Goal: Information Seeking & Learning: Check status

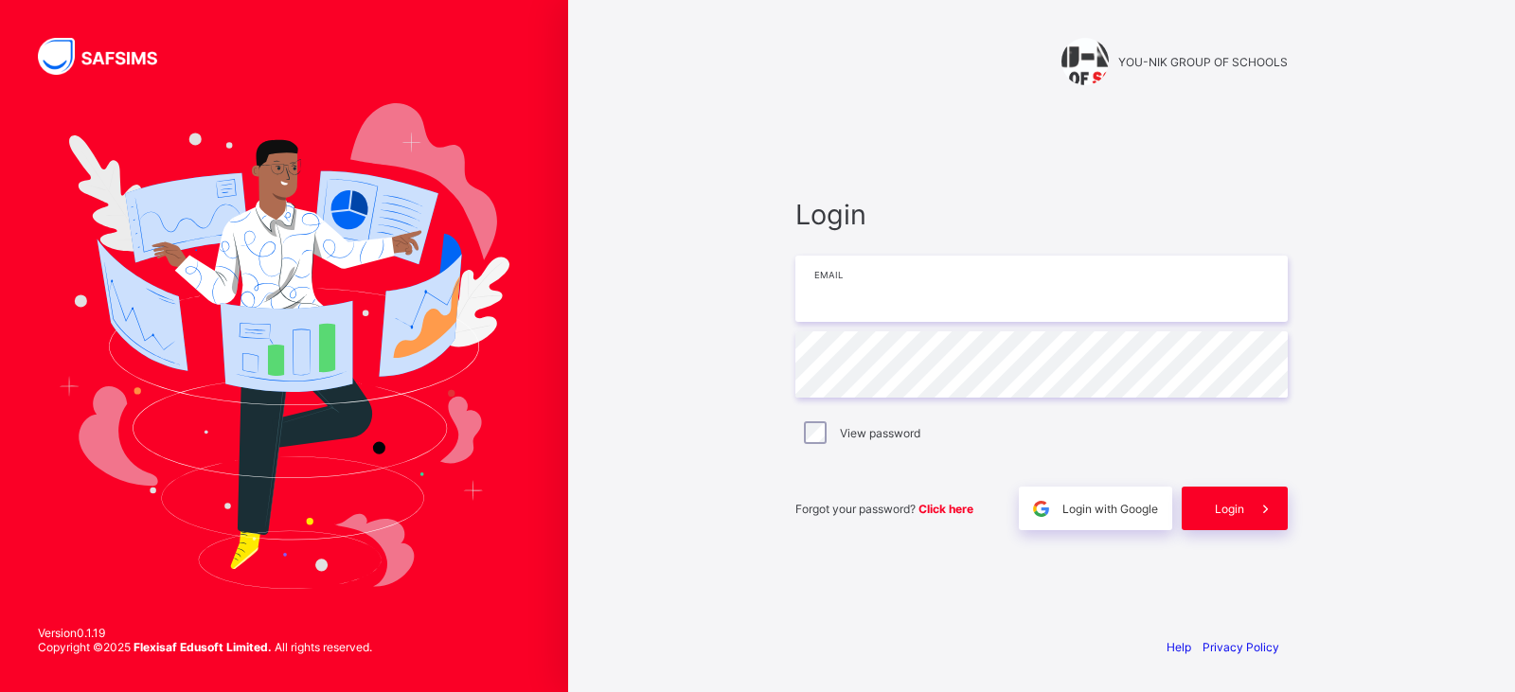
click at [808, 268] on input "email" at bounding box center [1041, 289] width 492 height 66
type input "**********"
click at [1216, 522] on div "Login" at bounding box center [1234, 509] width 106 height 44
type input "**********"
click at [857, 303] on input "email" at bounding box center [1041, 289] width 492 height 66
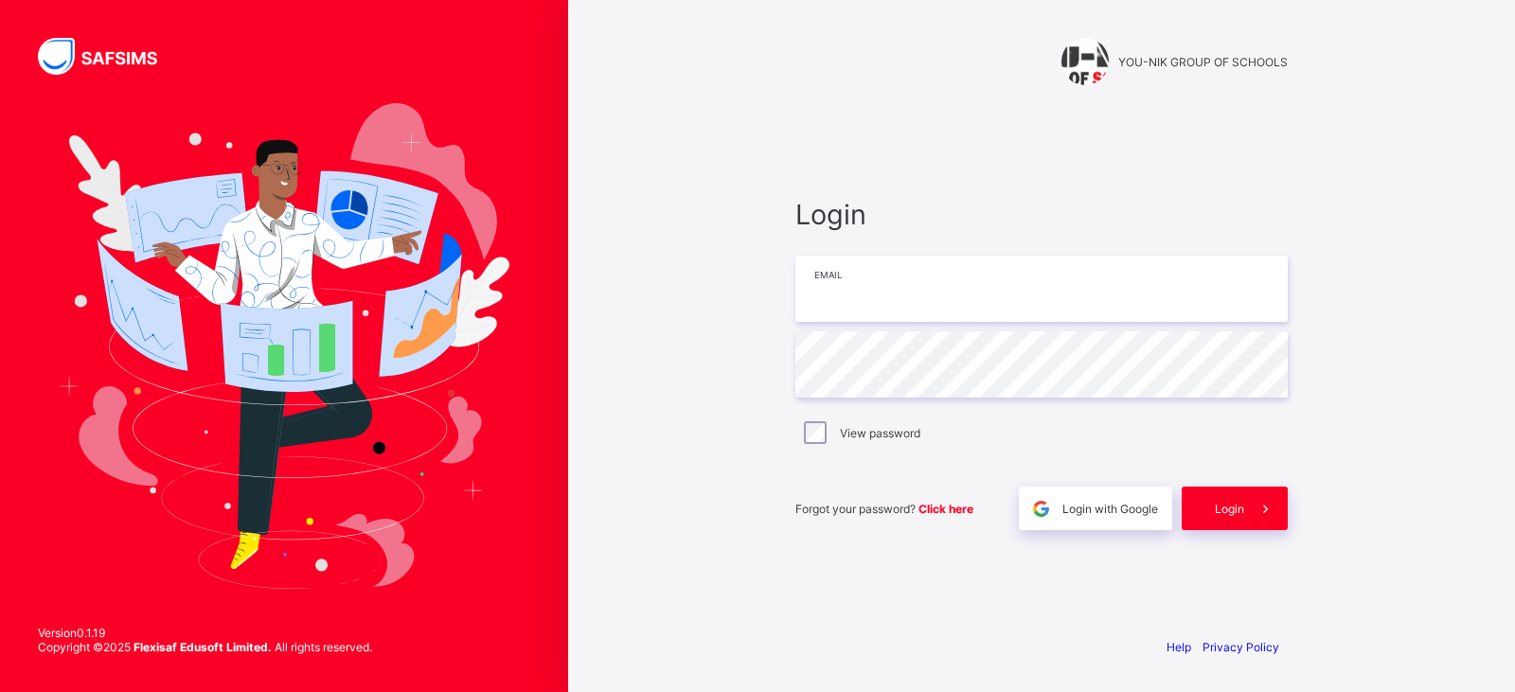
type input "**********"
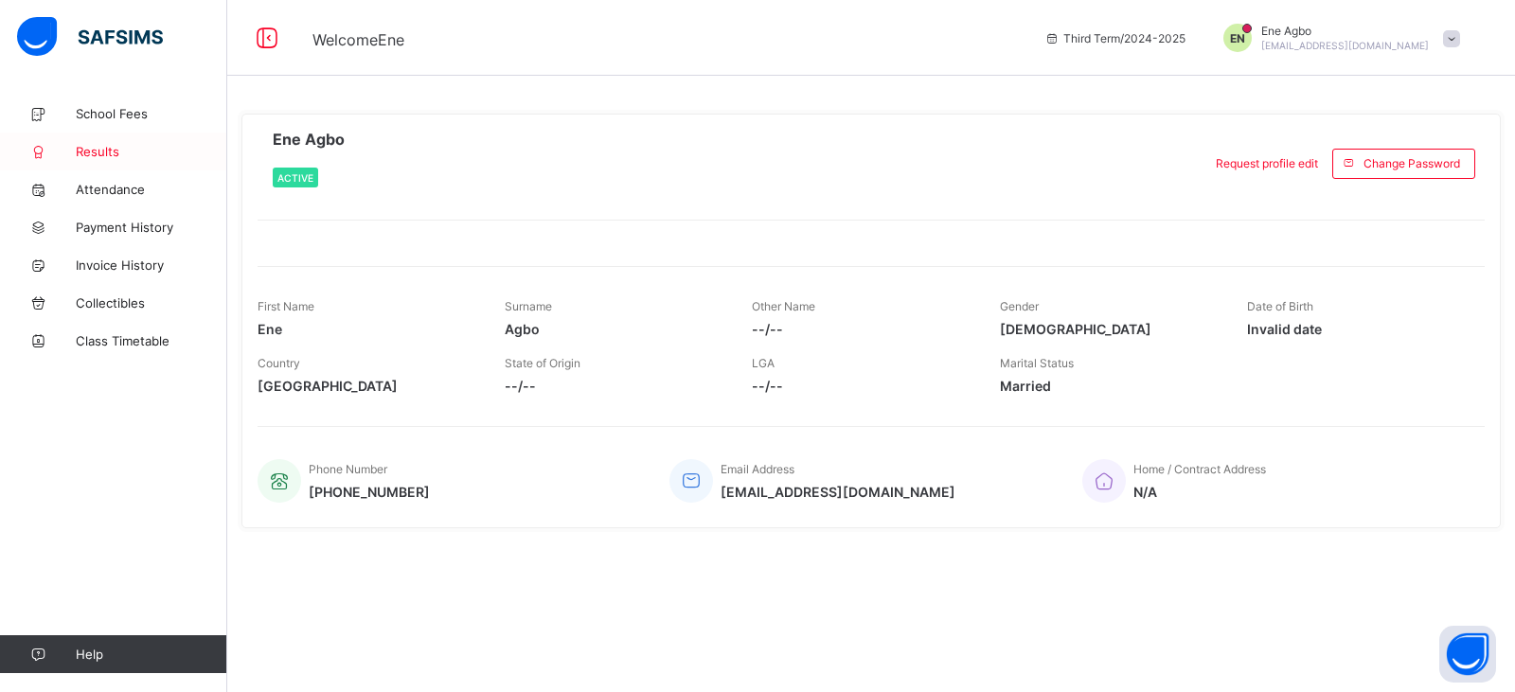
click at [202, 138] on link "Results" at bounding box center [113, 152] width 227 height 38
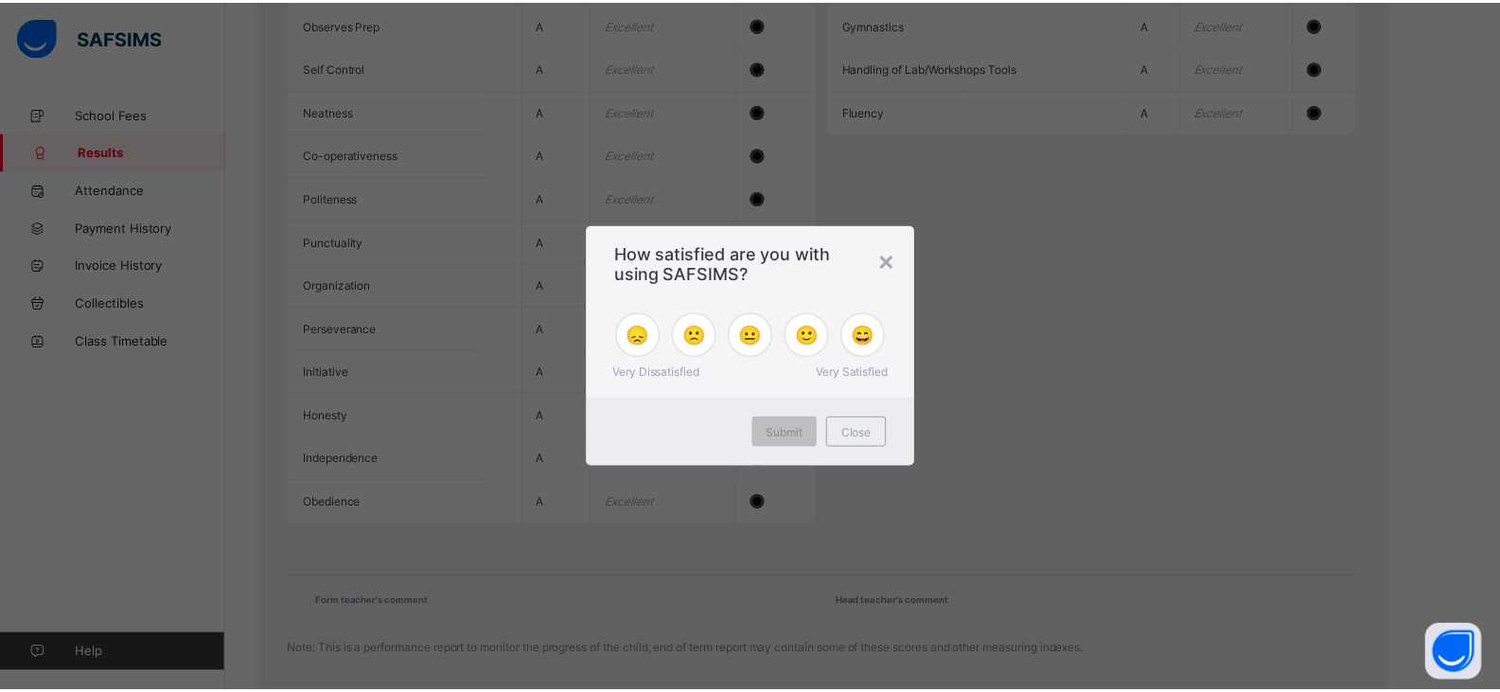
scroll to position [1979, 0]
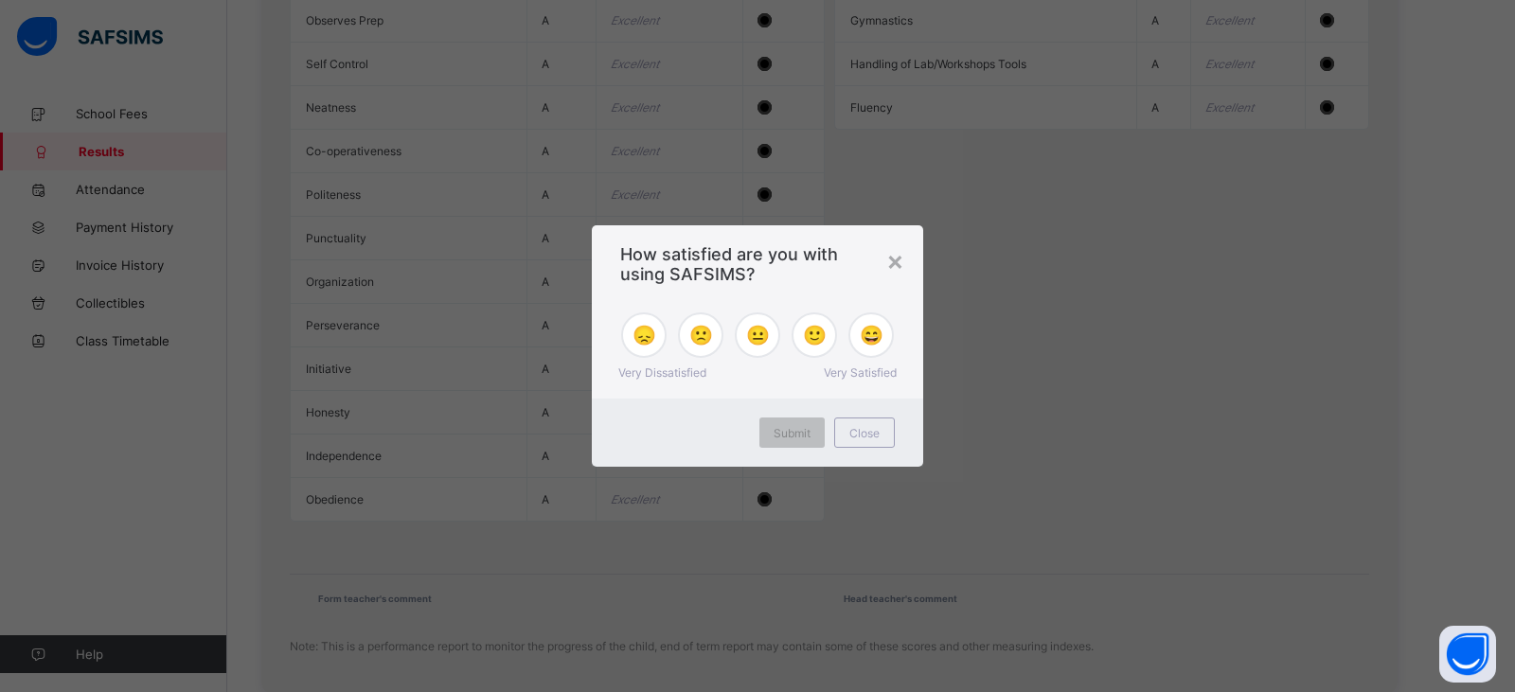
drag, startPoint x: 1508, startPoint y: 204, endPoint x: 1489, endPoint y: 492, distance: 288.4
click at [900, 261] on div "×" at bounding box center [895, 260] width 18 height 32
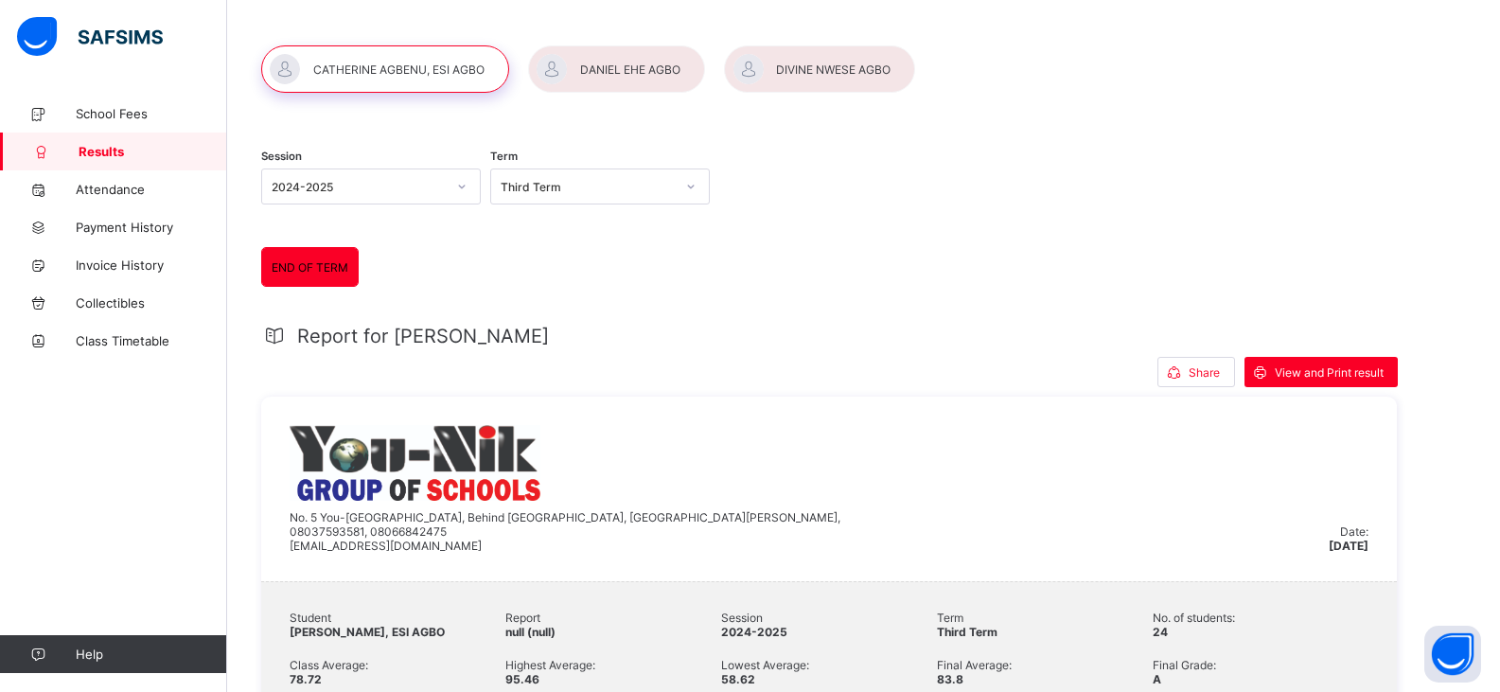
scroll to position [39, 0]
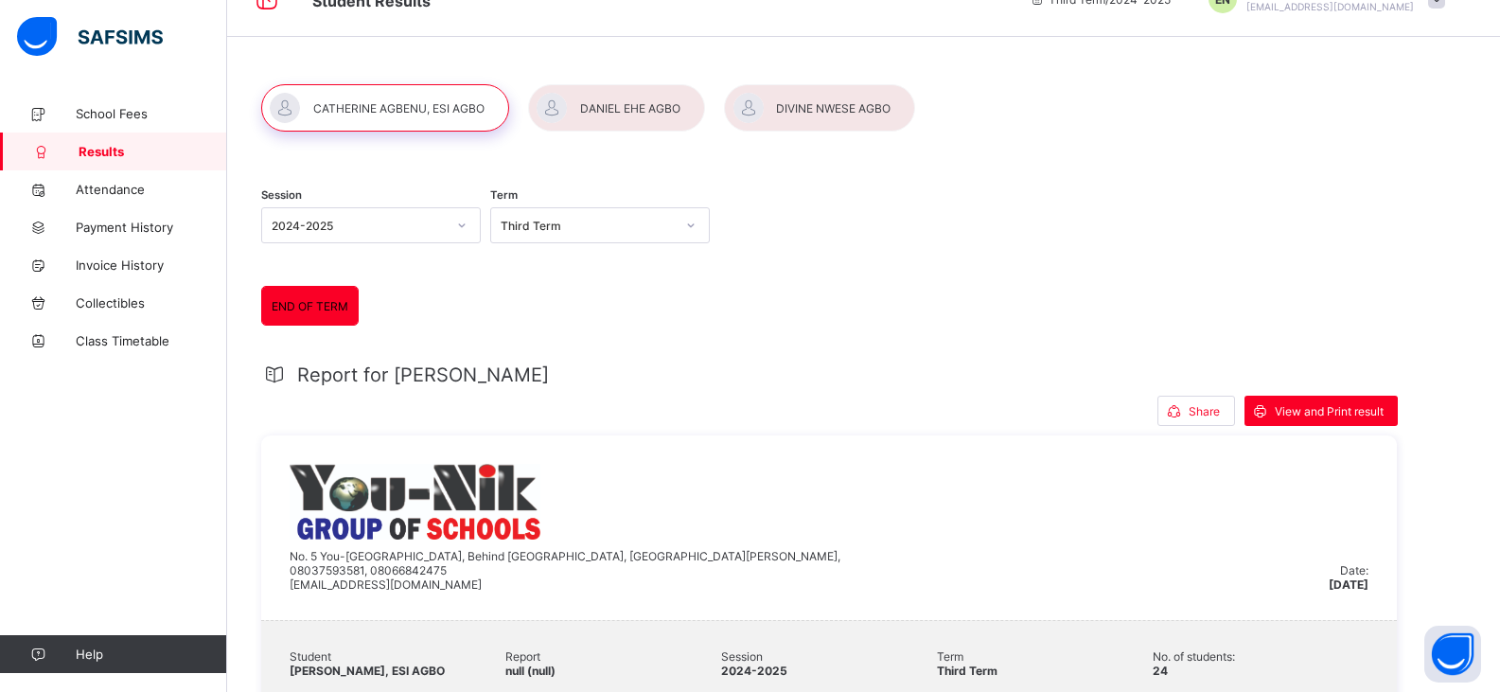
click at [634, 106] on div at bounding box center [616, 107] width 177 height 47
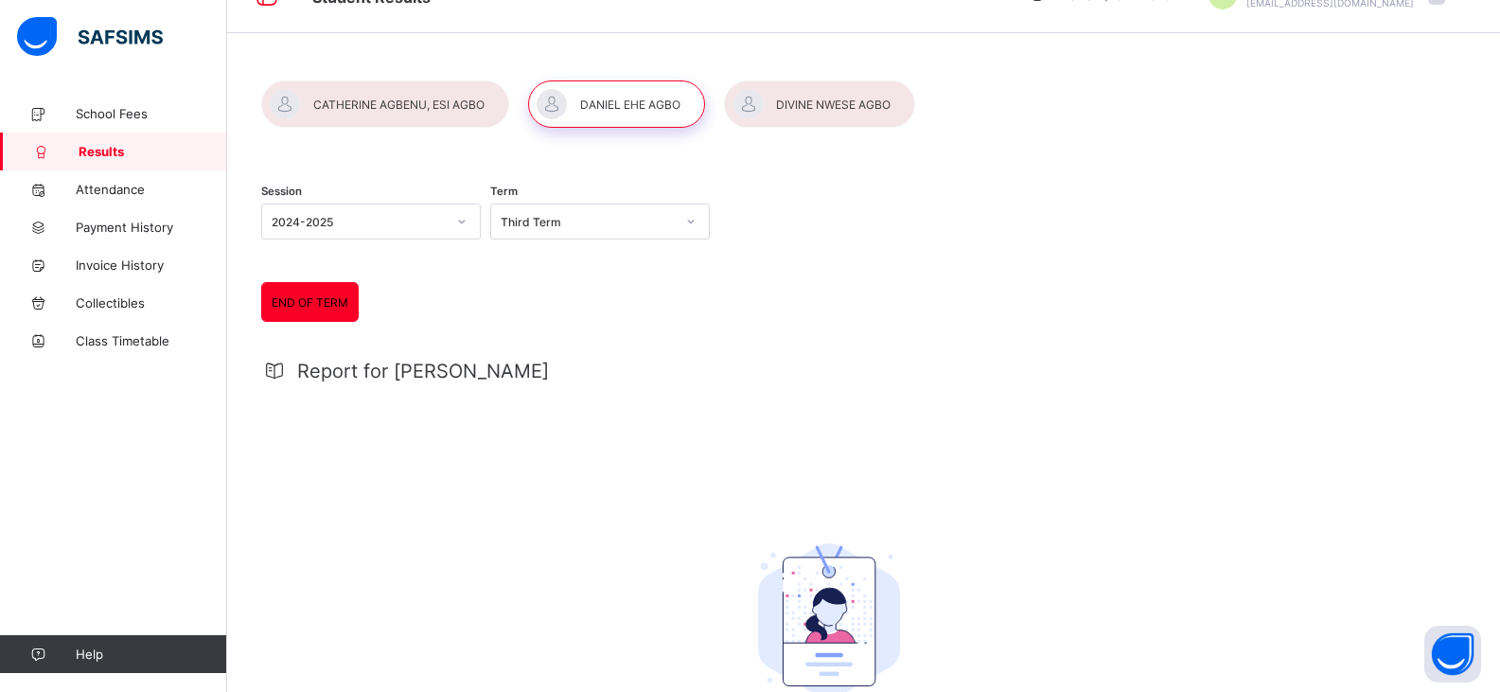
scroll to position [23, 0]
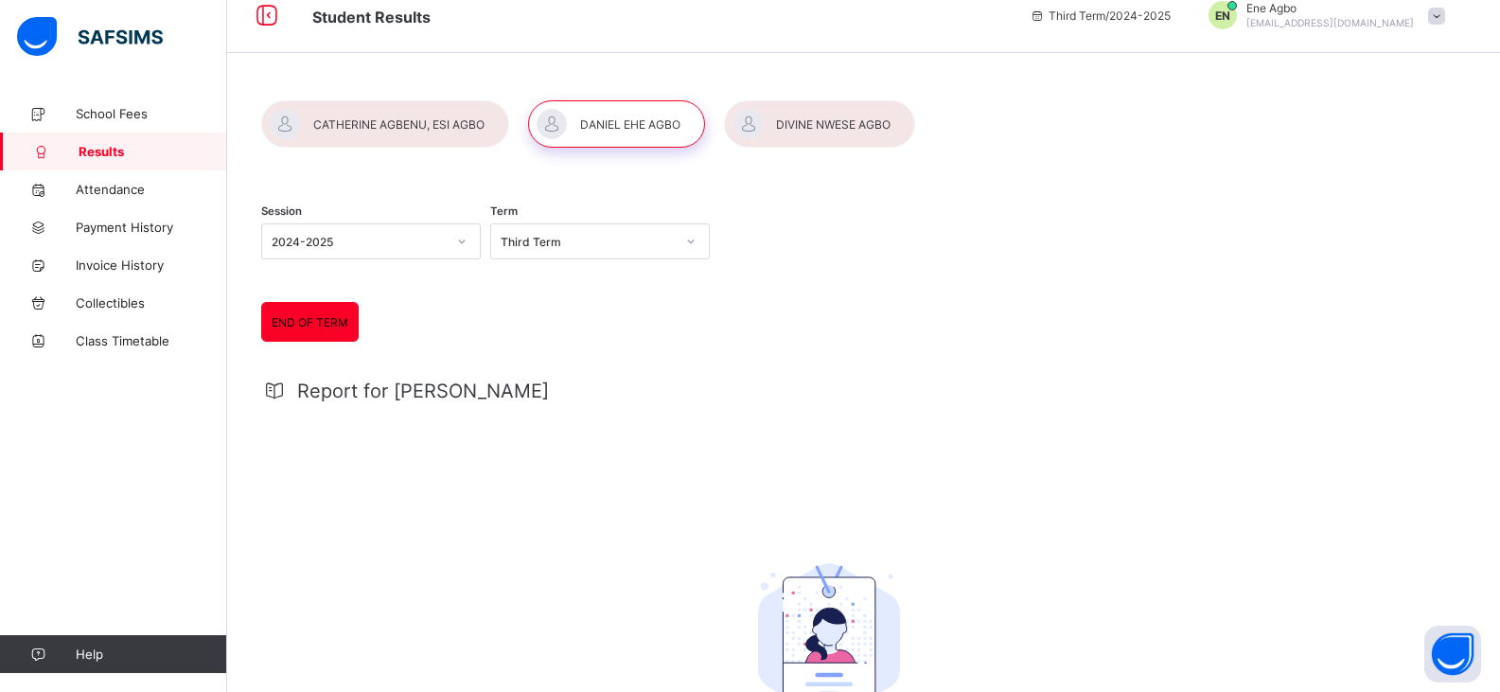
click at [860, 126] on div at bounding box center [819, 123] width 191 height 47
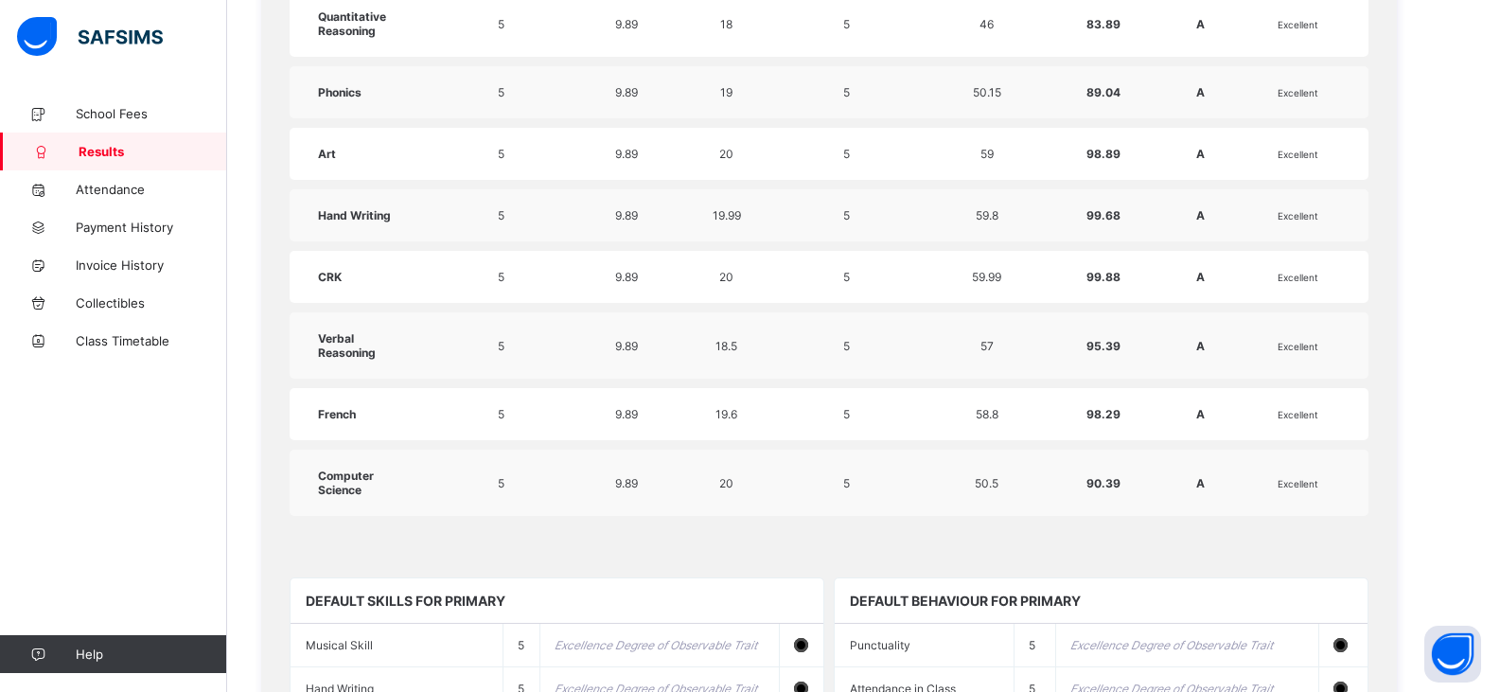
scroll to position [1332, 0]
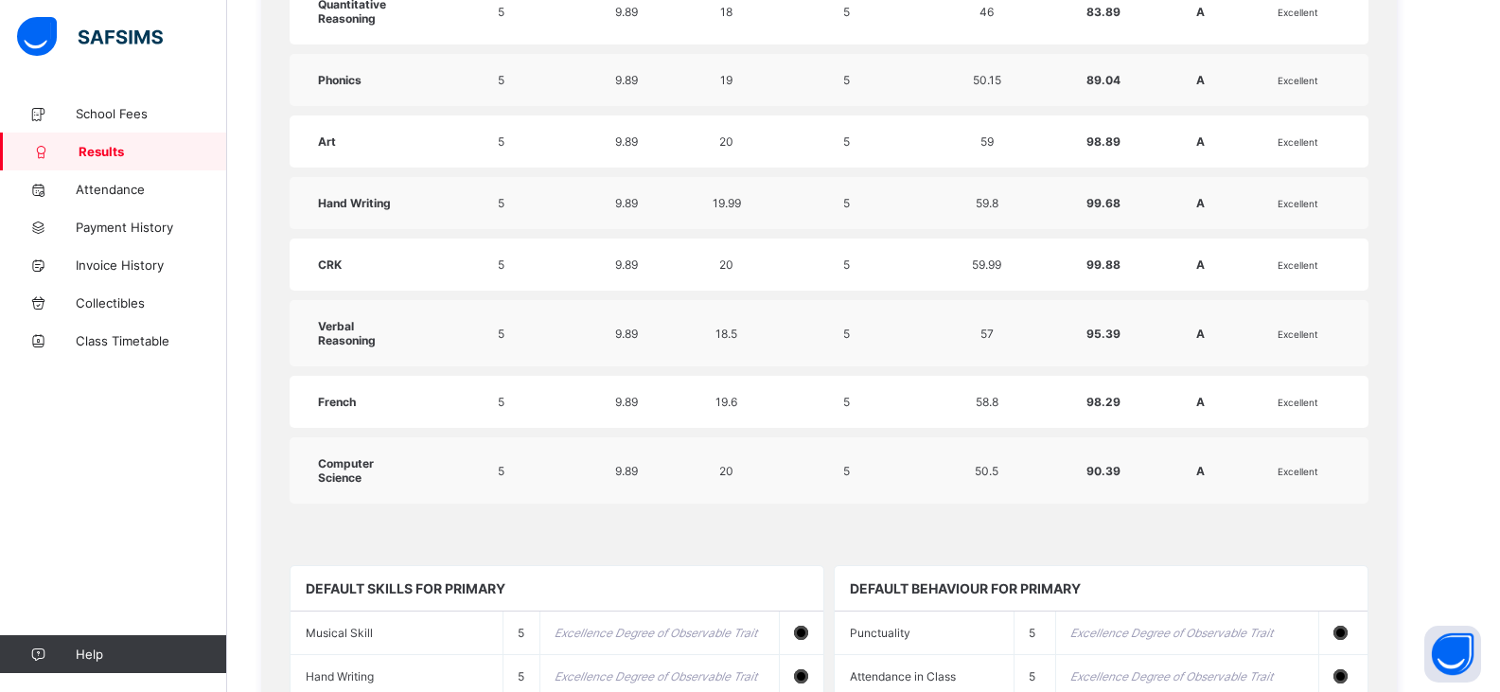
drag, startPoint x: 1496, startPoint y: 413, endPoint x: 1496, endPoint y: 430, distance: 17.0
click at [1496, 430] on div "Session 2024-2025 Term Third Term END OF TERM END OF TERM Report for DIVINE Sha…" at bounding box center [863, 146] width 1273 height 2767
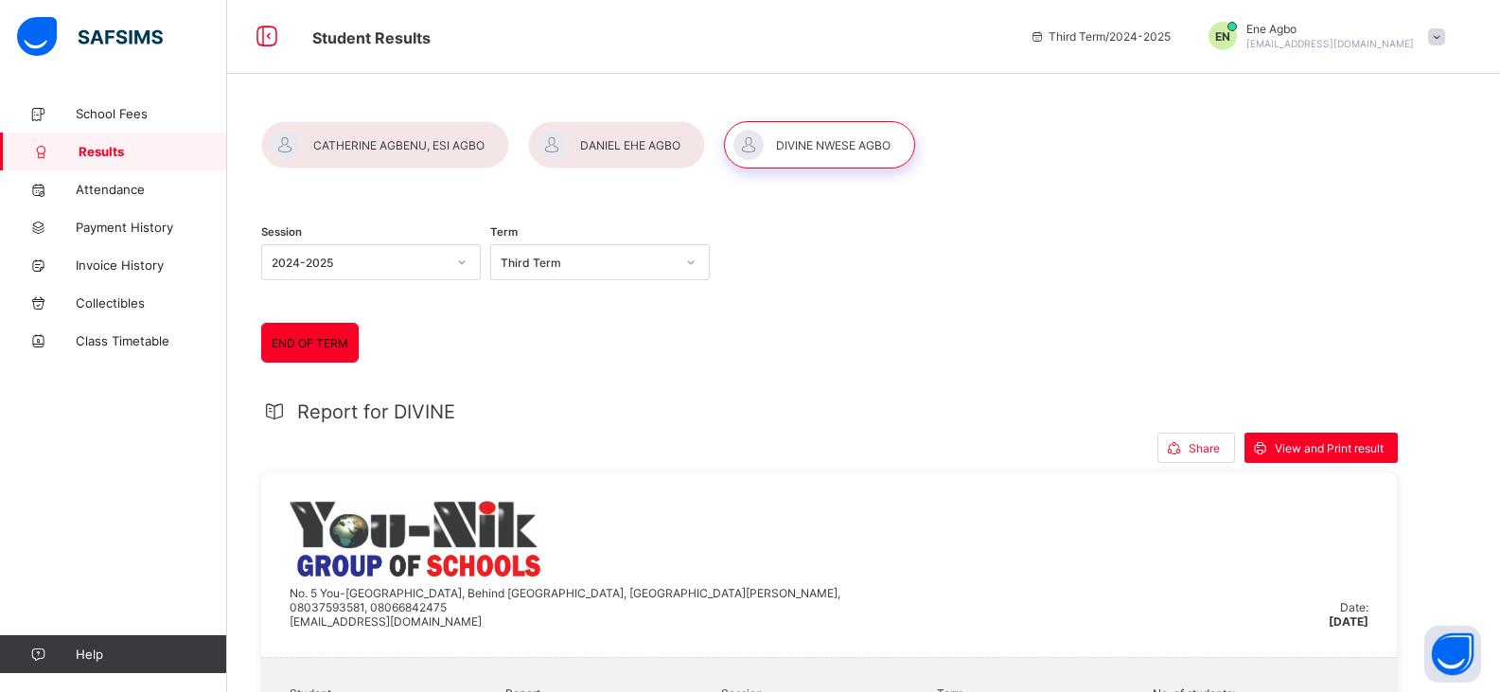
scroll to position [0, 0]
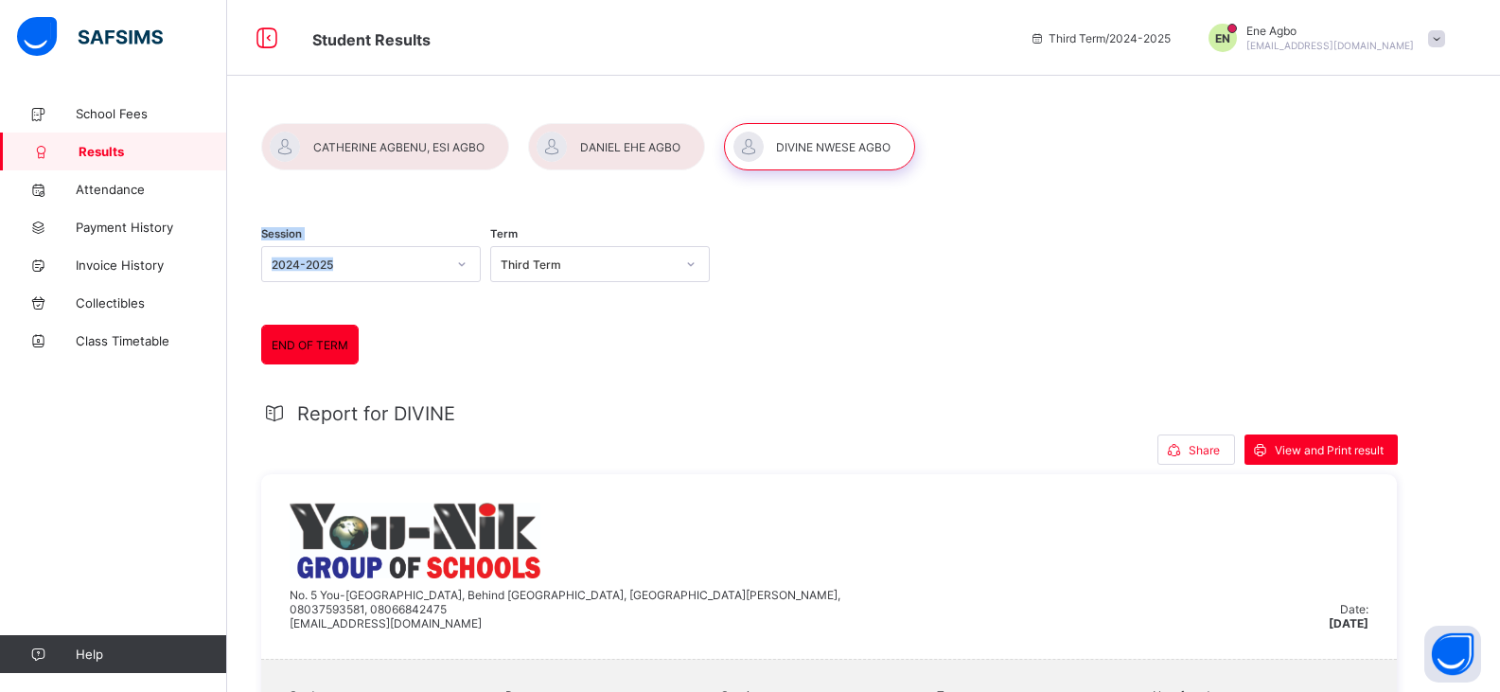
drag, startPoint x: 671, startPoint y: 171, endPoint x: 648, endPoint y: 122, distance: 54.6
click at [655, 137] on div at bounding box center [616, 146] width 177 height 47
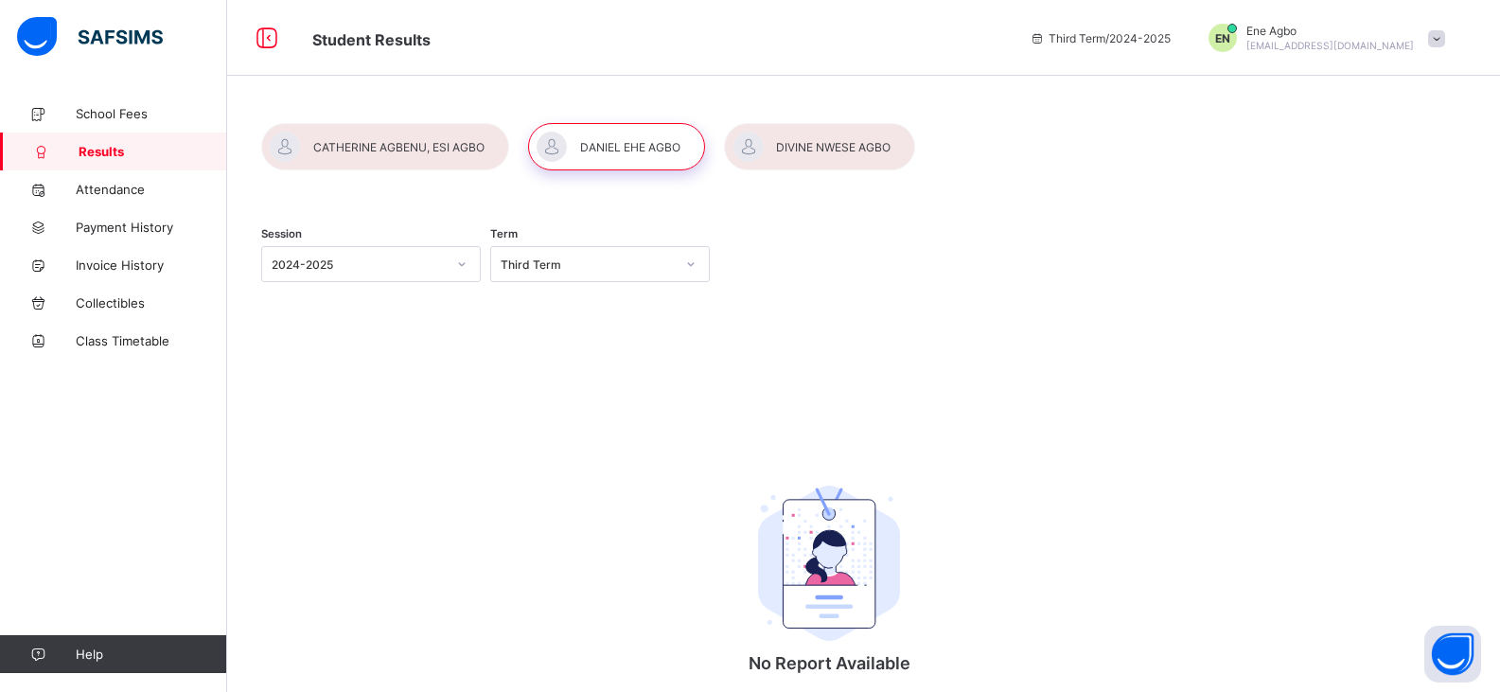
click at [632, 160] on div at bounding box center [616, 146] width 177 height 47
click at [820, 169] on div at bounding box center [819, 146] width 191 height 47
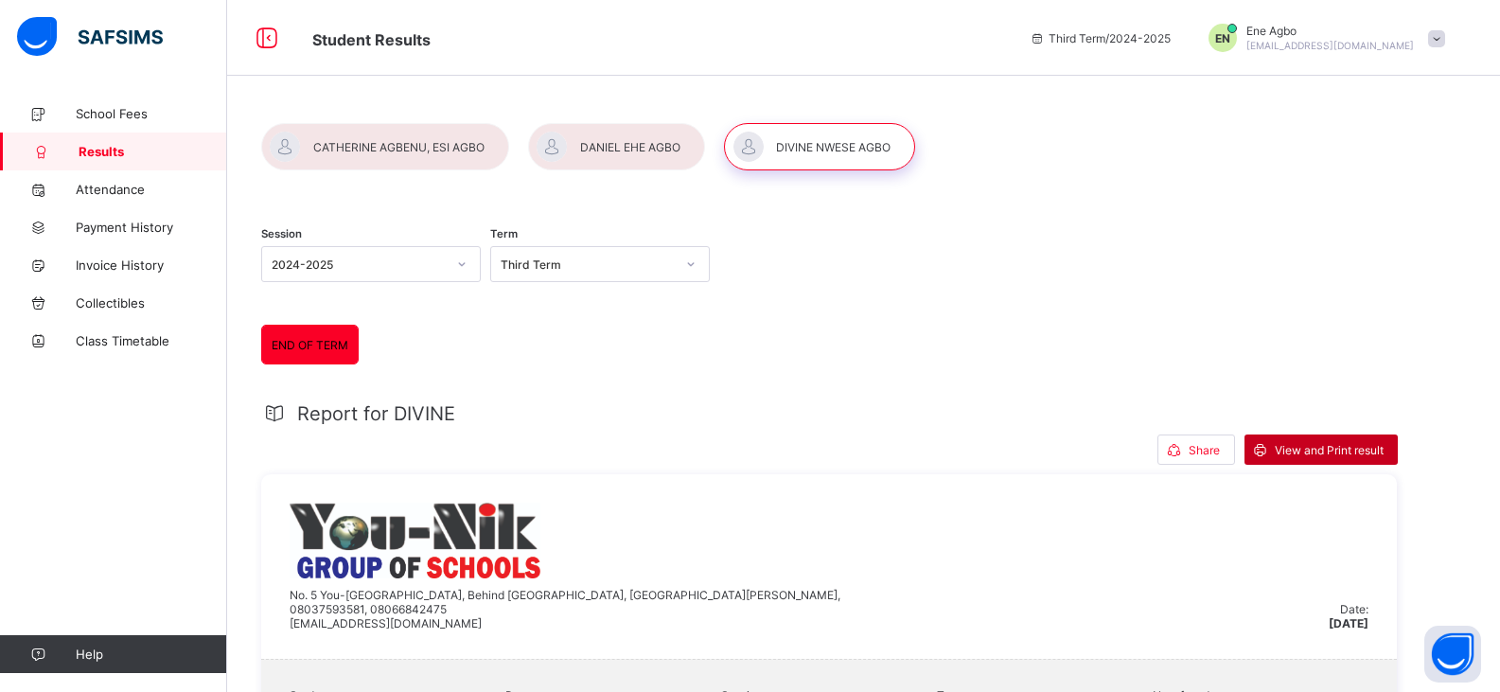
click at [1315, 456] on span "View and Print result" at bounding box center [1329, 450] width 109 height 14
click at [1195, 446] on span "Share" at bounding box center [1204, 450] width 31 height 14
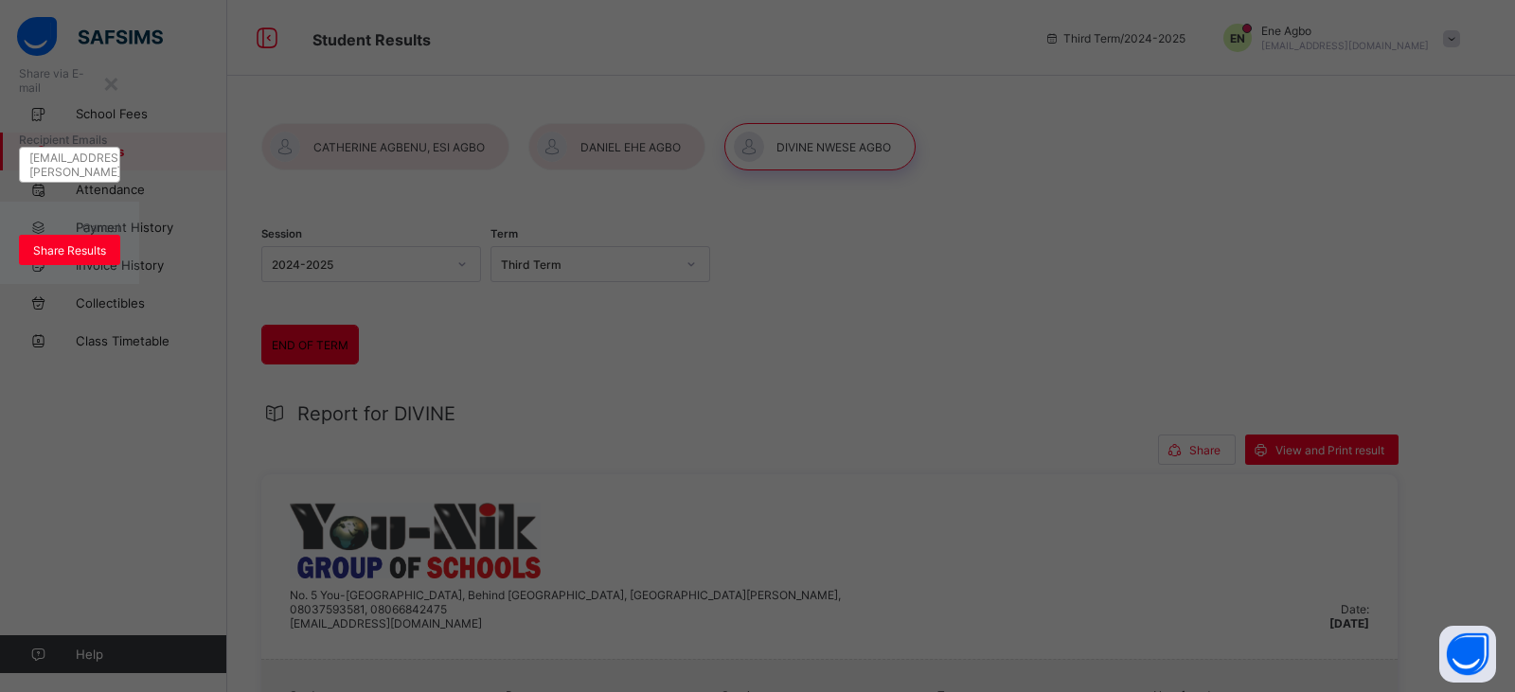
click at [130, 193] on div "john.doe@flexisaf.com" at bounding box center [79, 164] width 100 height 57
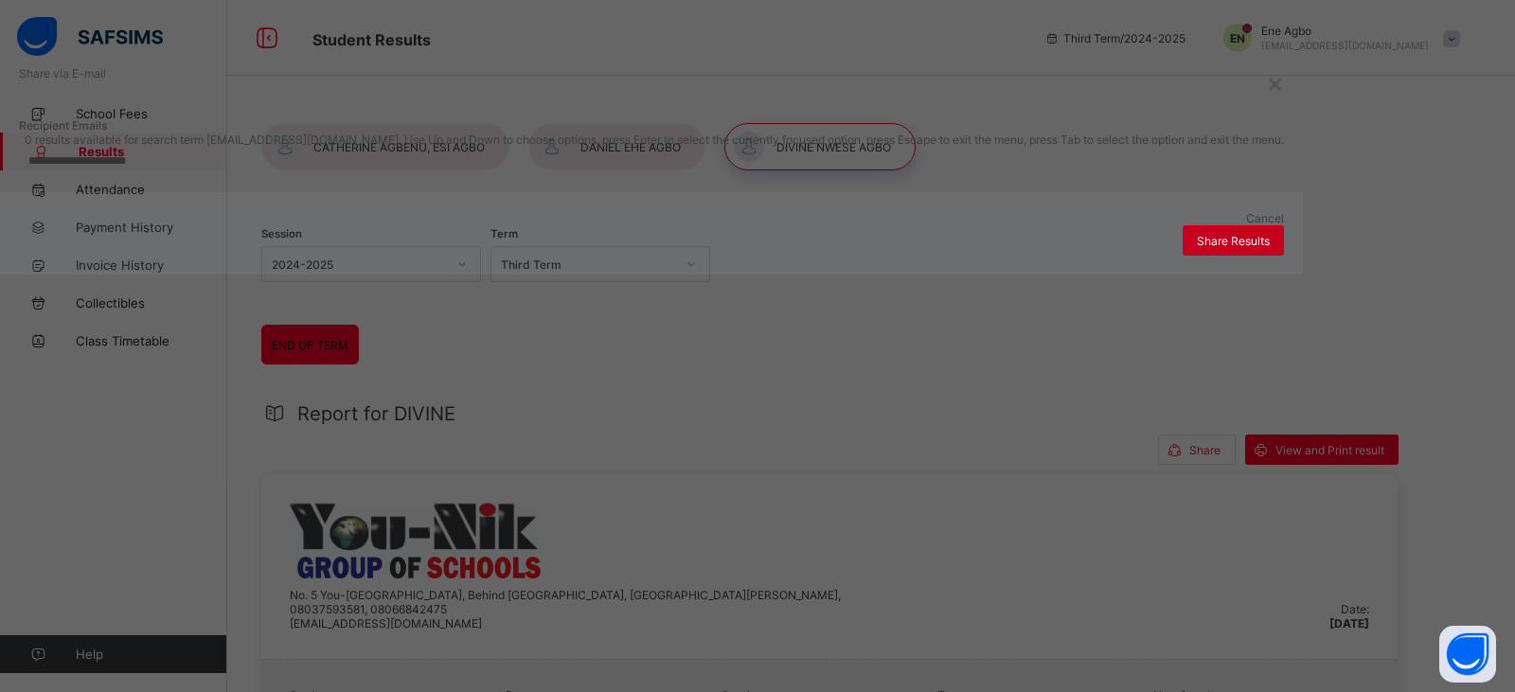
type input "**********"
click at [1197, 248] on span "Share Results" at bounding box center [1233, 241] width 73 height 14
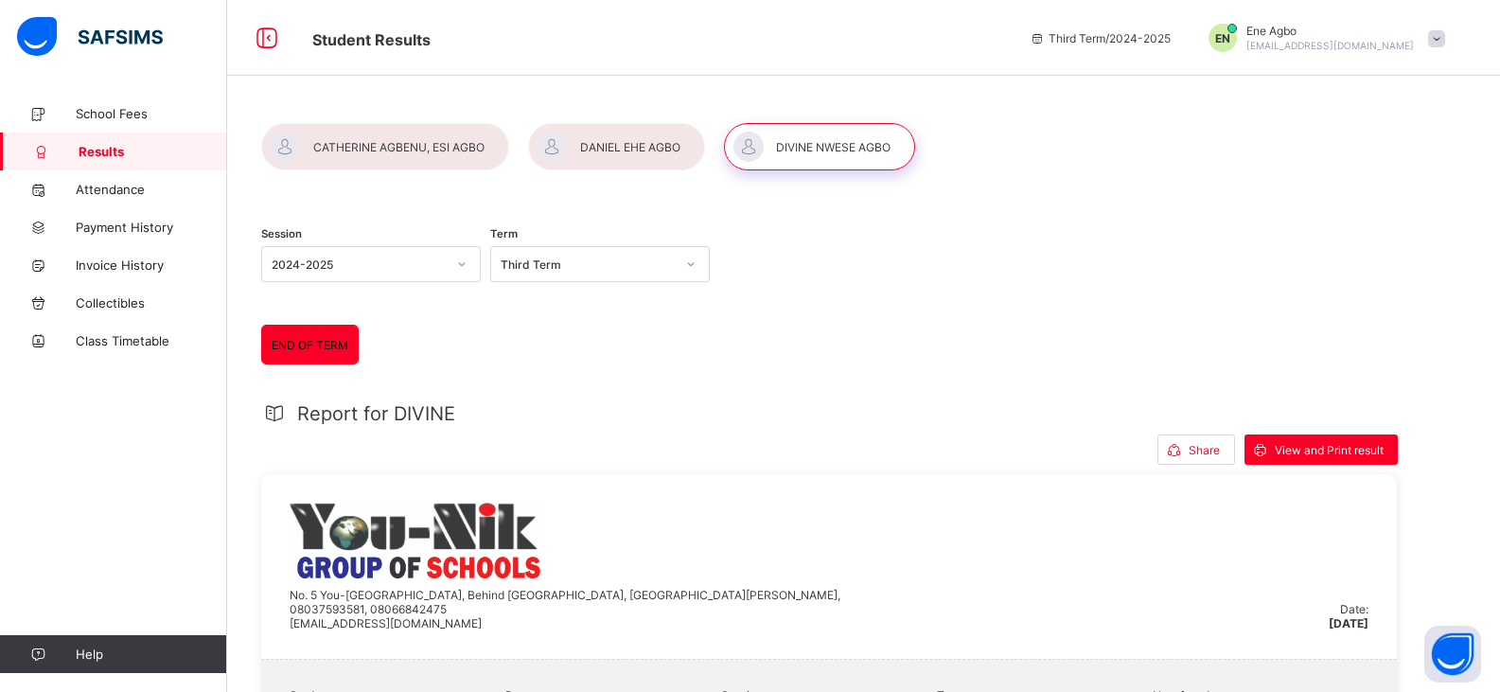
click at [650, 151] on div at bounding box center [616, 146] width 177 height 47
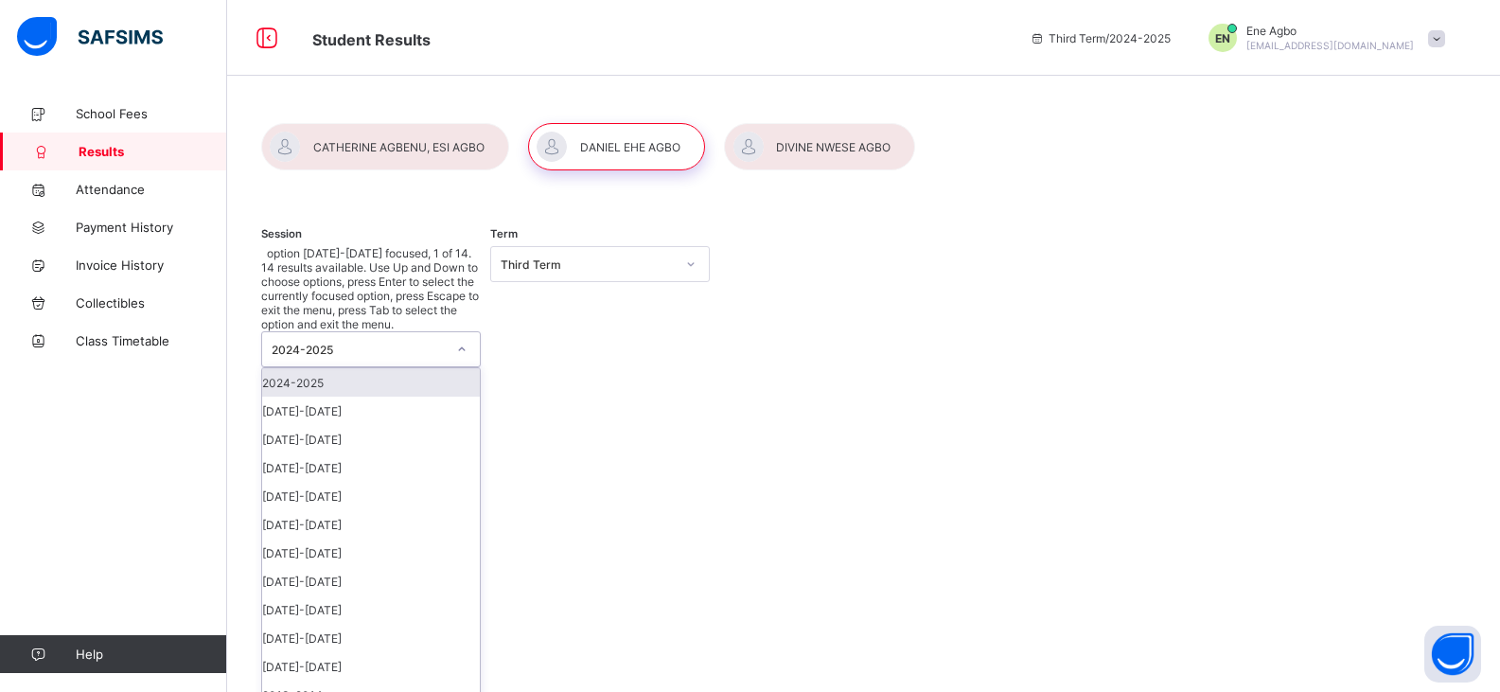
click at [462, 347] on icon at bounding box center [462, 349] width 7 height 4
click at [445, 397] on div "[DATE]-[DATE]" at bounding box center [371, 411] width 218 height 28
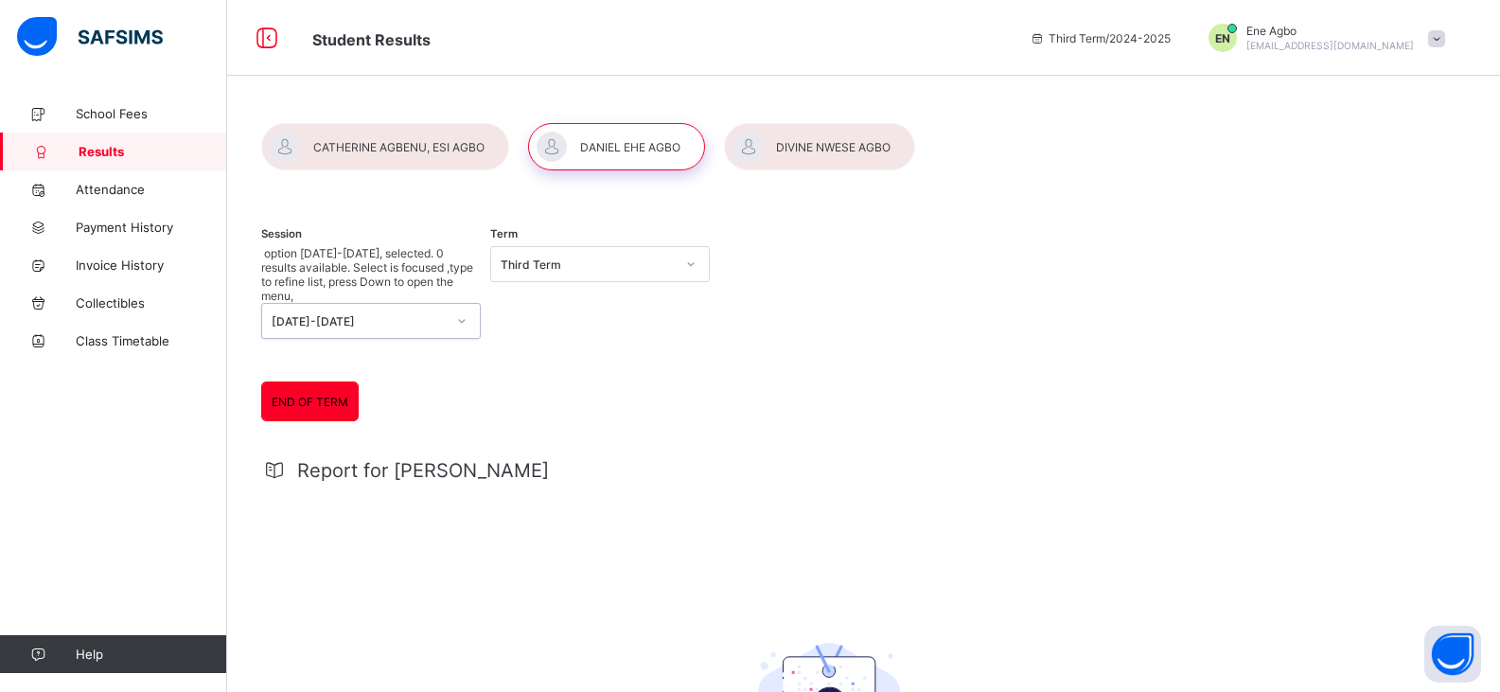
click at [551, 274] on div "Third Term" at bounding box center [582, 264] width 182 height 27
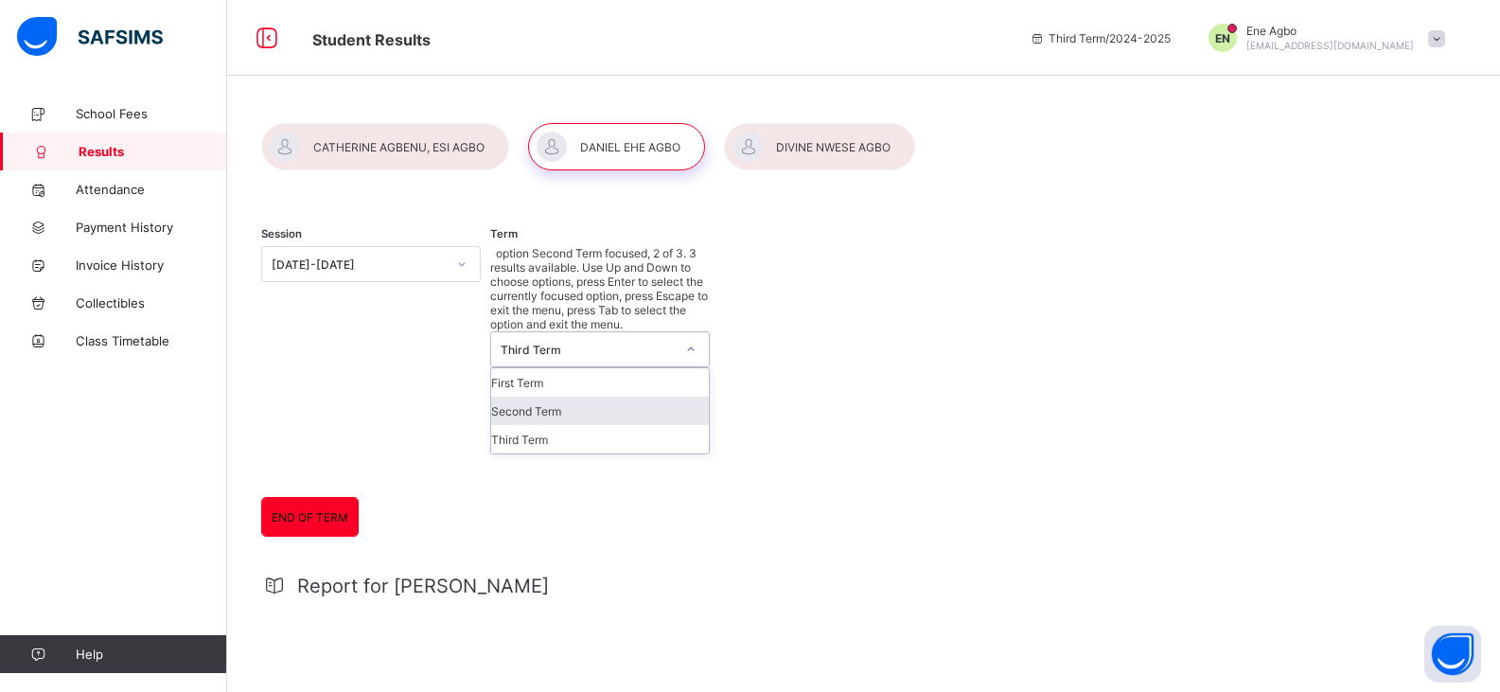
click at [552, 397] on div "Second Term" at bounding box center [600, 411] width 218 height 28
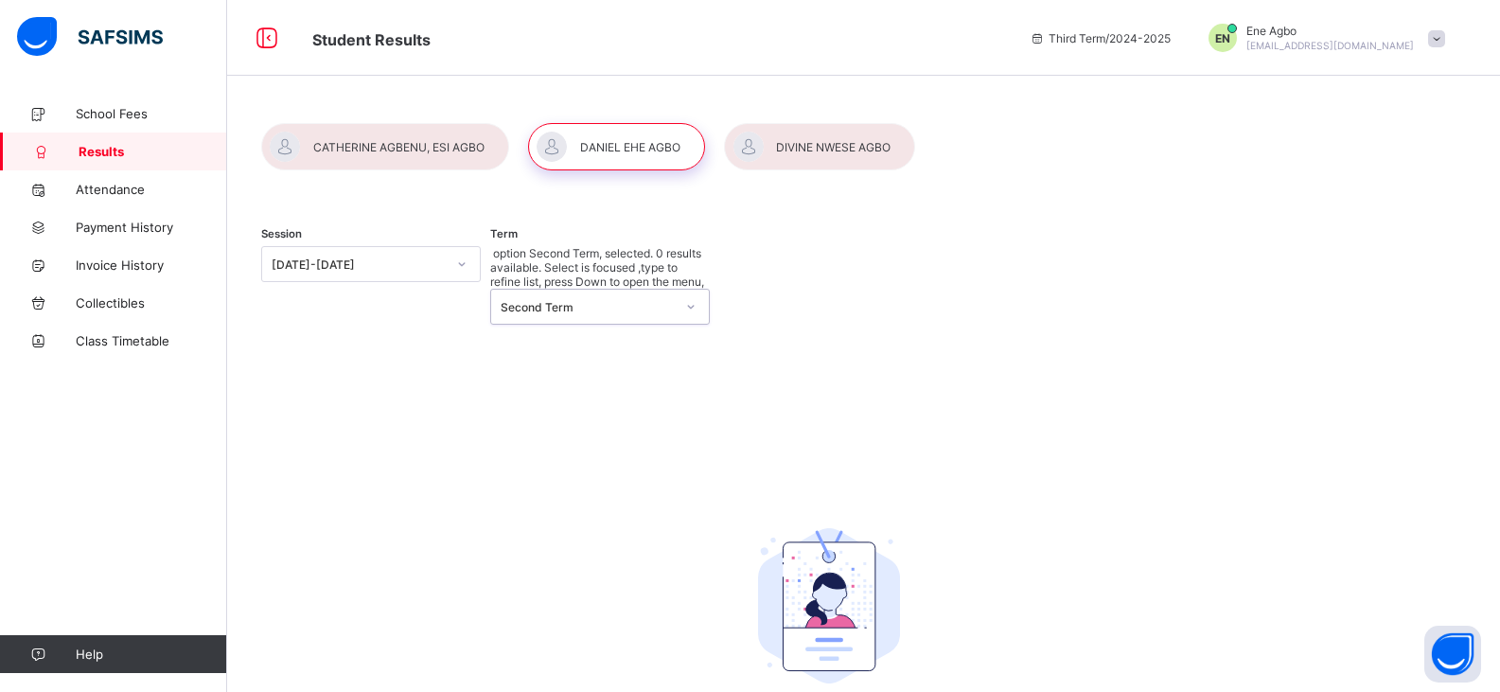
click at [469, 265] on div at bounding box center [462, 264] width 32 height 30
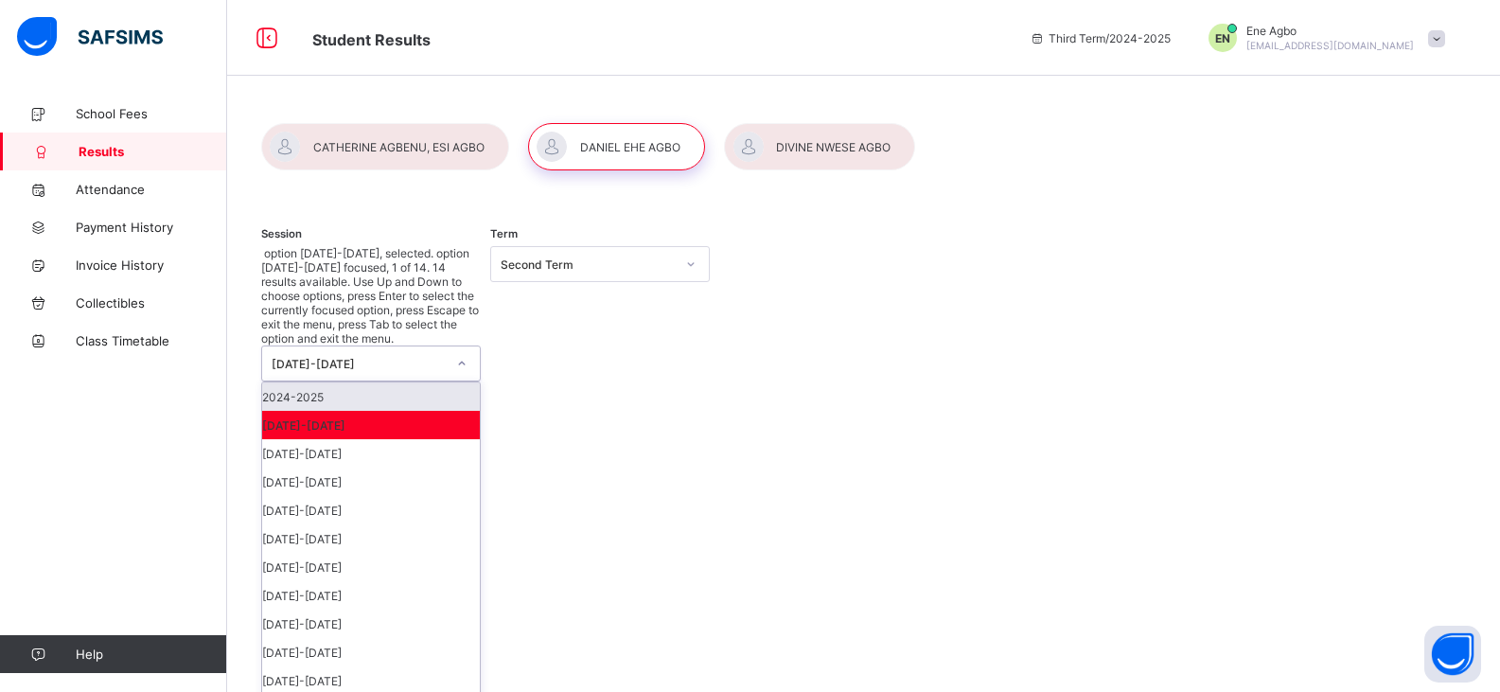
click at [444, 382] on div "2024-2025" at bounding box center [371, 396] width 218 height 28
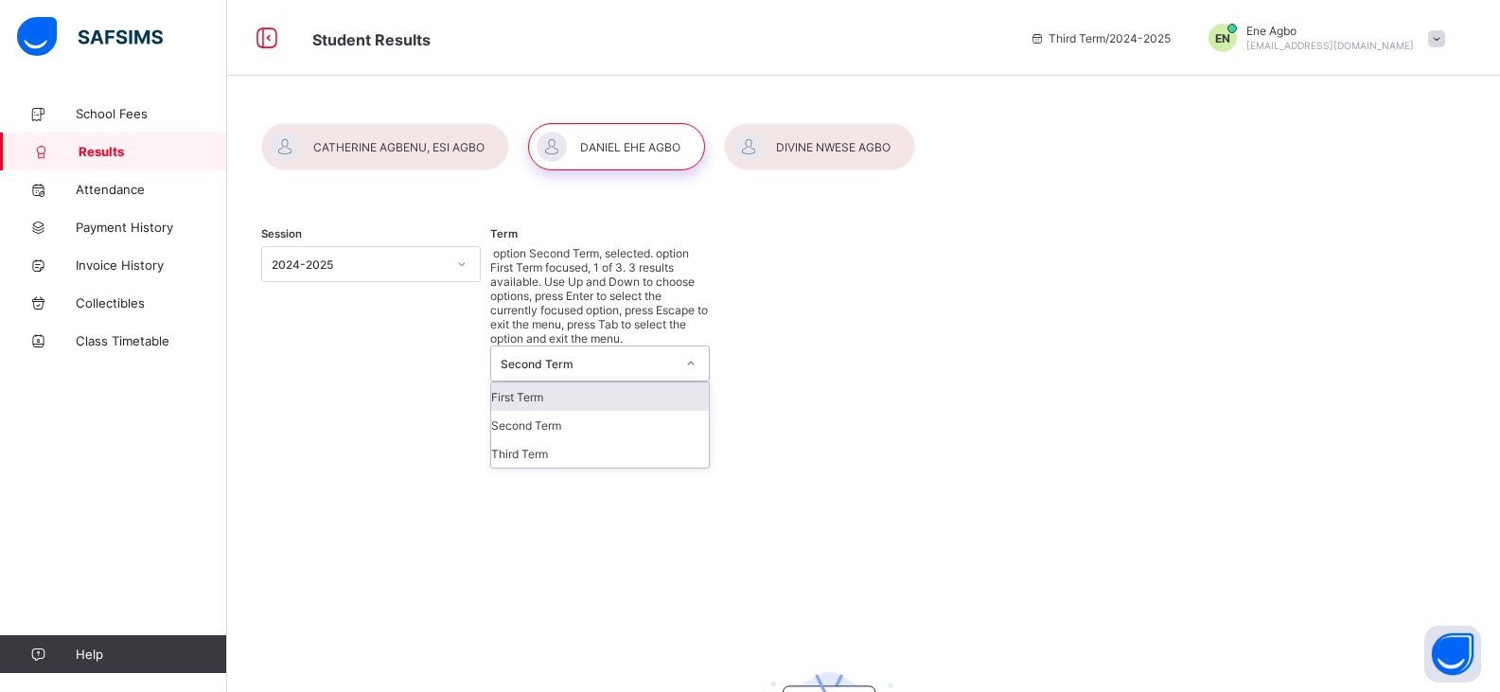
click at [545, 346] on div "Second Term" at bounding box center [582, 363] width 182 height 34
click at [542, 411] on div "Second Term" at bounding box center [600, 425] width 218 height 28
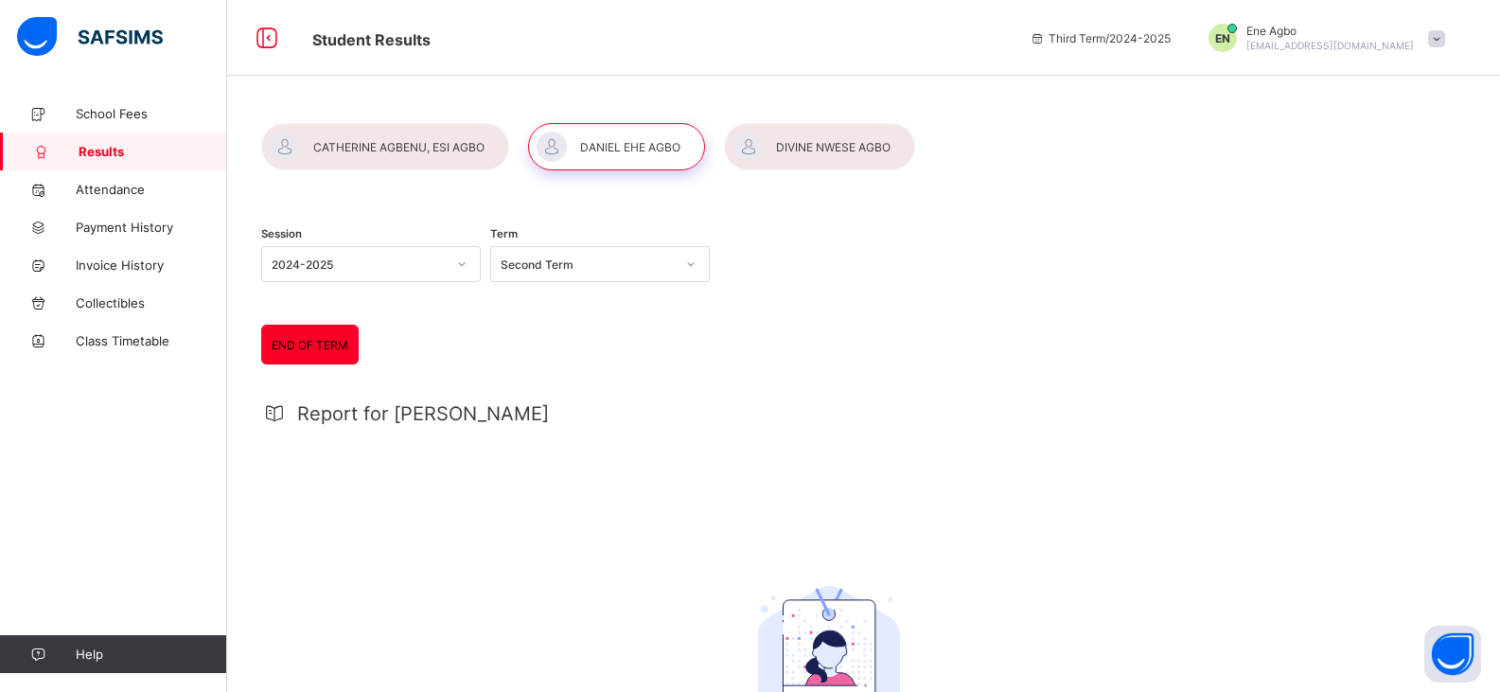
click at [1013, 140] on div at bounding box center [863, 146] width 1205 height 47
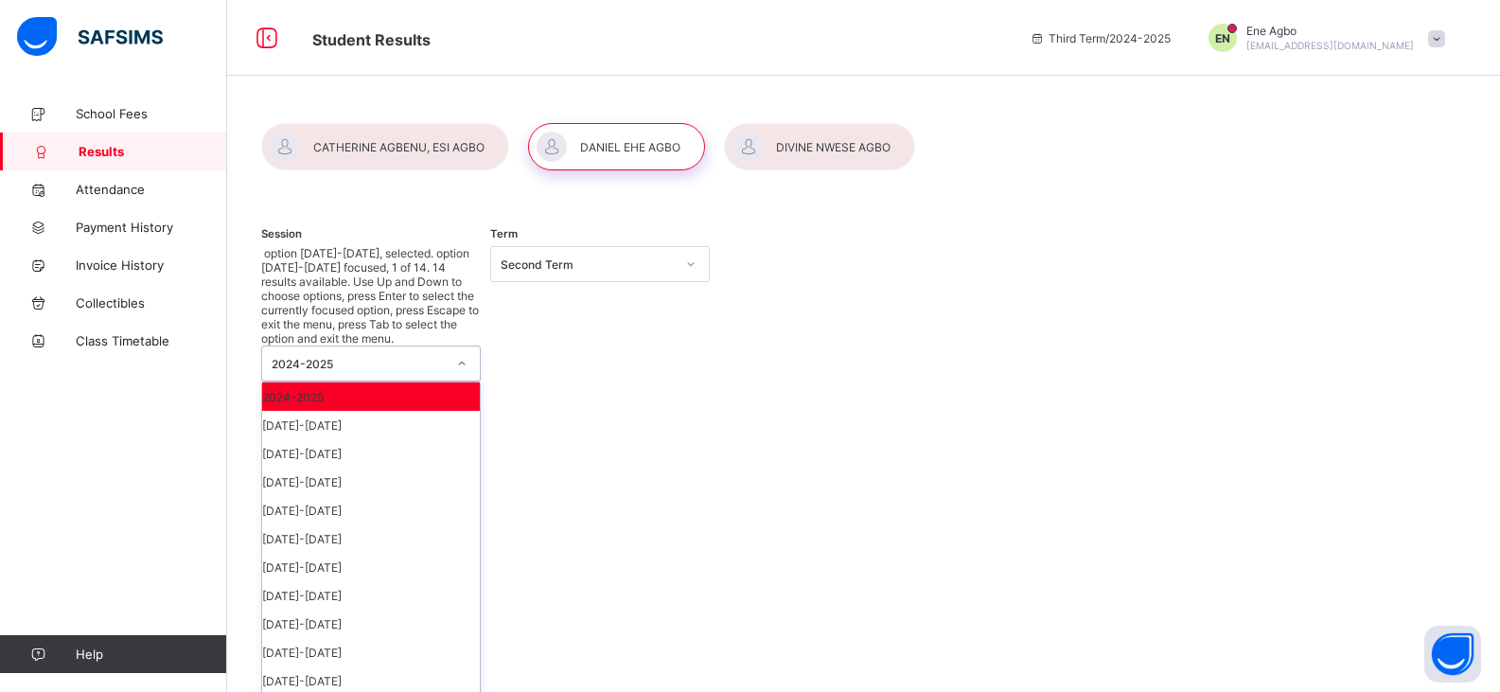
click at [461, 354] on icon at bounding box center [461, 363] width 11 height 19
click at [440, 439] on div "[DATE]-[DATE]" at bounding box center [371, 453] width 218 height 28
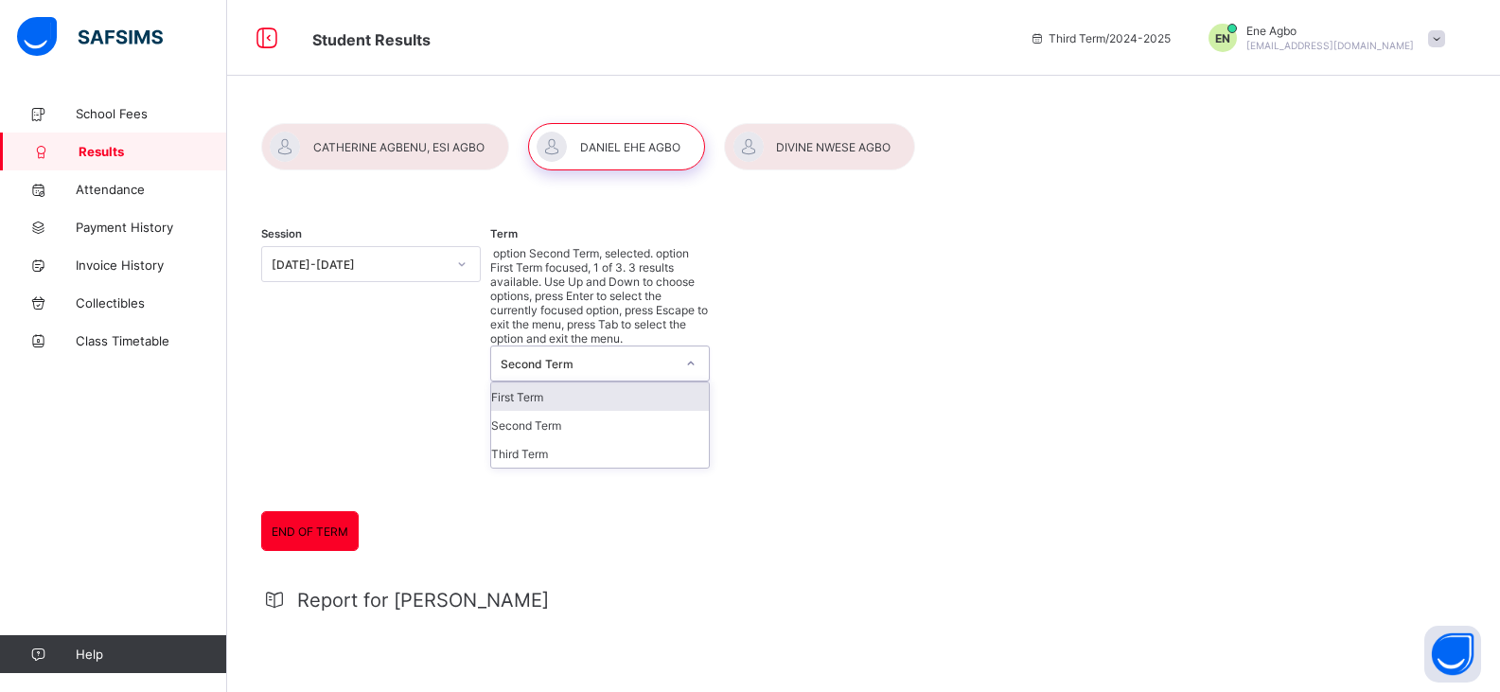
click at [577, 346] on div "Second Term" at bounding box center [582, 363] width 182 height 34
click at [567, 411] on div "Second Term" at bounding box center [600, 425] width 218 height 28
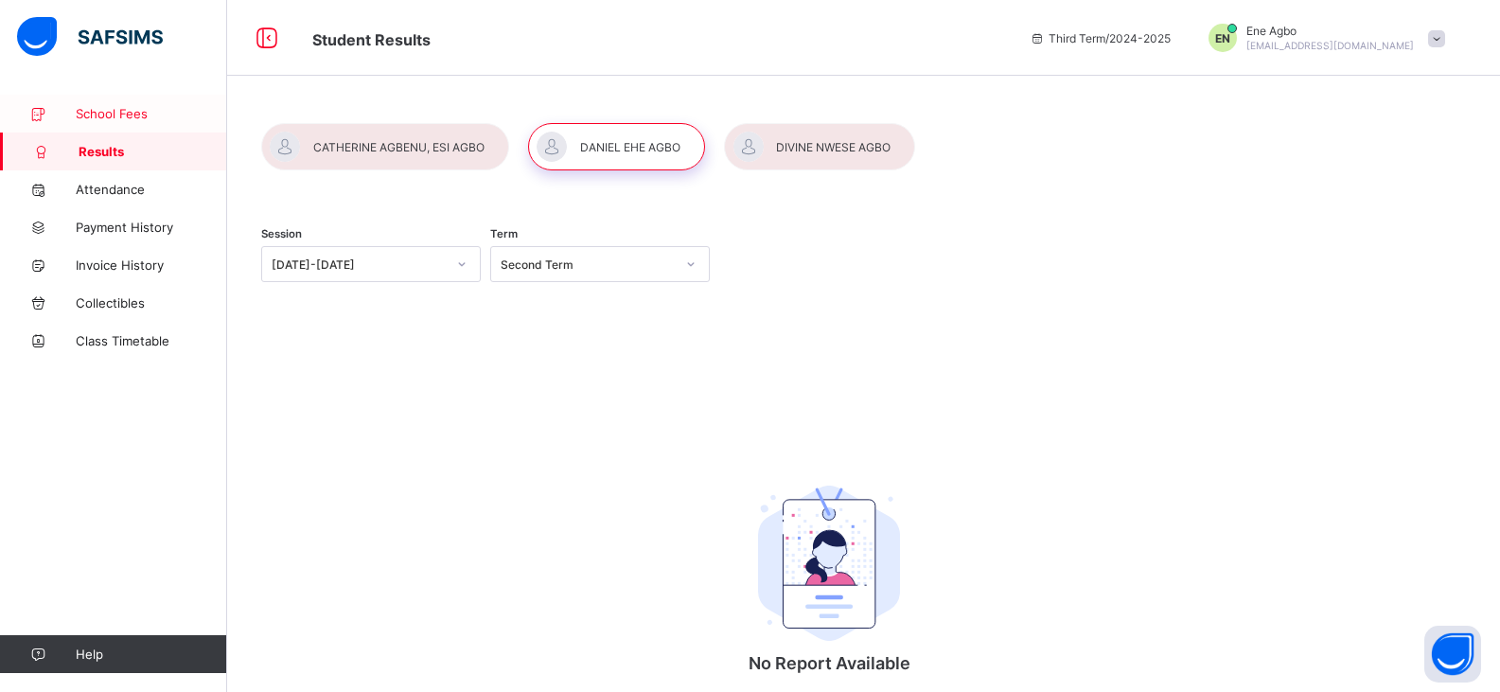
click at [190, 122] on link "School Fees" at bounding box center [113, 114] width 227 height 38
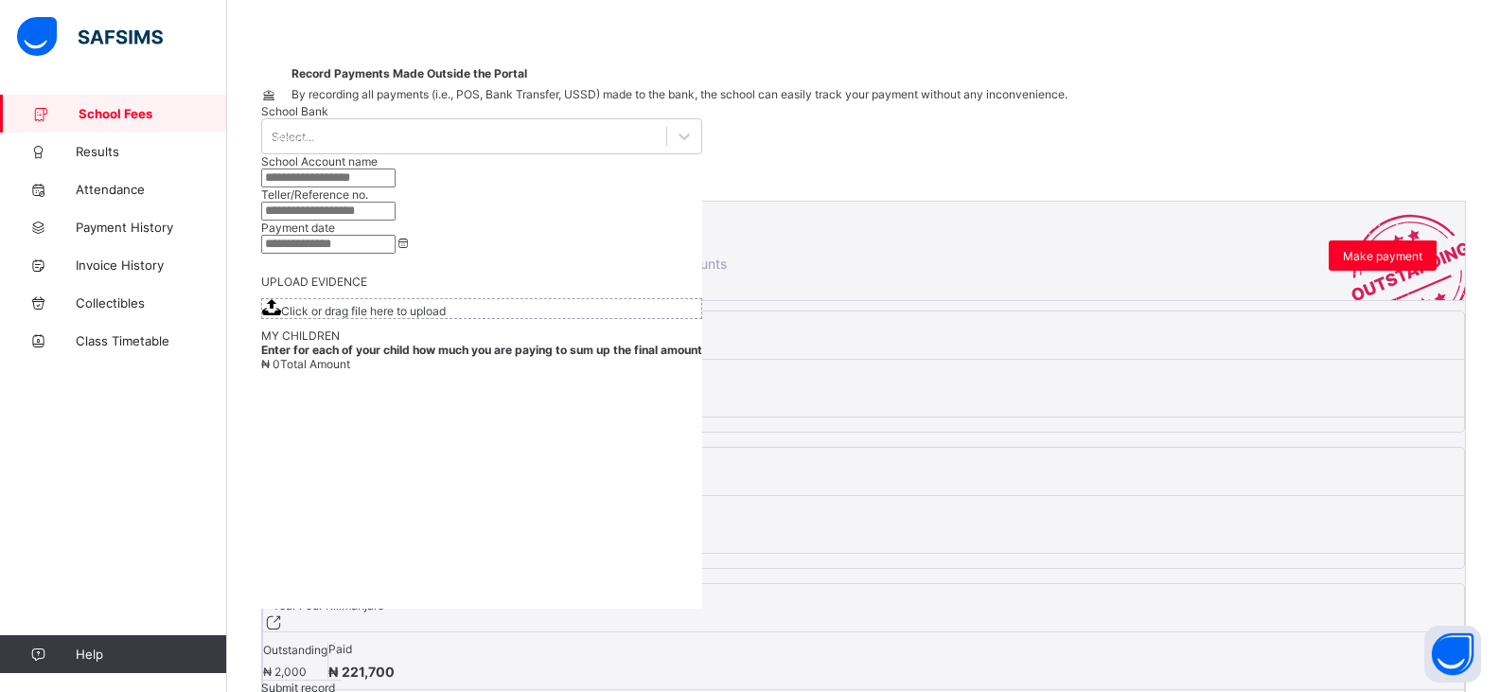
scroll to position [94, 0]
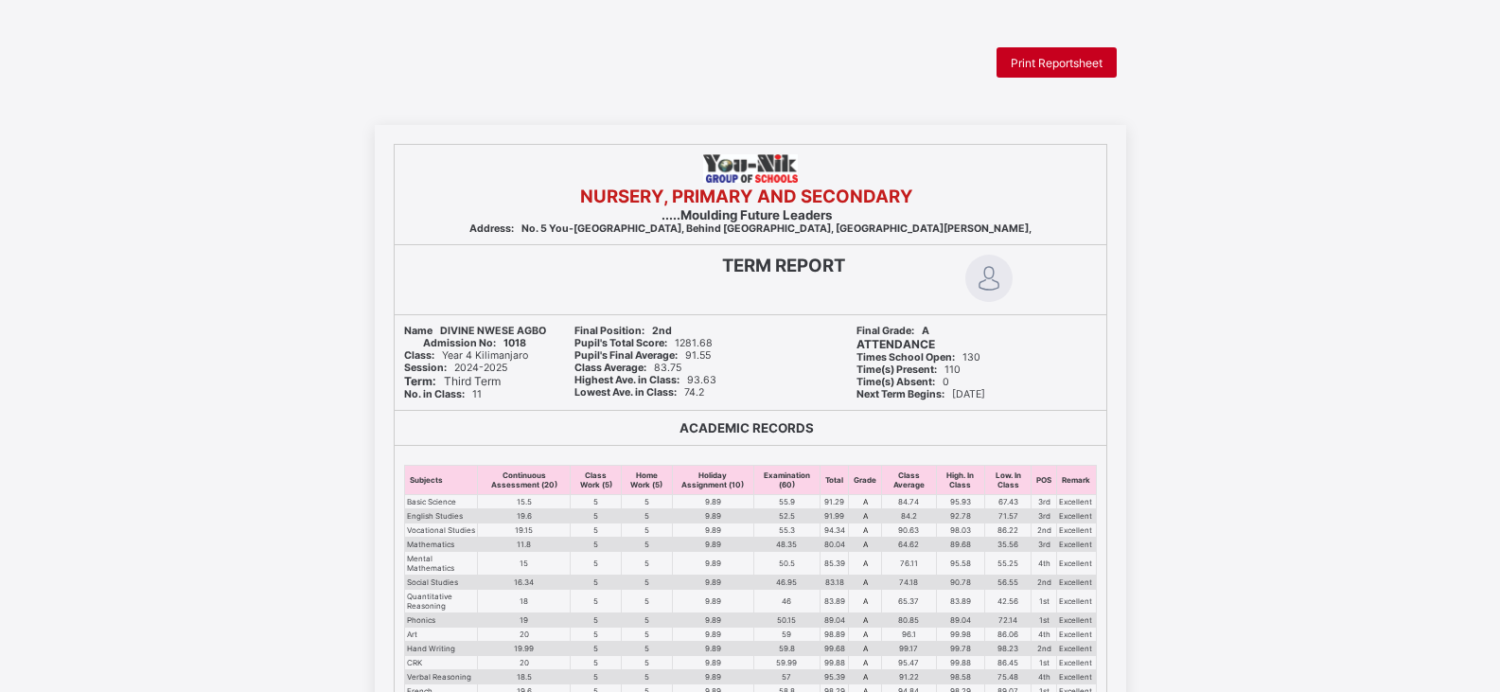
click at [1095, 65] on span "Print Reportsheet" at bounding box center [1057, 63] width 92 height 14
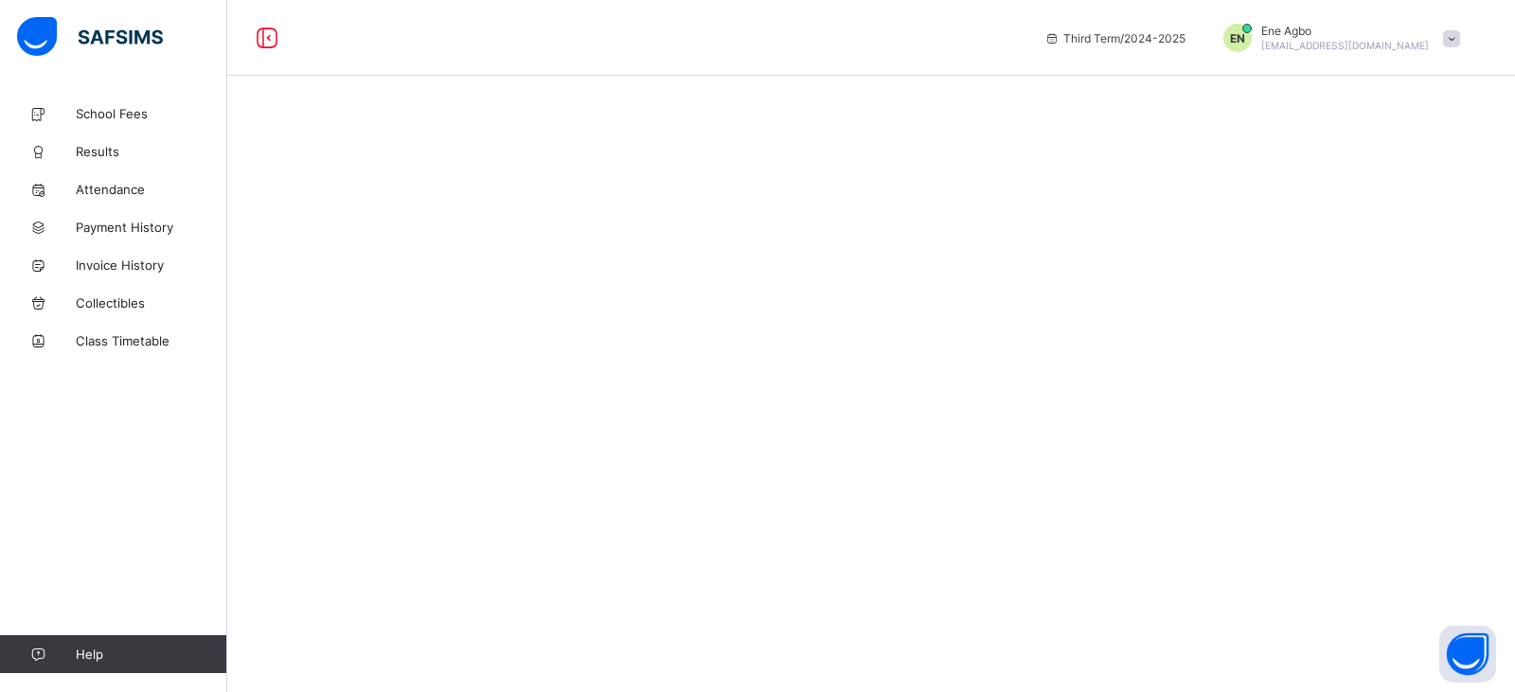
click at [617, 354] on div at bounding box center [870, 346] width 1287 height 692
click at [111, 161] on link "Results" at bounding box center [113, 152] width 227 height 38
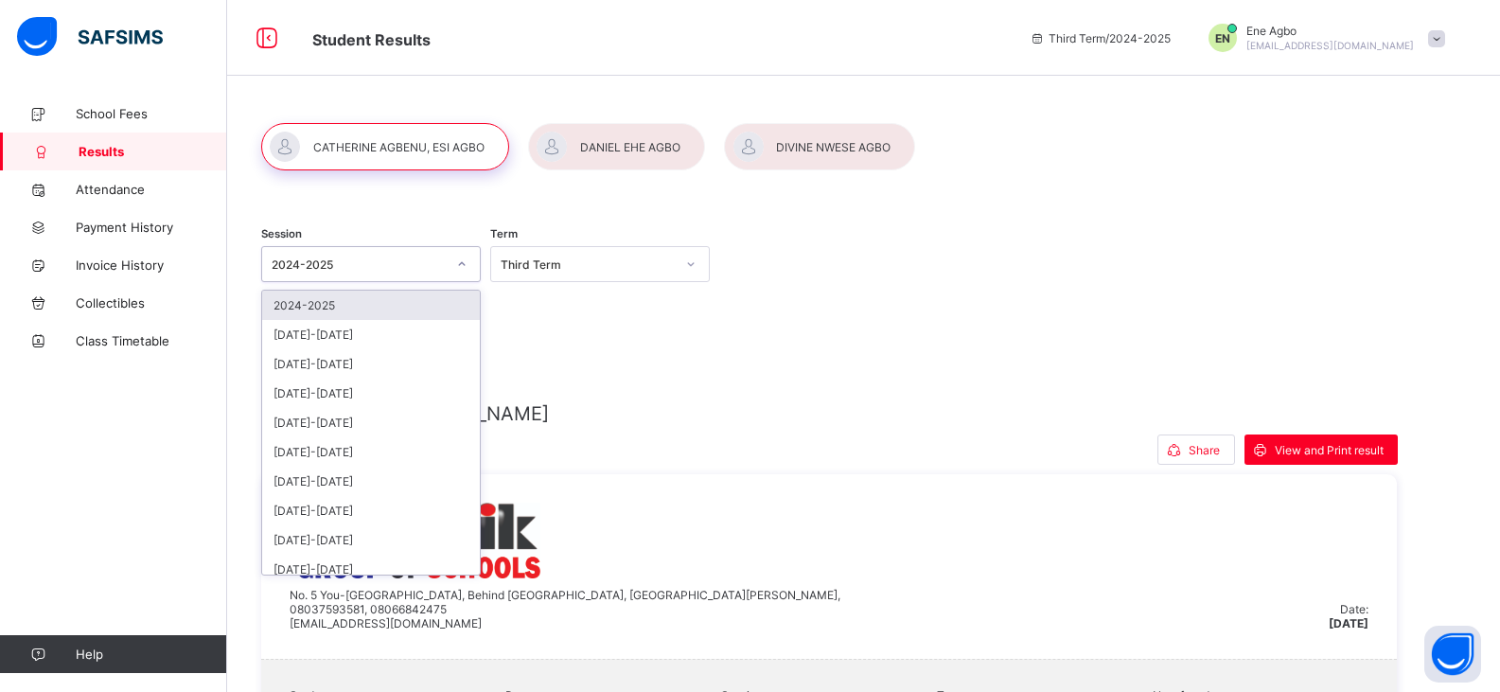
click at [357, 270] on div "2024-2025" at bounding box center [359, 264] width 174 height 14
click at [357, 330] on div "[DATE]-[DATE]" at bounding box center [371, 334] width 218 height 29
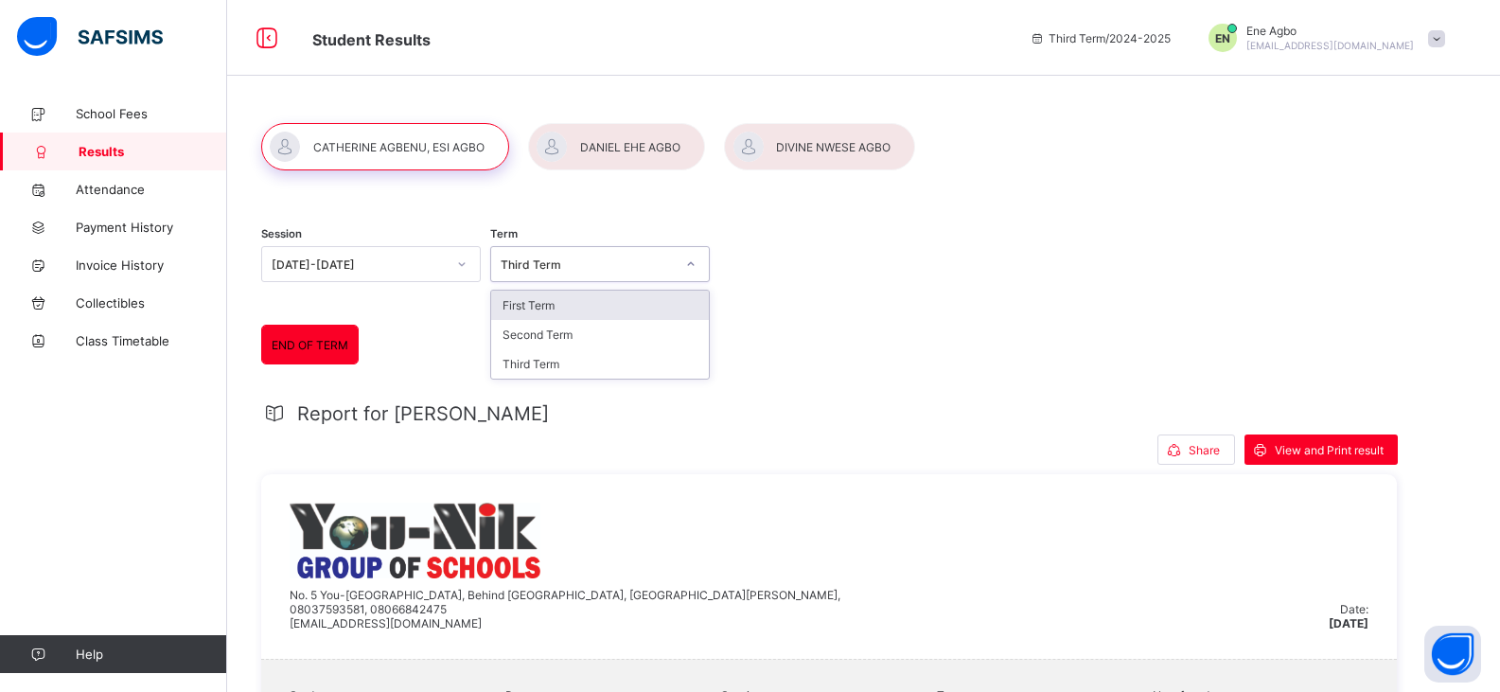
click at [535, 267] on div "Third Term" at bounding box center [588, 264] width 174 height 14
click at [549, 311] on div "First Term" at bounding box center [600, 305] width 218 height 29
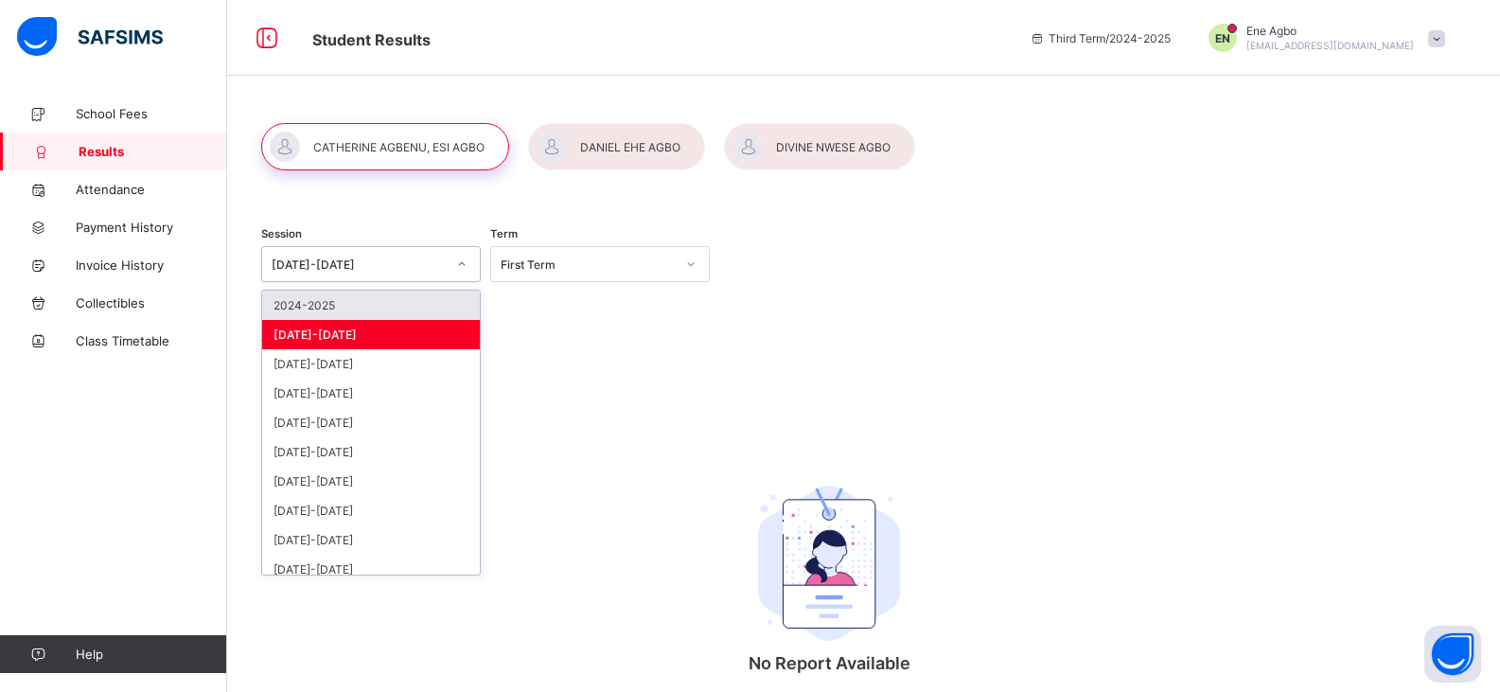
click at [377, 257] on div "[DATE]-[DATE]" at bounding box center [359, 264] width 174 height 14
click at [341, 308] on div "2024-2025" at bounding box center [371, 305] width 218 height 29
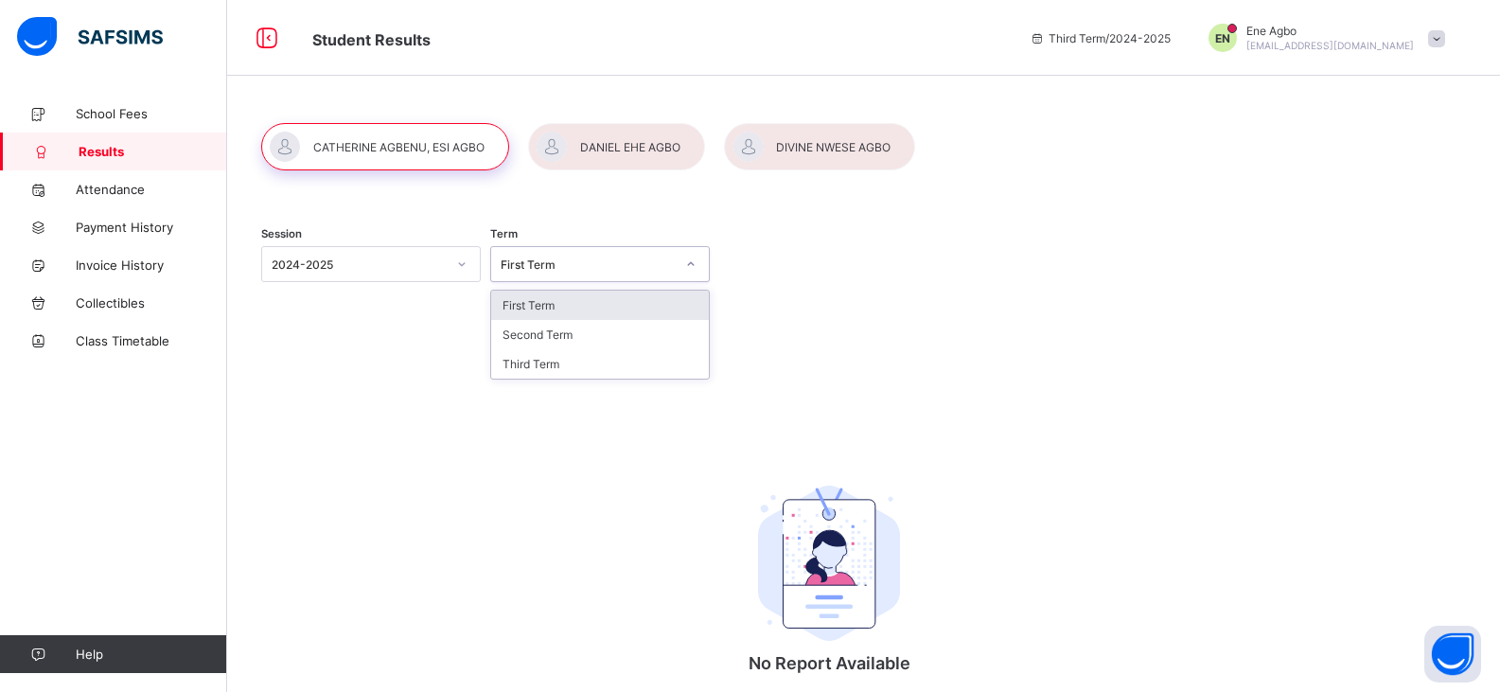
click at [555, 265] on div "First Term" at bounding box center [588, 264] width 174 height 14
click at [531, 330] on div "Second Term" at bounding box center [600, 334] width 218 height 29
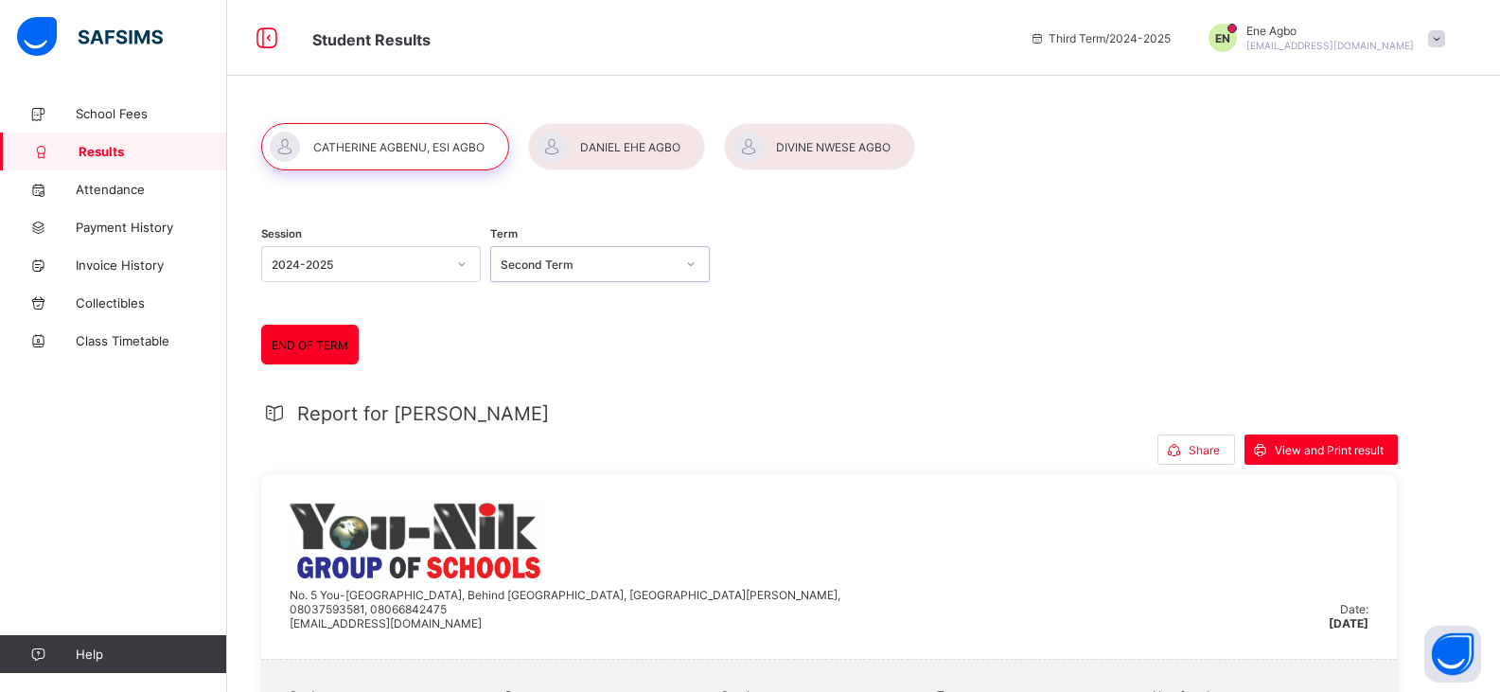
click at [578, 166] on div at bounding box center [616, 146] width 177 height 47
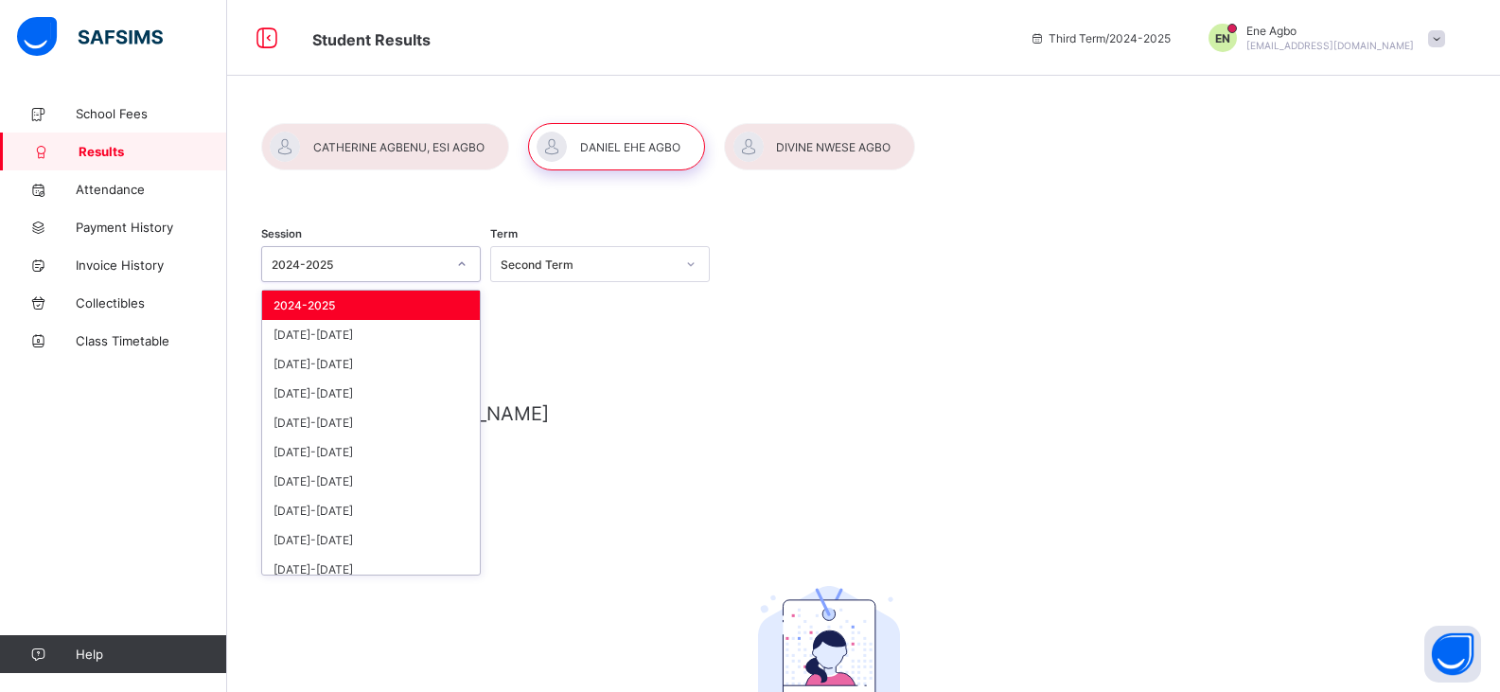
click at [449, 260] on div at bounding box center [462, 264] width 32 height 30
click at [404, 333] on div "[DATE]-[DATE]" at bounding box center [371, 334] width 218 height 29
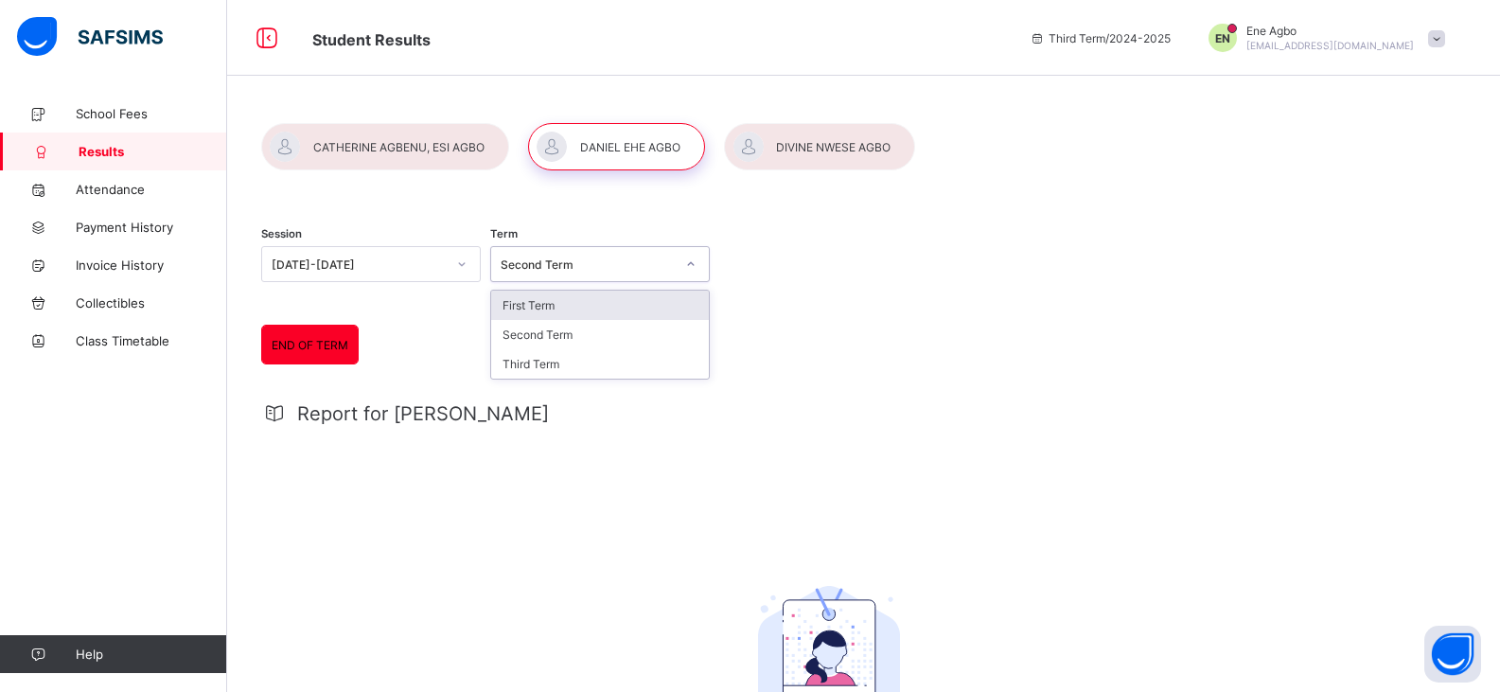
click at [520, 277] on div "Second Term" at bounding box center [600, 264] width 220 height 36
click at [518, 319] on div "First Term" at bounding box center [600, 305] width 218 height 29
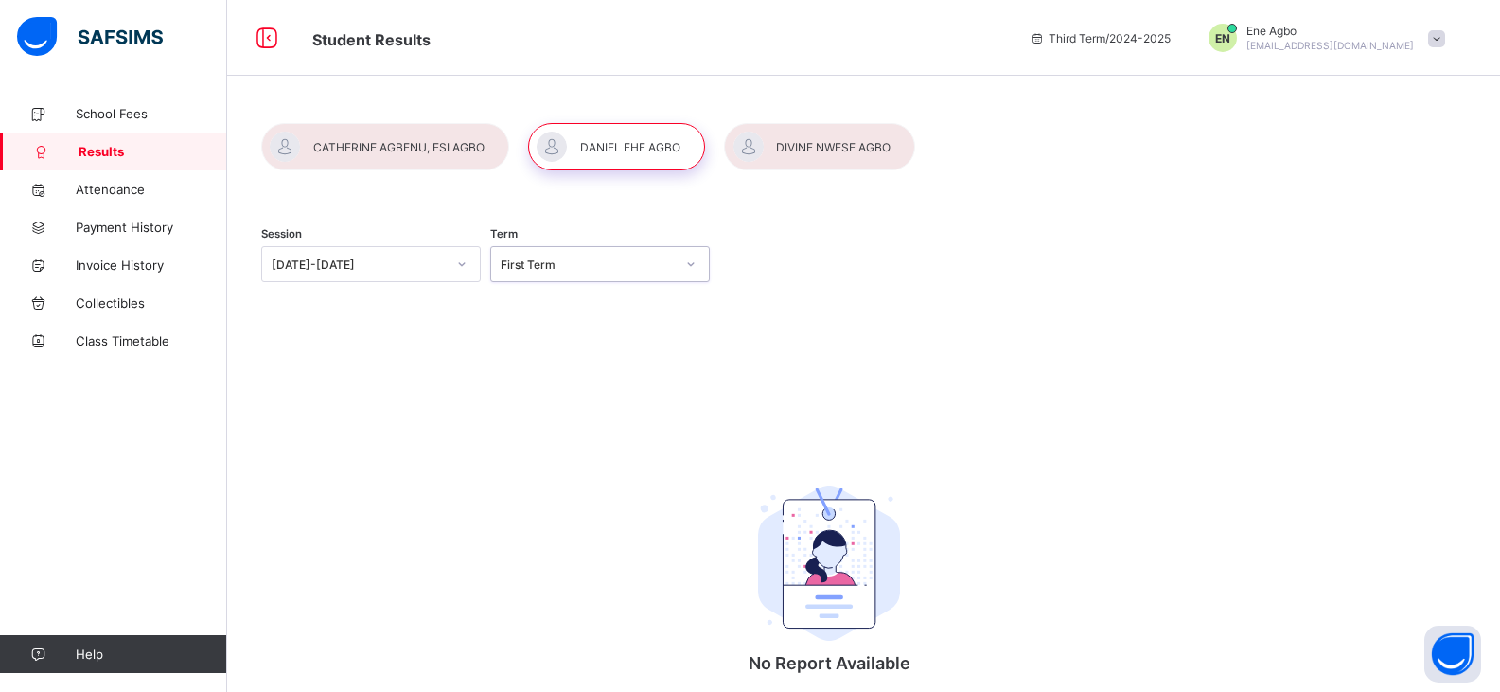
click at [448, 258] on div at bounding box center [462, 264] width 32 height 30
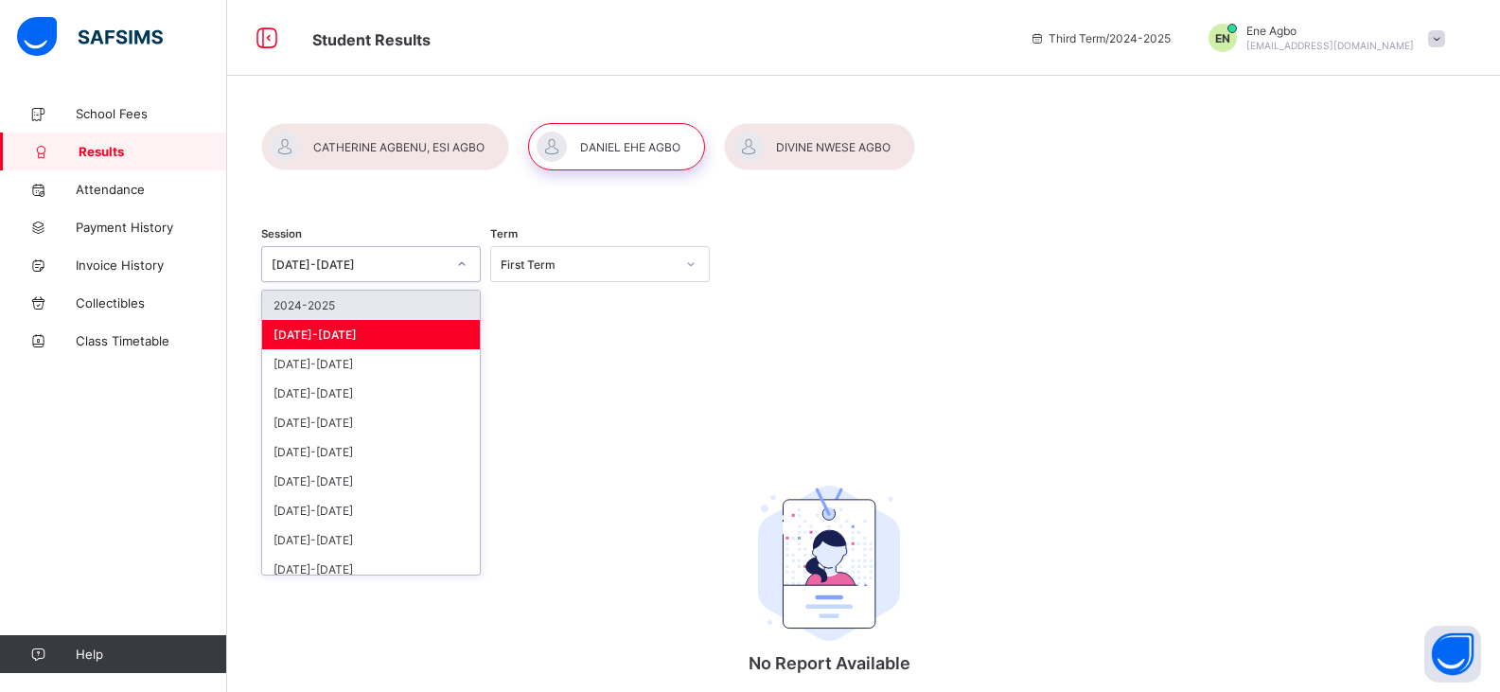
click at [380, 305] on div "2024-2025" at bounding box center [371, 305] width 218 height 29
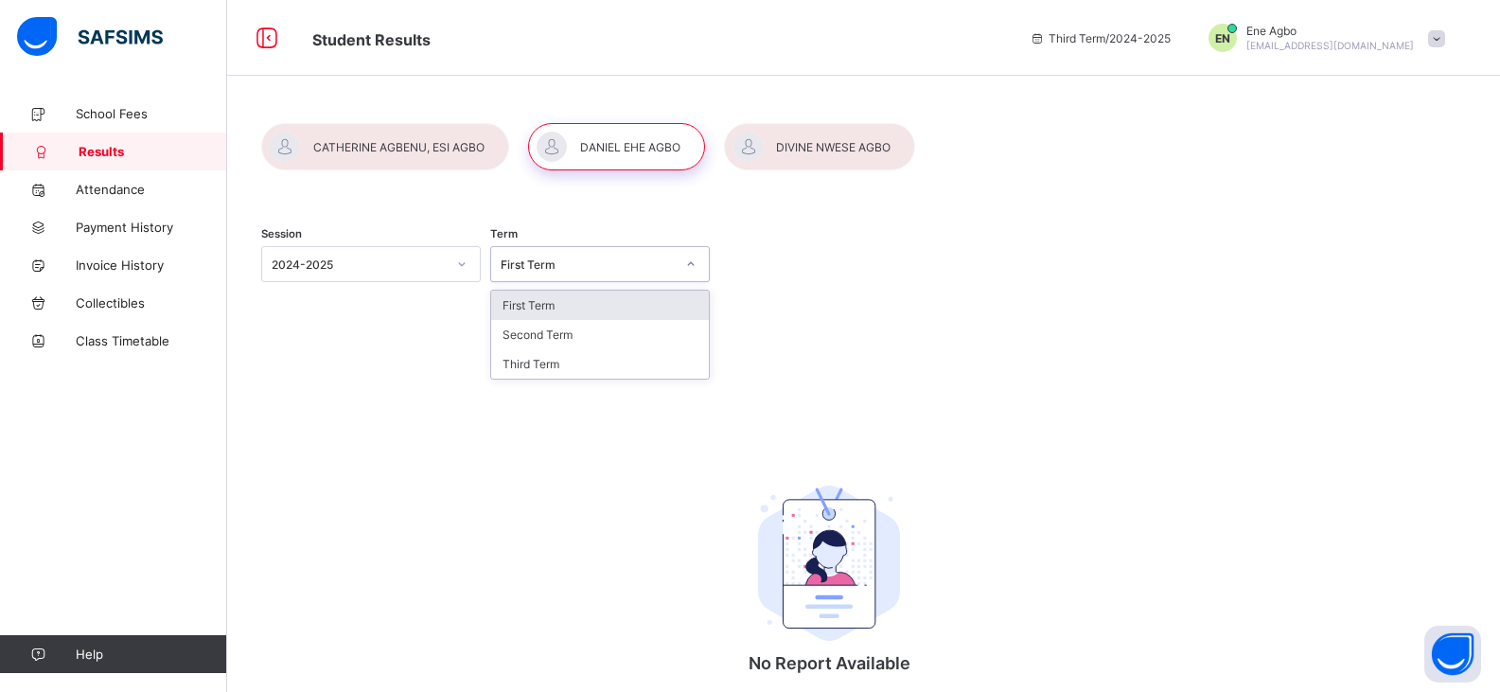
click at [524, 265] on div "First Term" at bounding box center [588, 264] width 174 height 14
click at [542, 321] on div "Second Term" at bounding box center [600, 334] width 218 height 29
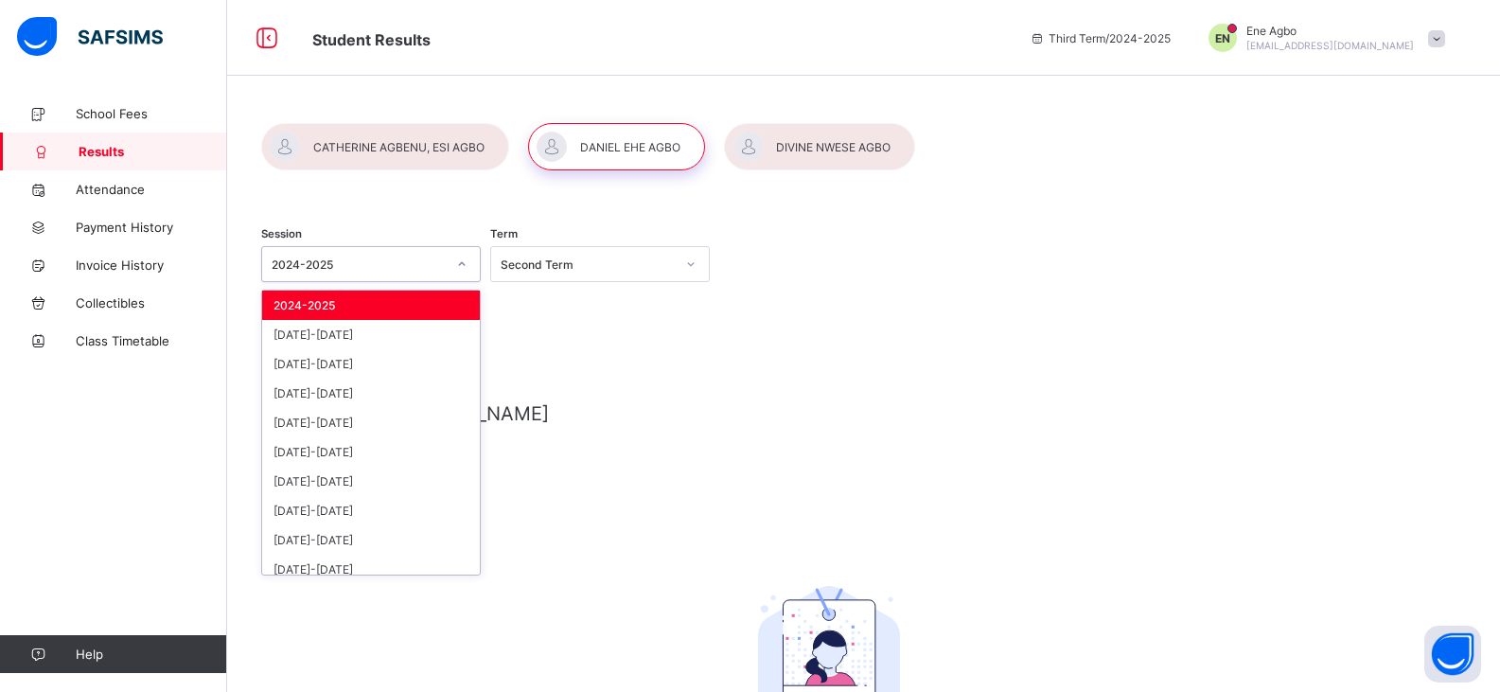
click at [409, 275] on div "2024-2025" at bounding box center [353, 264] width 182 height 27
click at [504, 275] on div "Second Term" at bounding box center [582, 264] width 182 height 27
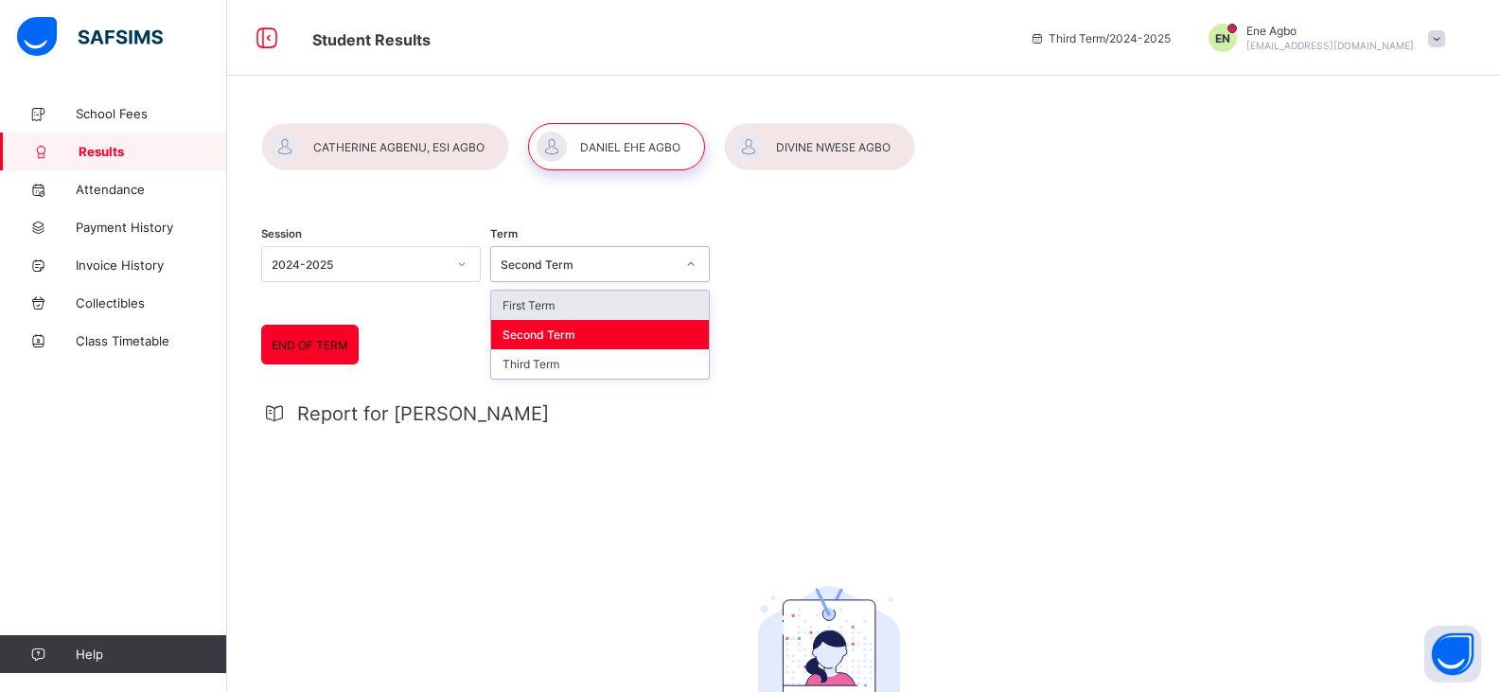
click at [507, 302] on div "First Term" at bounding box center [600, 305] width 218 height 29
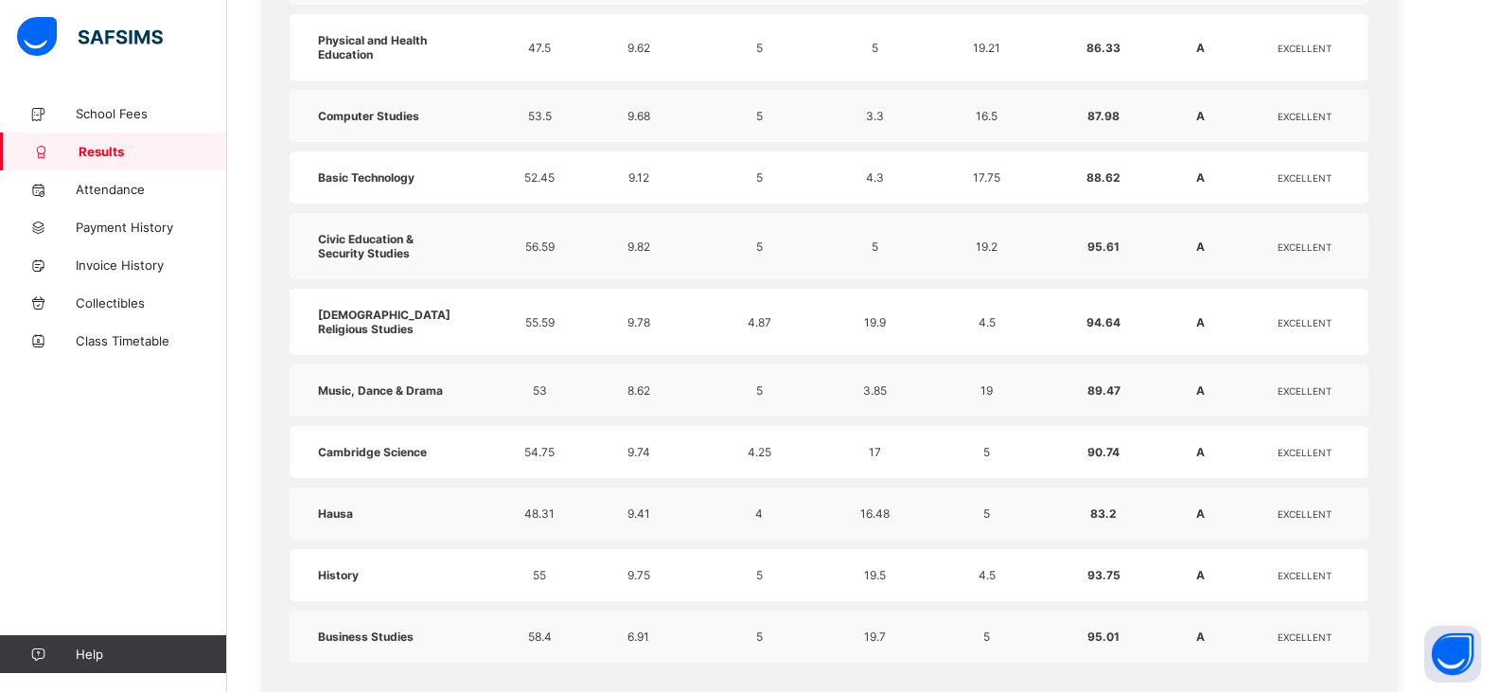
scroll to position [1423, 0]
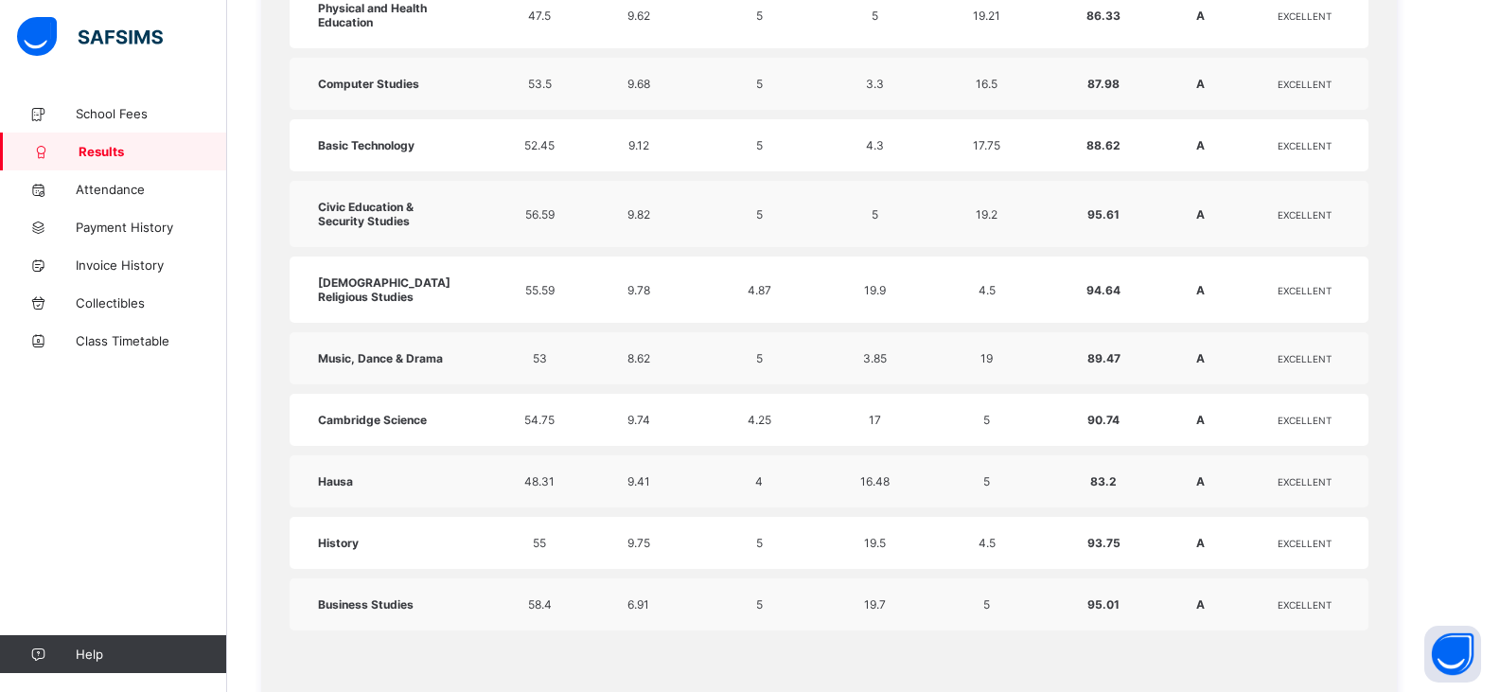
drag, startPoint x: 1496, startPoint y: 431, endPoint x: 1498, endPoint y: 471, distance: 40.8
click at [1498, 471] on div "Session [DATE]-[DATE] Term First Term END OF TERM END OF TERM Report for [PERSO…" at bounding box center [863, 208] width 1273 height 3072
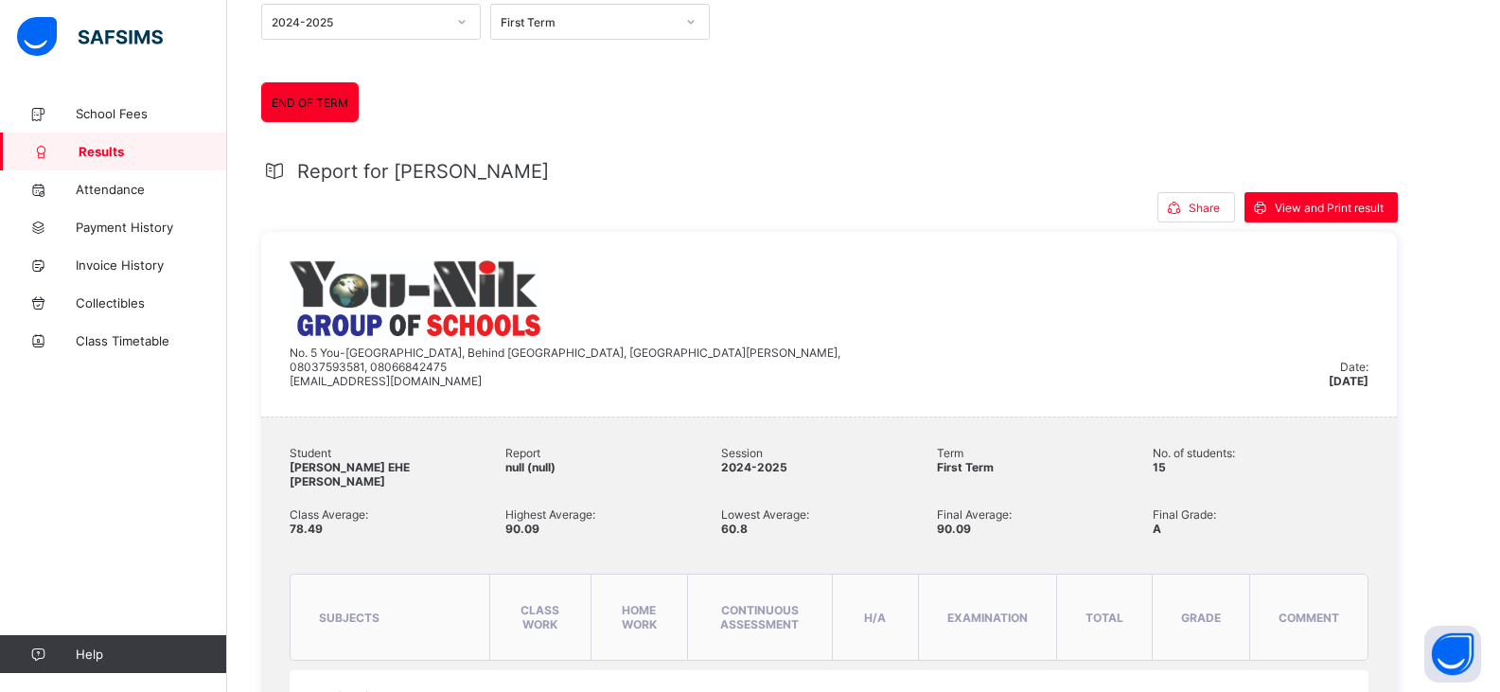
scroll to position [0, 0]
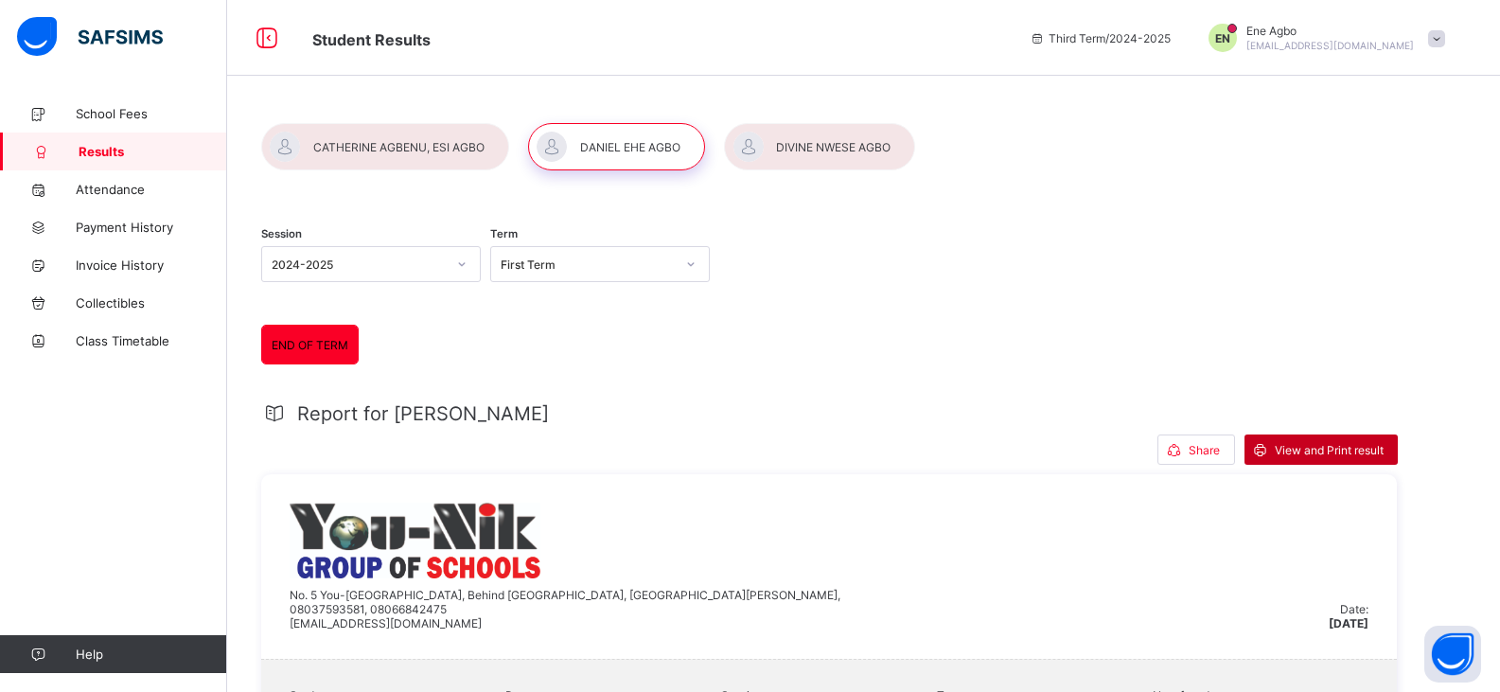
click at [1328, 451] on span "View and Print result" at bounding box center [1329, 450] width 109 height 14
click at [206, 121] on link "School Fees" at bounding box center [113, 114] width 227 height 38
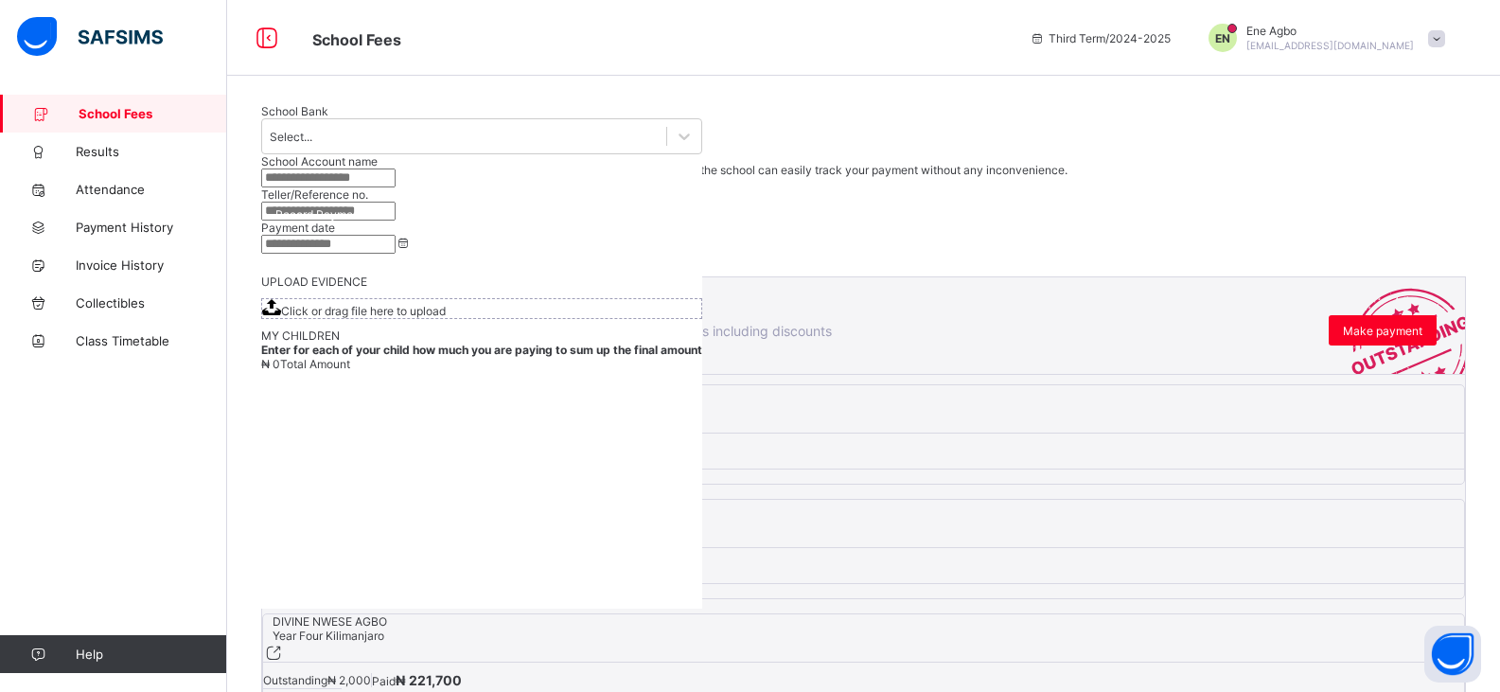
click at [975, 267] on div "2024-2025" at bounding box center [863, 260] width 1205 height 14
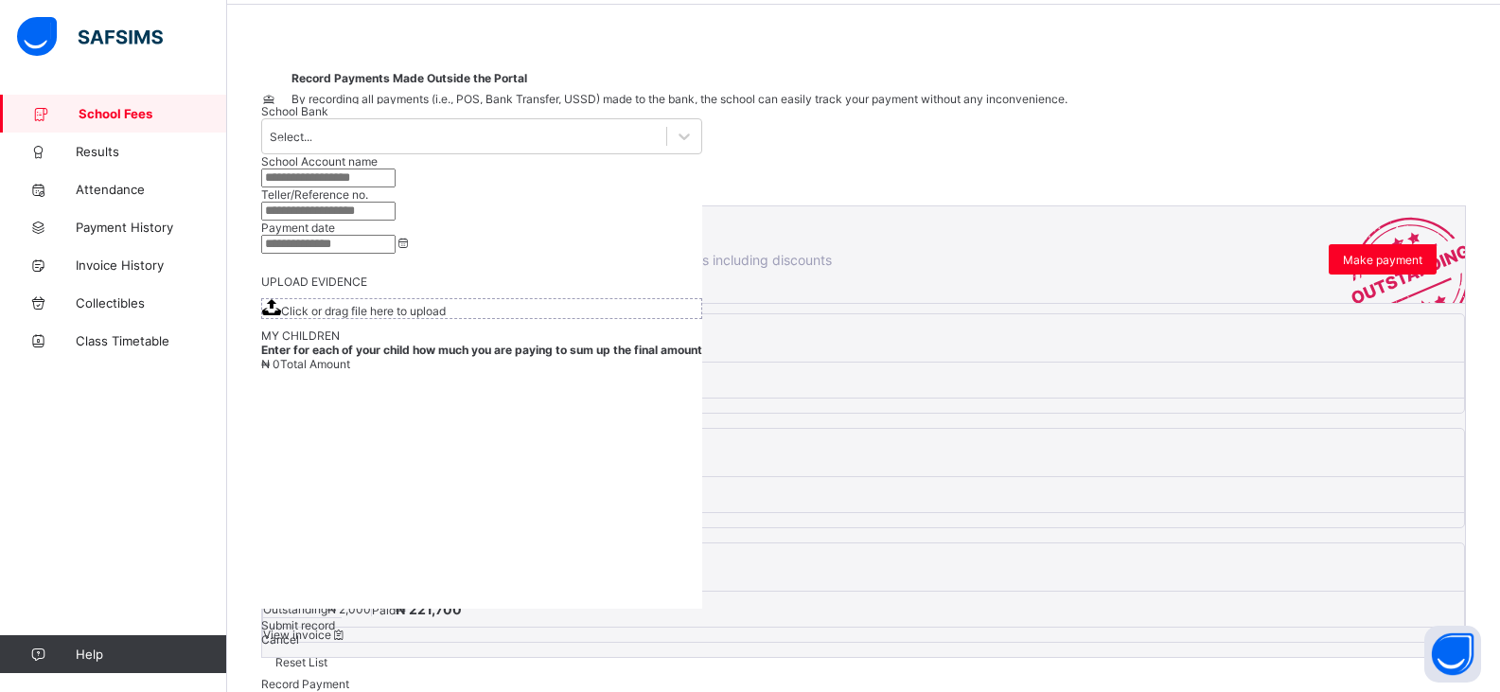
scroll to position [94, 0]
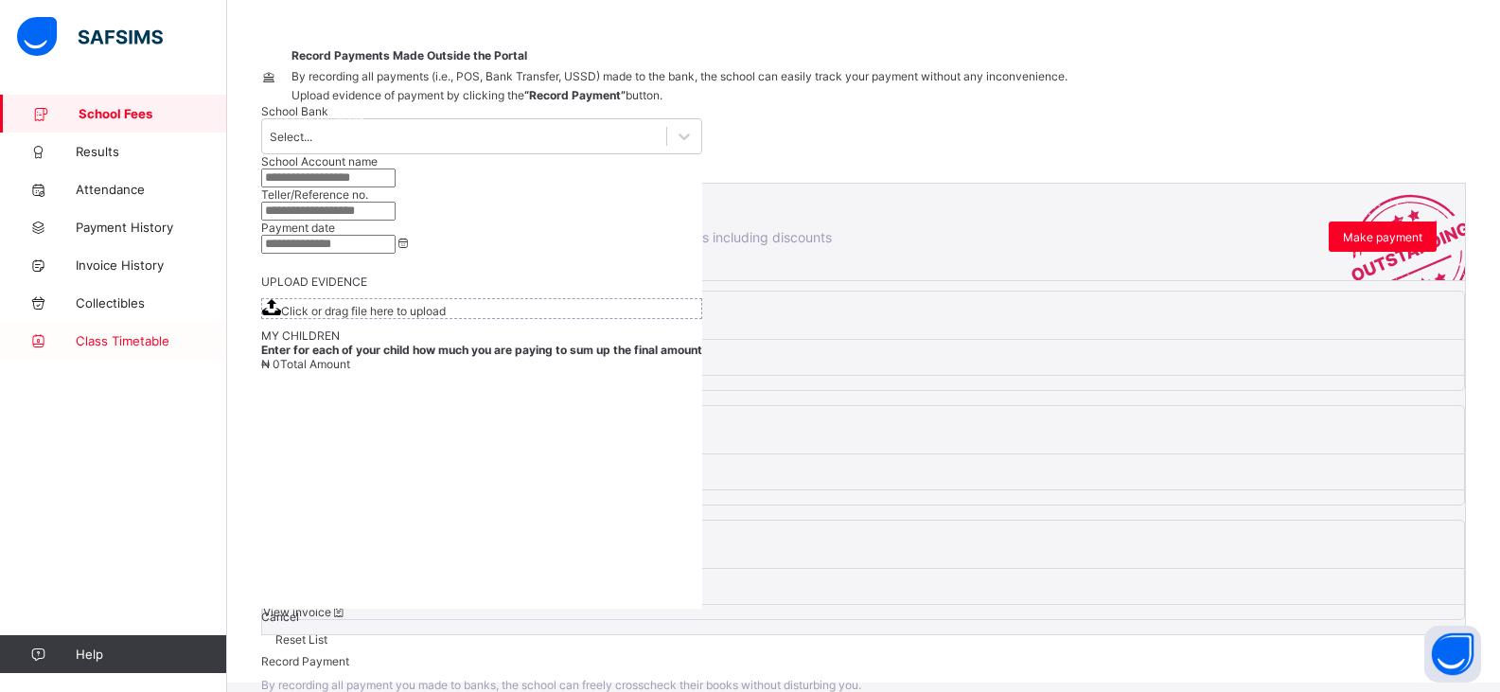
click at [138, 347] on span "Class Timetable" at bounding box center [151, 340] width 151 height 15
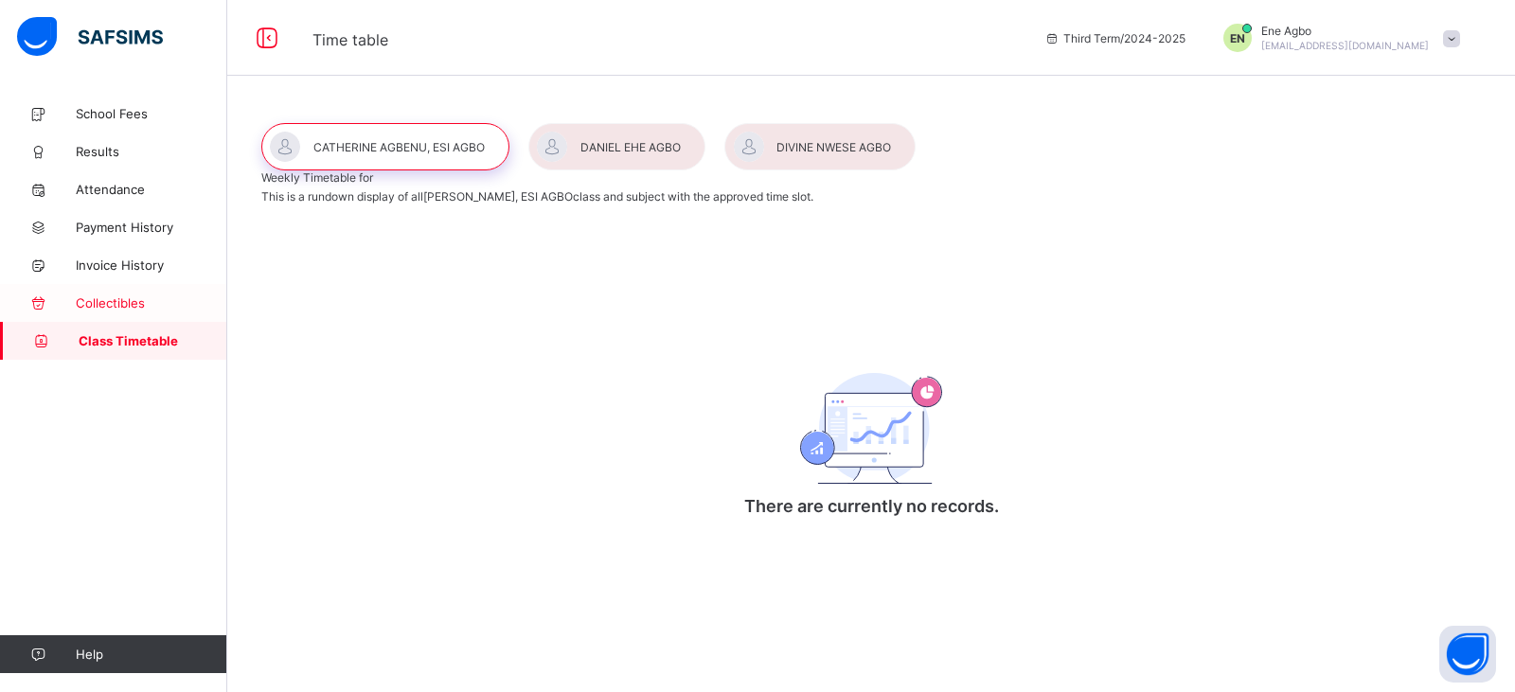
click at [133, 318] on link "Collectibles" at bounding box center [113, 303] width 227 height 38
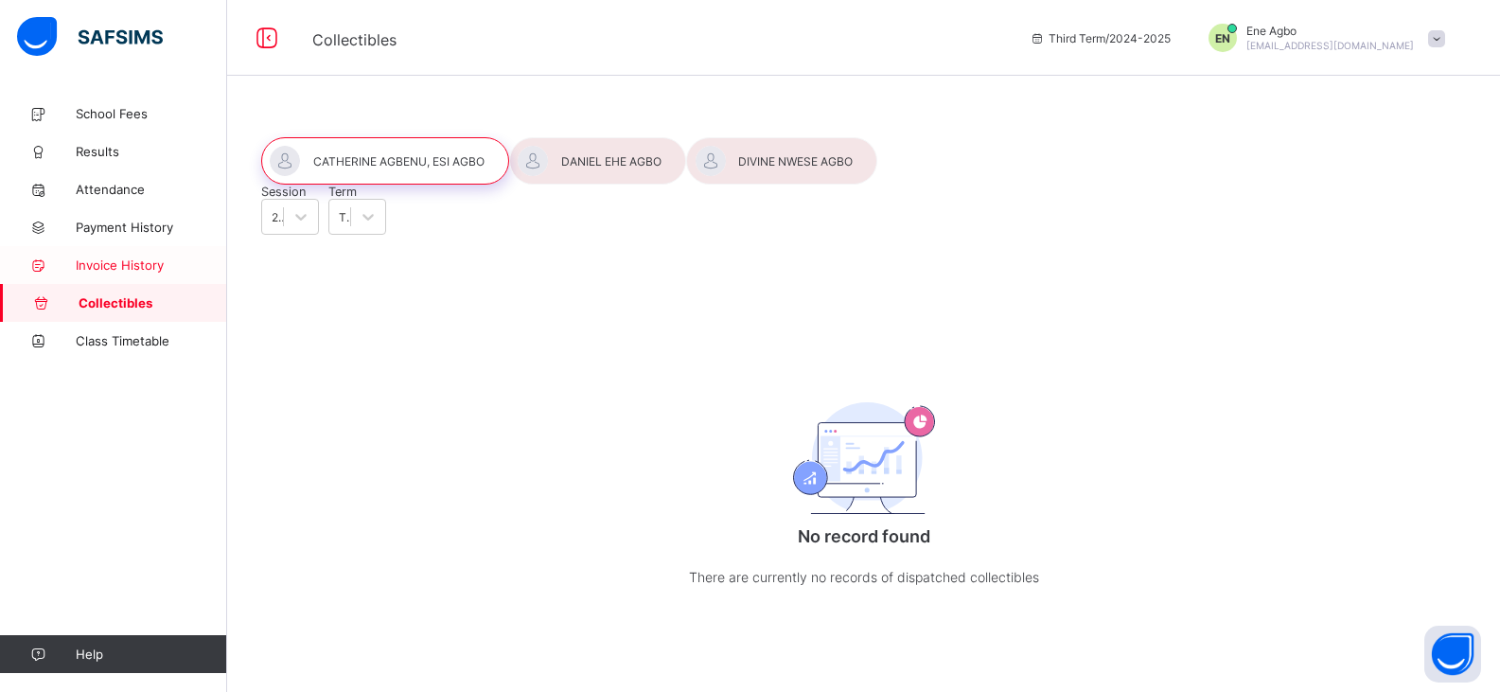
click at [172, 273] on link "Invoice History" at bounding box center [113, 265] width 227 height 38
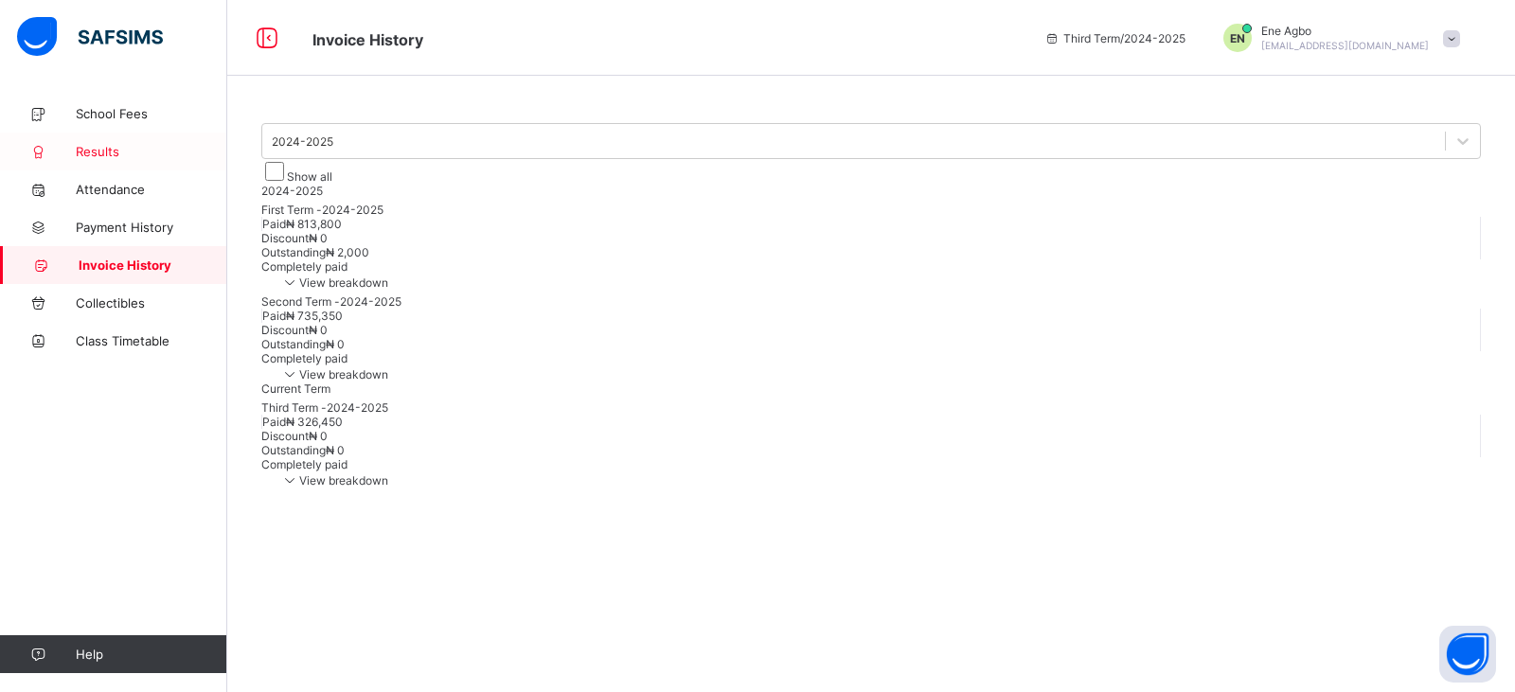
click at [156, 146] on span "Results" at bounding box center [151, 151] width 151 height 15
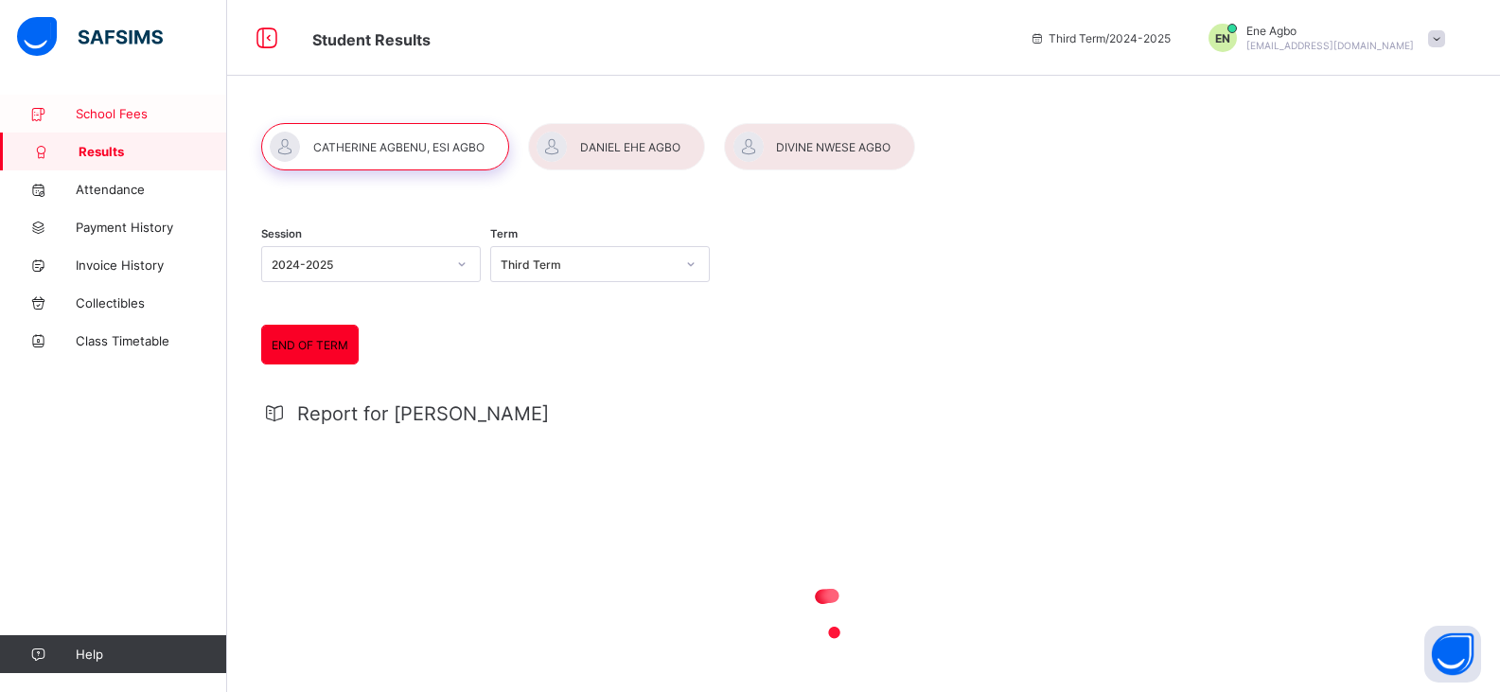
click at [161, 113] on span "School Fees" at bounding box center [151, 113] width 151 height 15
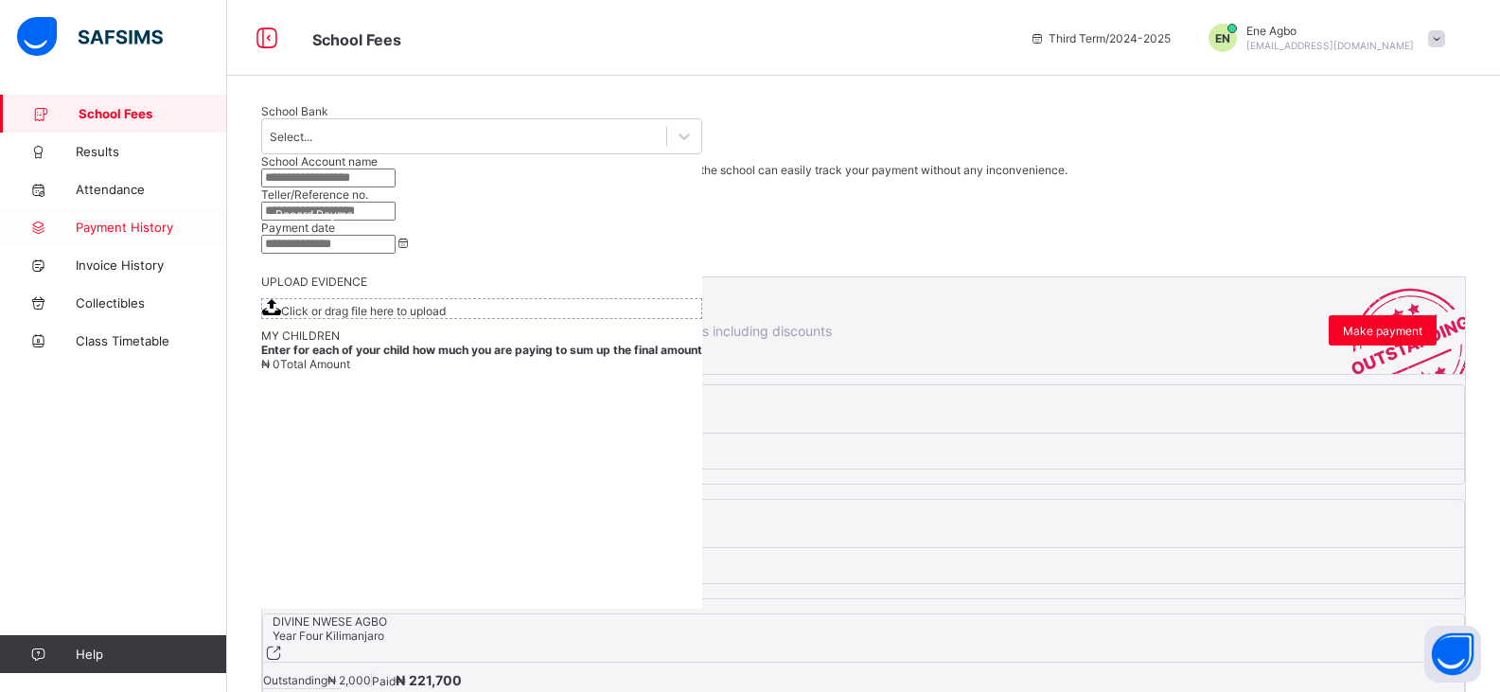
click at [166, 233] on span "Payment History" at bounding box center [151, 227] width 151 height 15
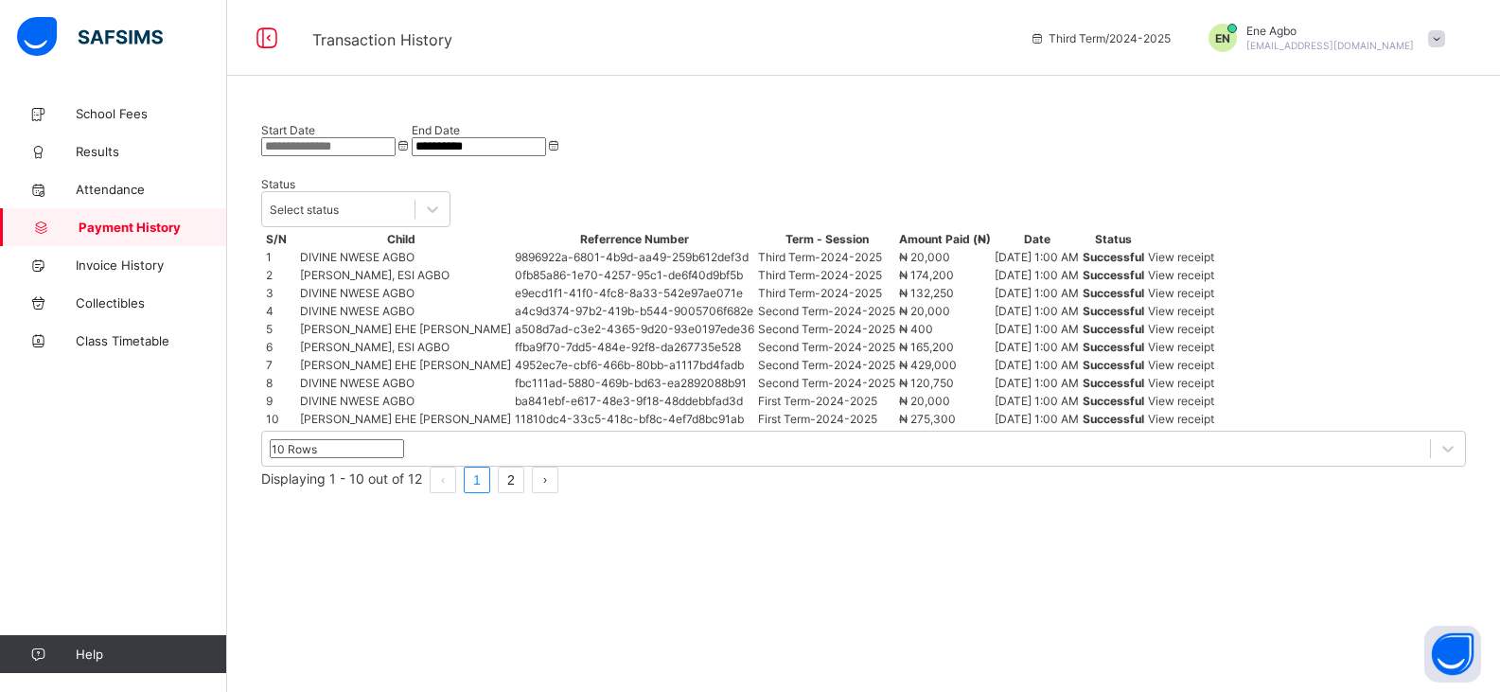
scroll to position [250, 0]
click at [108, 263] on span "Invoice History" at bounding box center [151, 264] width 151 height 15
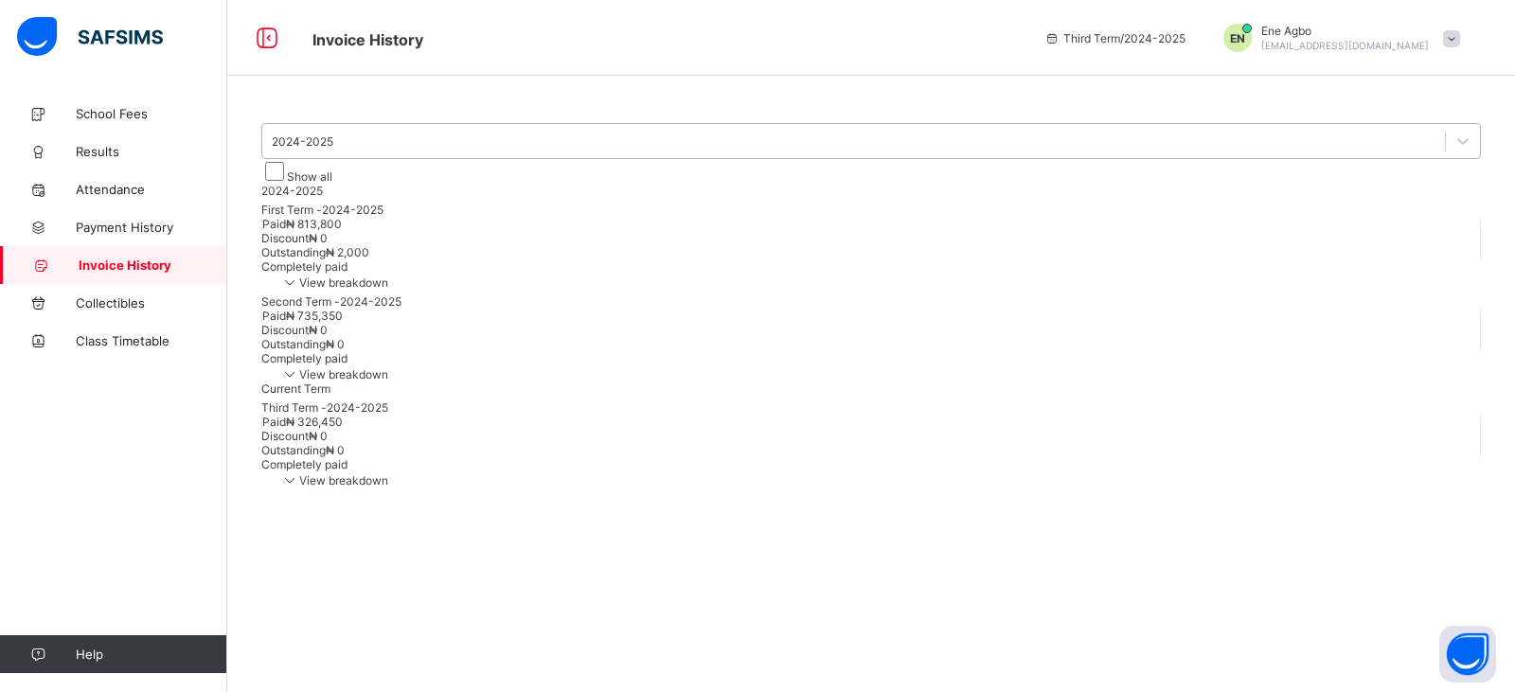
click at [1445, 141] on div at bounding box center [1462, 141] width 35 height 34
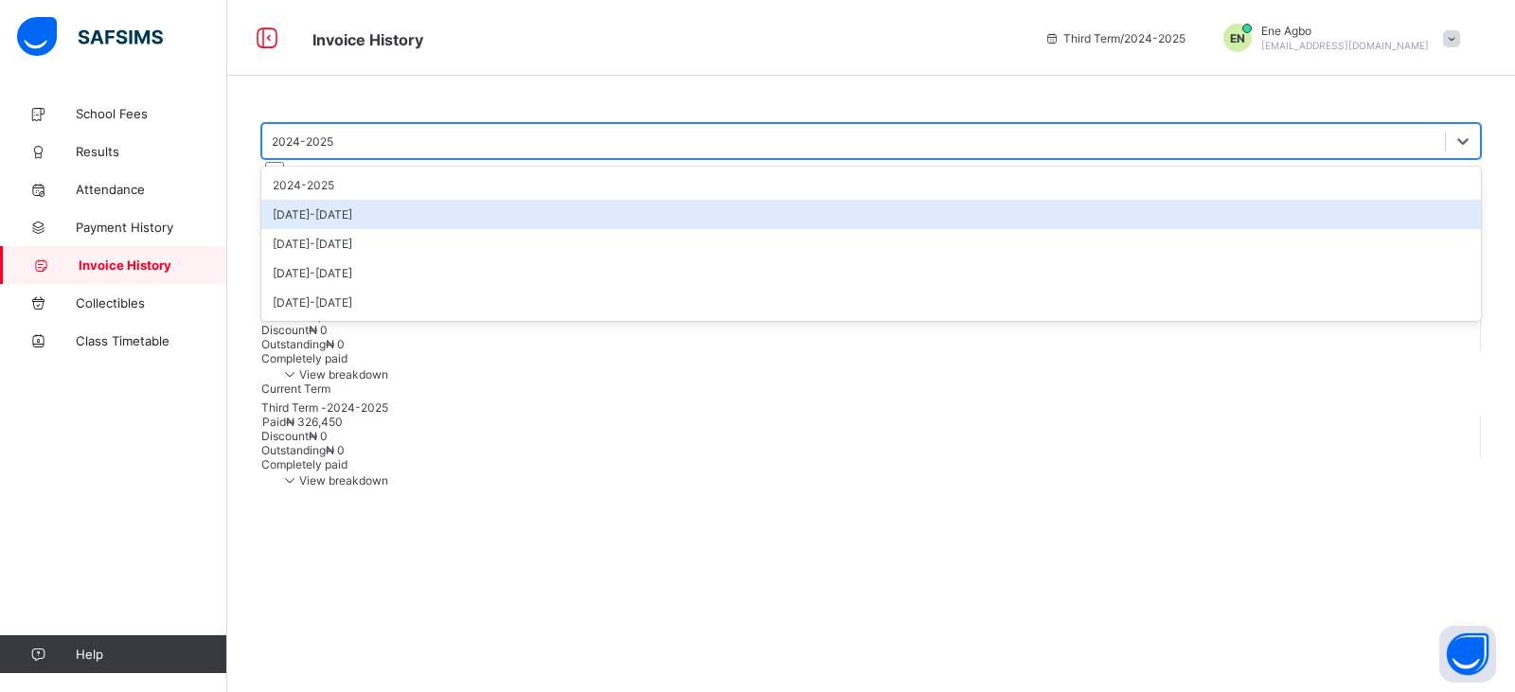
click at [393, 223] on div "[DATE]-[DATE]" at bounding box center [870, 214] width 1219 height 29
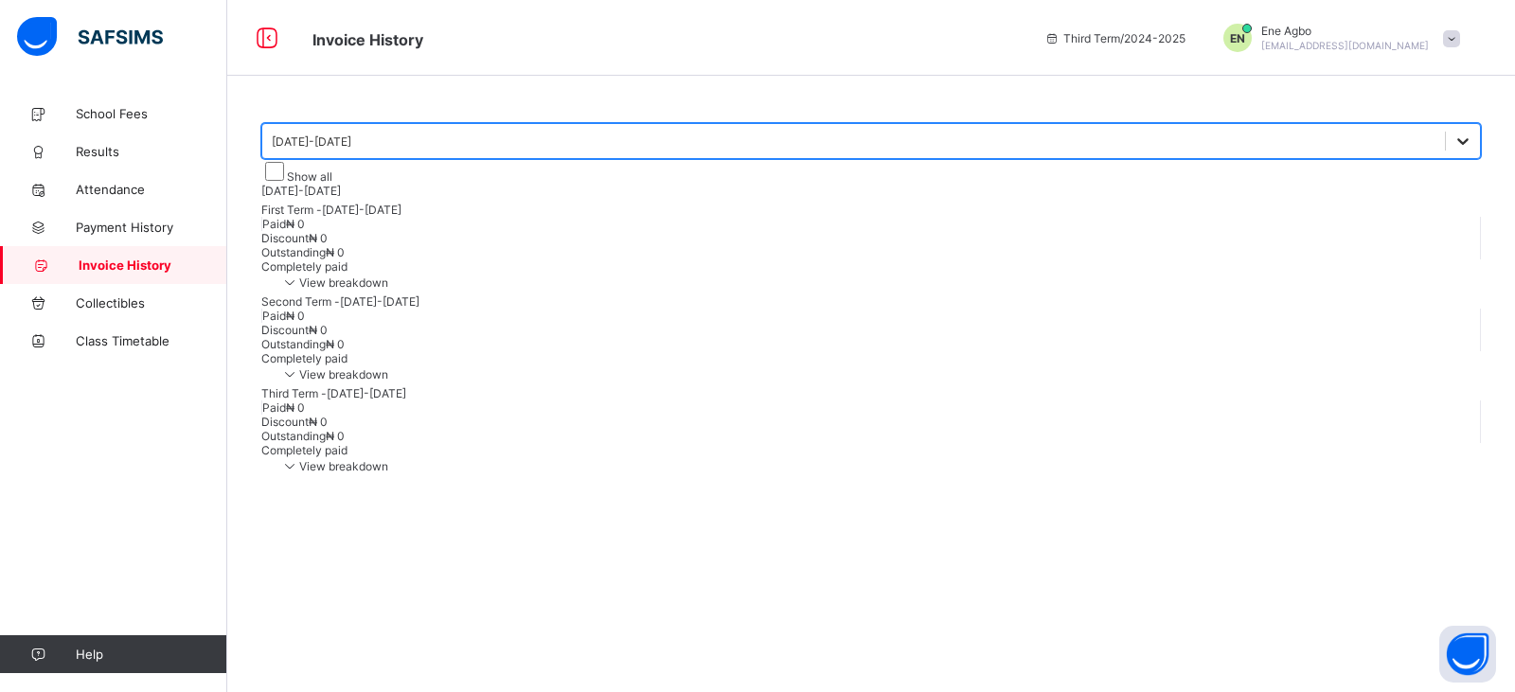
click at [1446, 145] on div at bounding box center [1463, 141] width 34 height 34
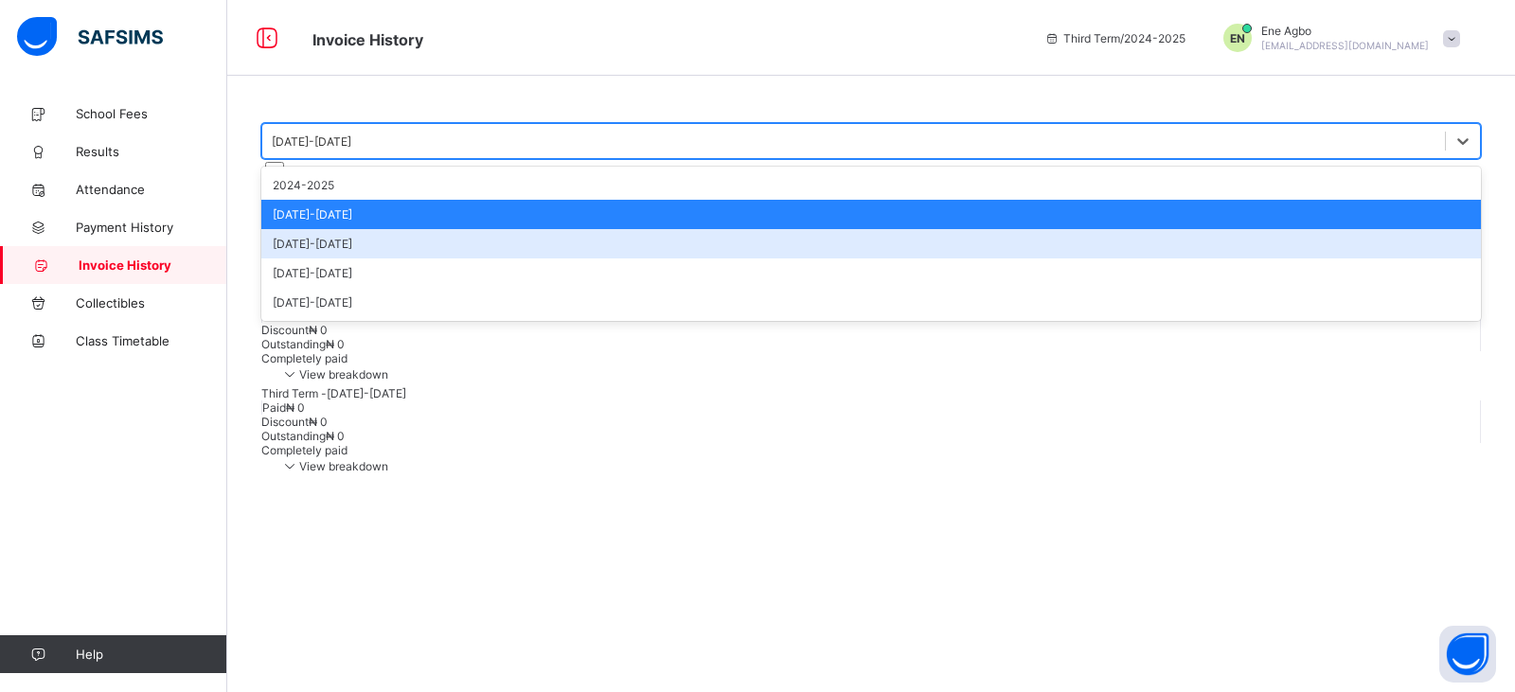
click at [399, 240] on div "[DATE]-[DATE]" at bounding box center [870, 243] width 1219 height 29
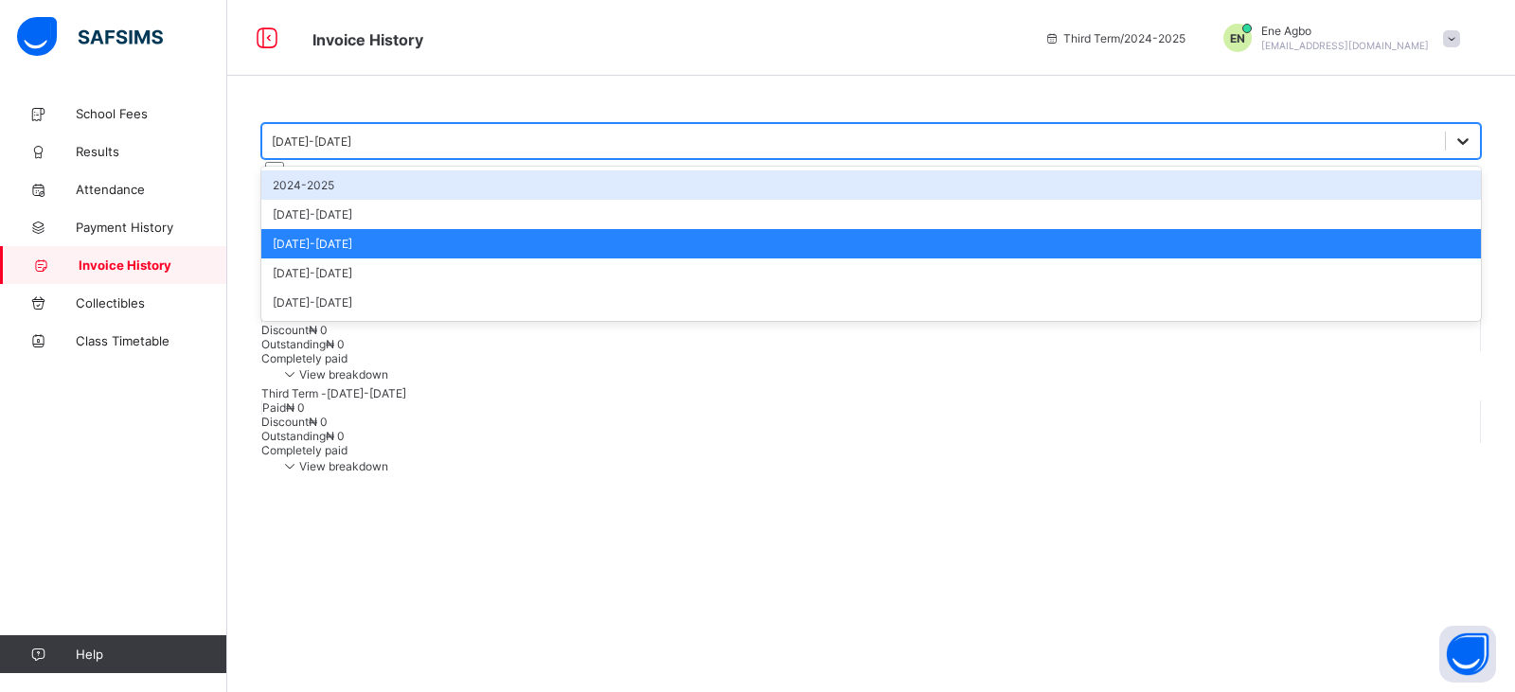
click at [1446, 140] on div at bounding box center [1463, 141] width 34 height 34
click at [409, 182] on div "2024-2025" at bounding box center [870, 184] width 1219 height 29
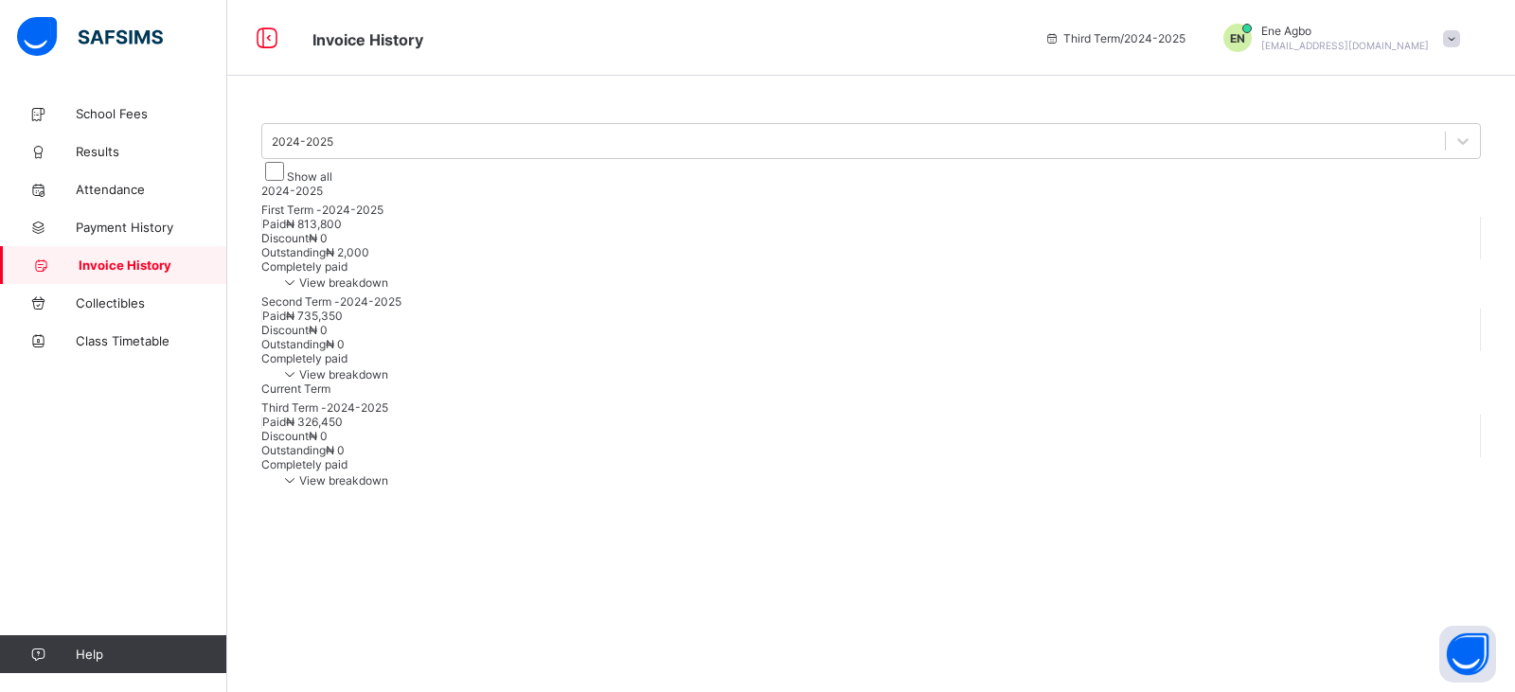
click at [299, 290] on icon at bounding box center [289, 282] width 19 height 16
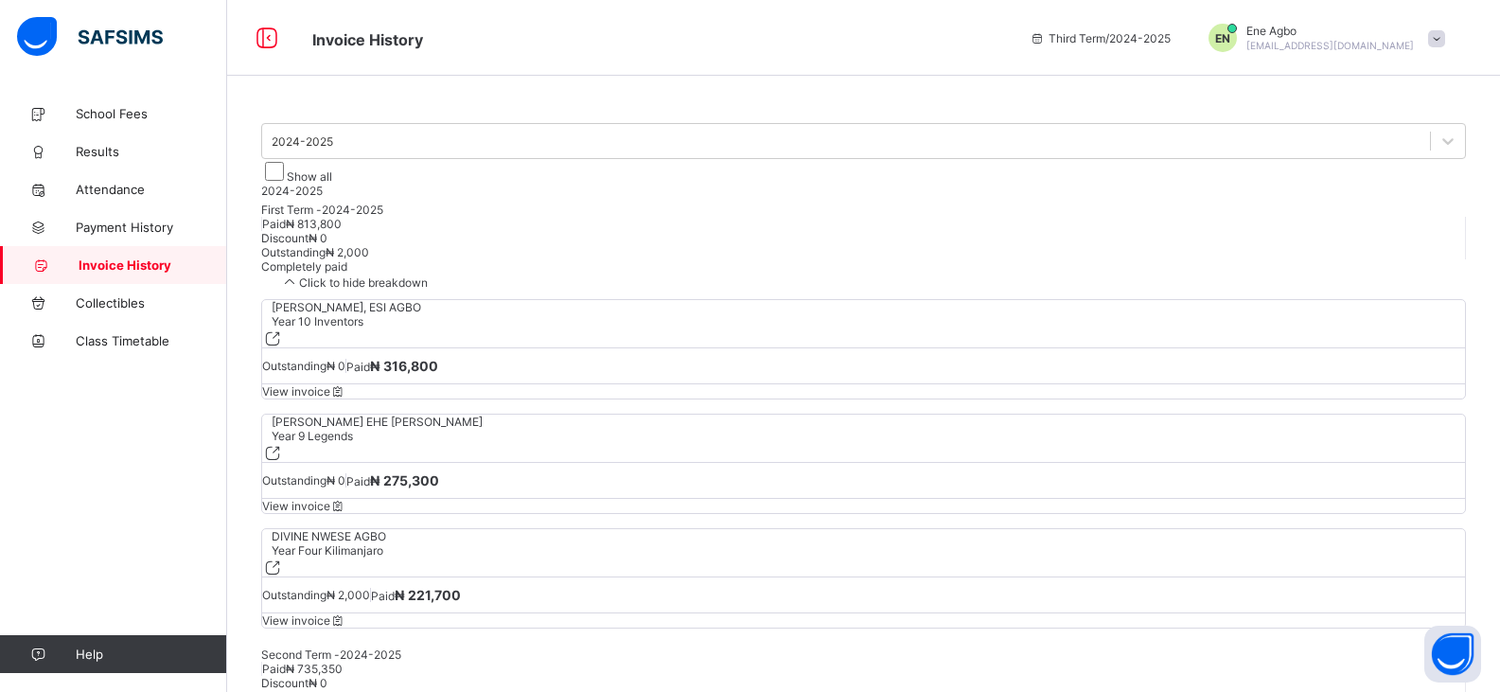
click at [428, 290] on span "Click to hide breakdown" at bounding box center [354, 282] width 148 height 14
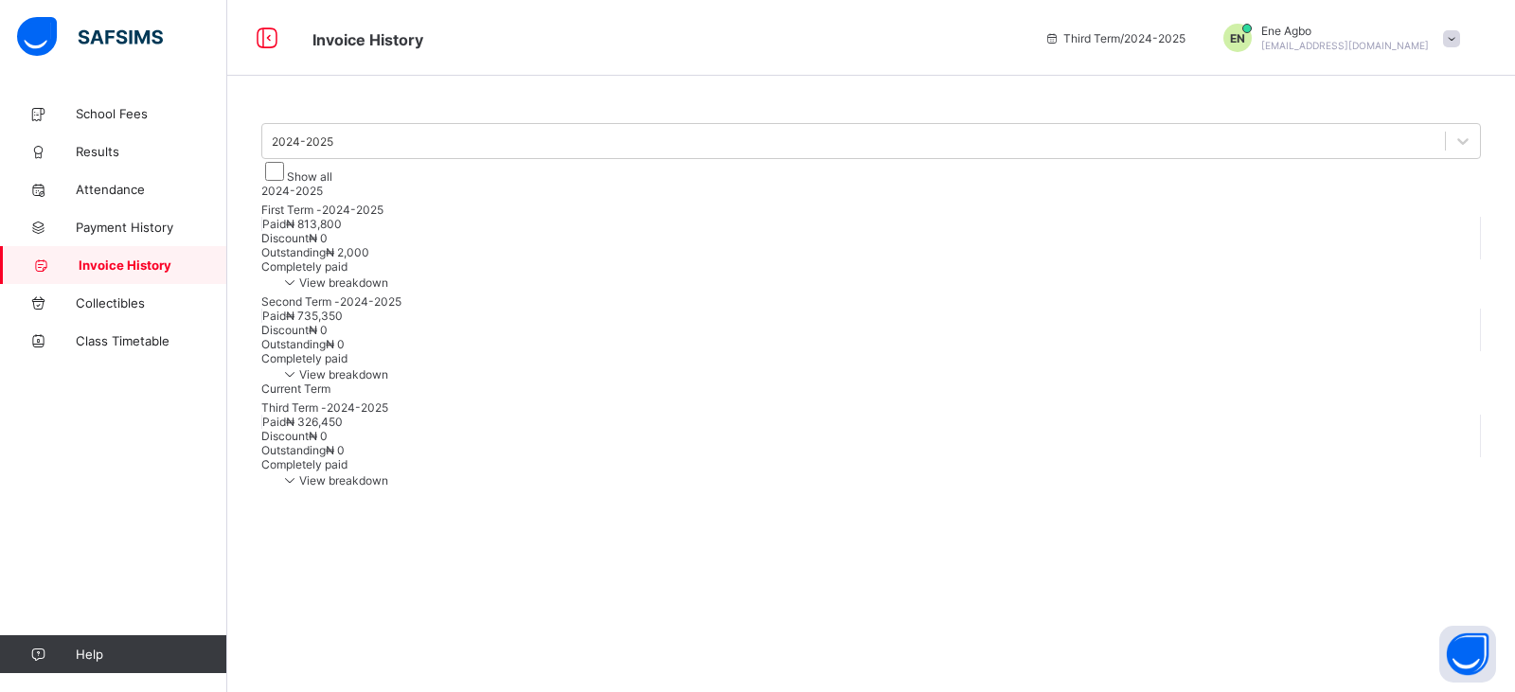
click at [299, 382] on icon at bounding box center [289, 373] width 19 height 16
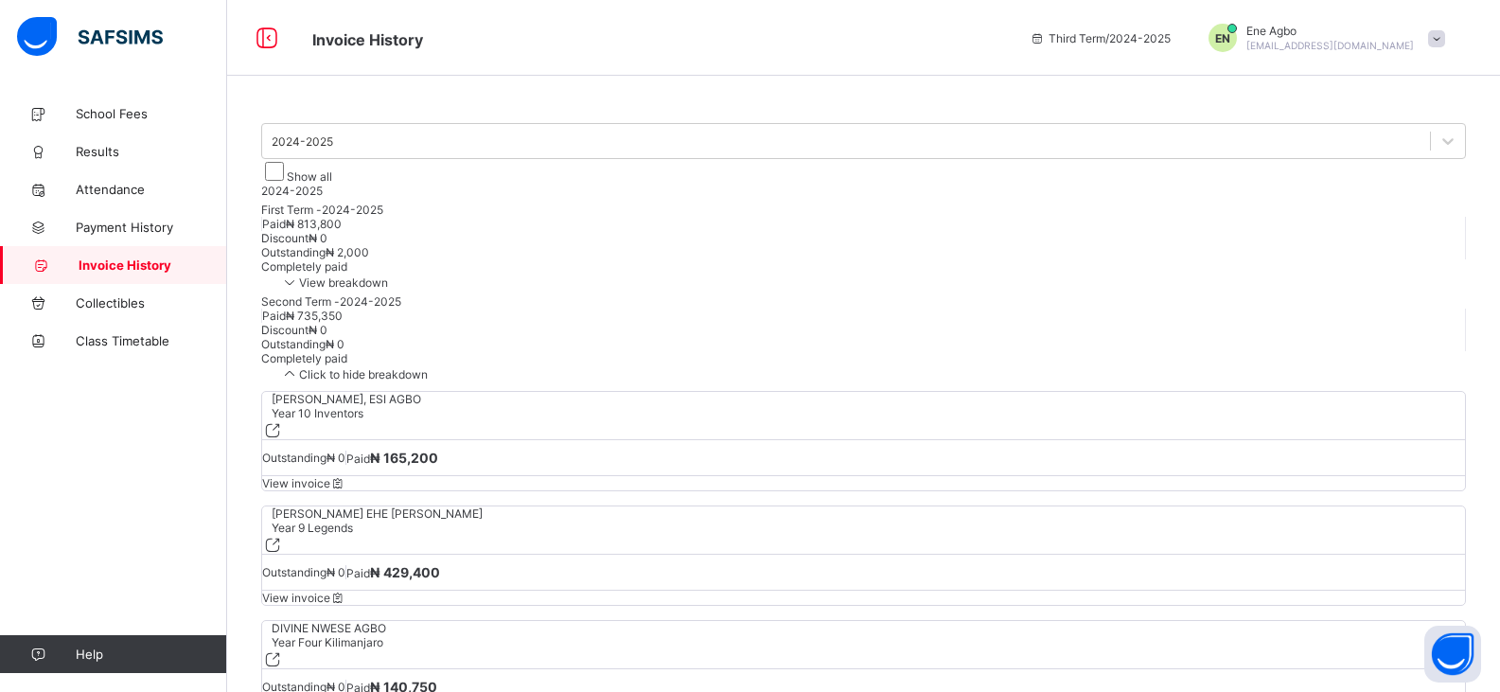
click at [428, 382] on span "Click to hide breakdown" at bounding box center [354, 374] width 148 height 14
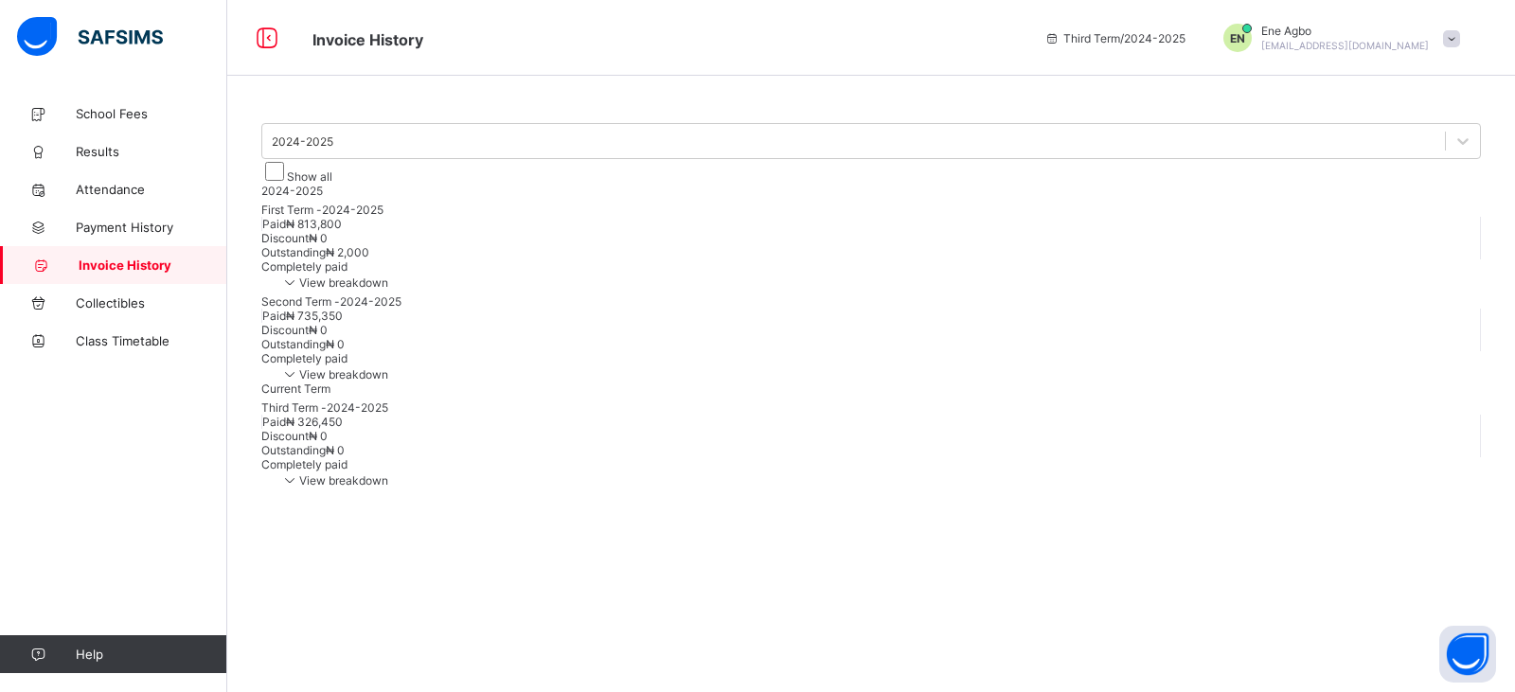
click at [388, 290] on span "View breakdown" at bounding box center [334, 282] width 108 height 14
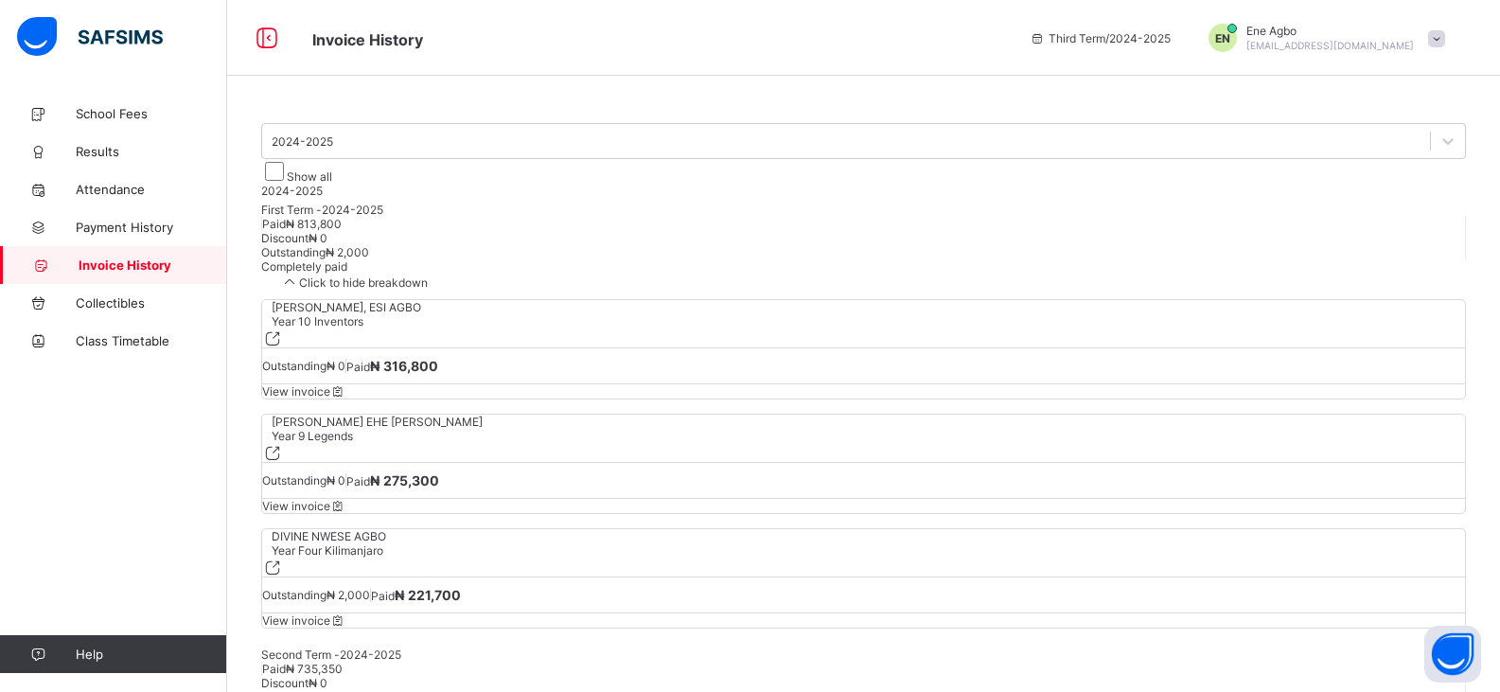
click at [428, 290] on span "Click to hide breakdown" at bounding box center [354, 282] width 148 height 14
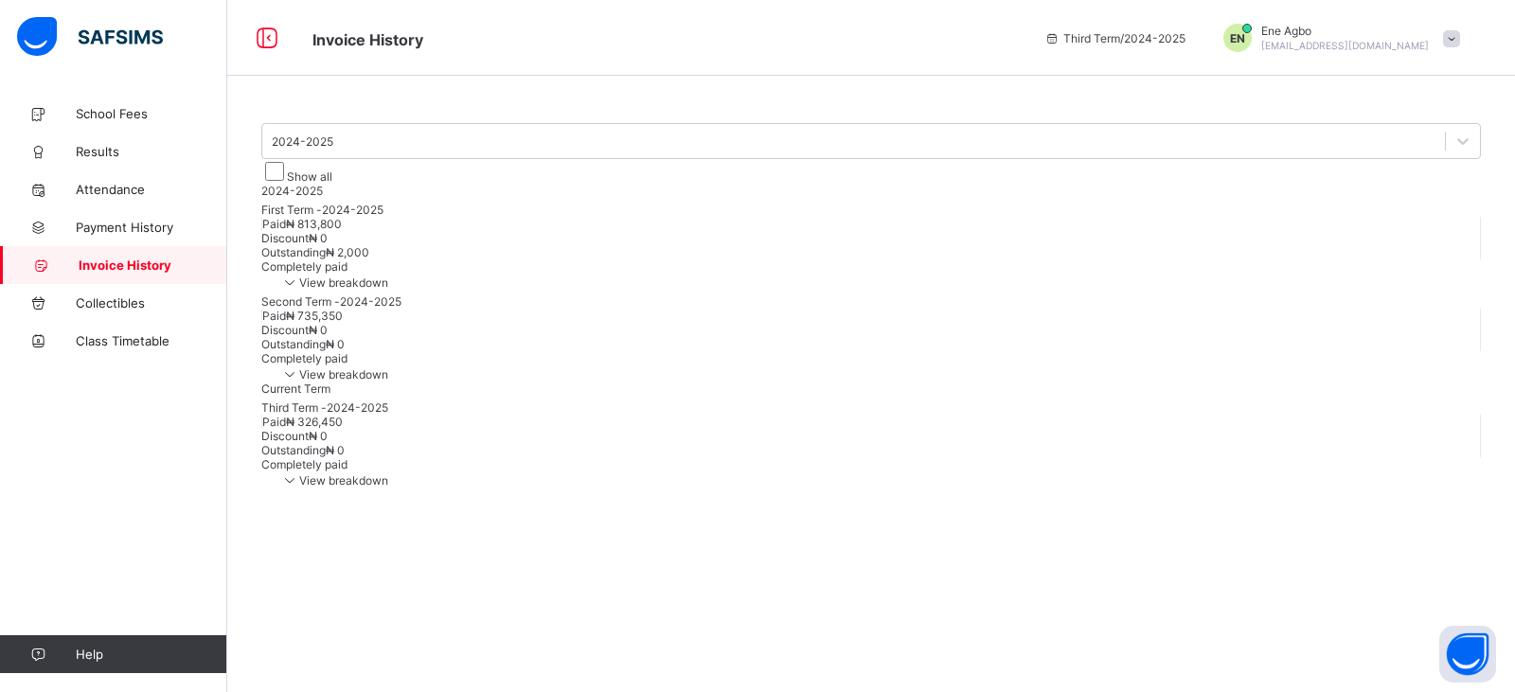
click at [299, 488] on icon at bounding box center [289, 479] width 19 height 16
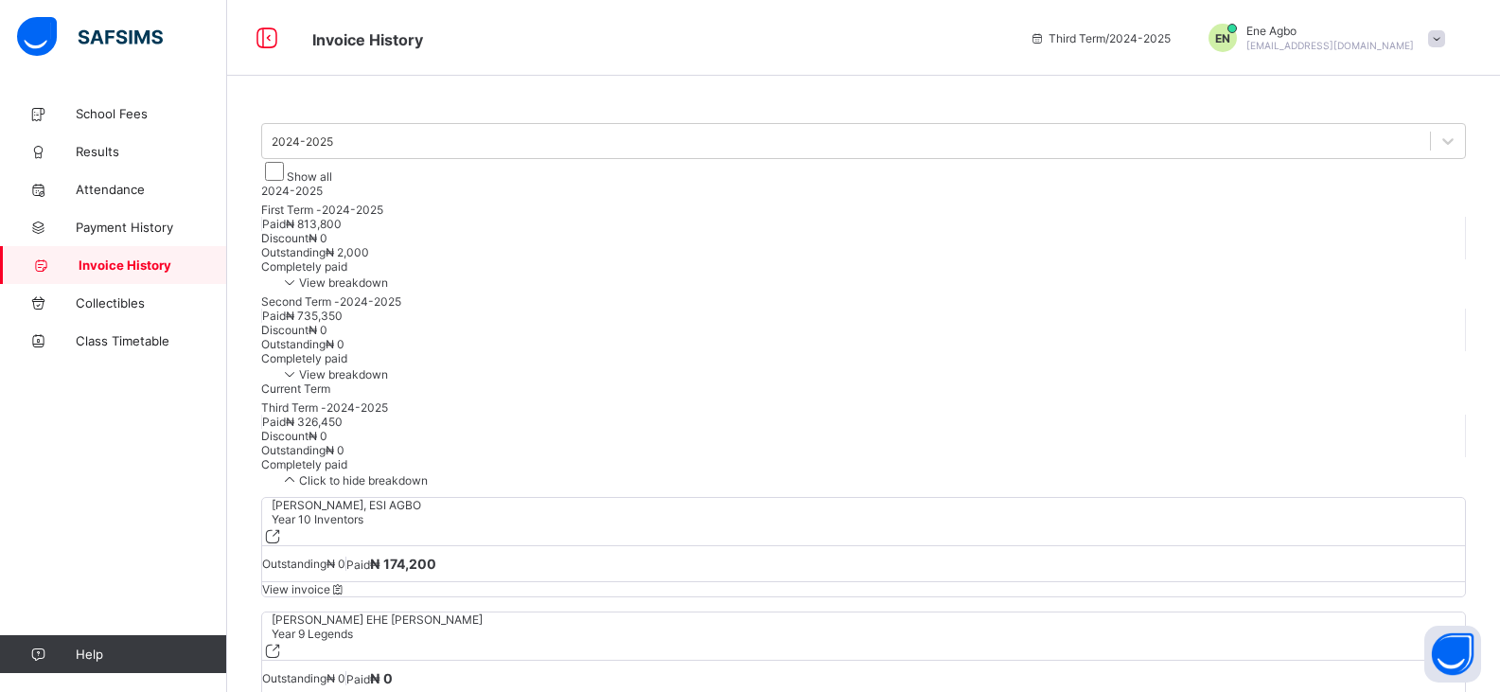
click at [428, 488] on span "Click to hide breakdown" at bounding box center [354, 480] width 148 height 14
